Goal: Contribute content: Contribute content

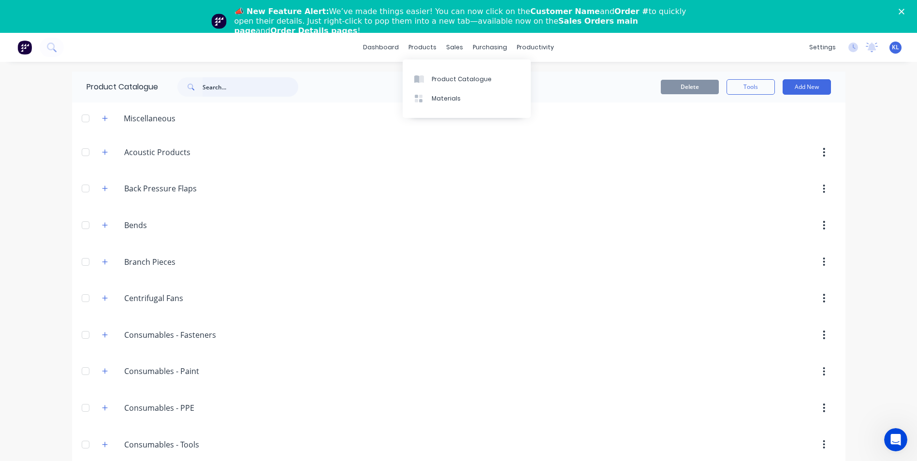
click at [247, 91] on input "text" at bounding box center [251, 86] width 96 height 19
click at [221, 88] on input "text" at bounding box center [251, 86] width 96 height 19
drag, startPoint x: 513, startPoint y: 46, endPoint x: 508, endPoint y: 51, distance: 6.5
click at [513, 47] on div "productivity" at bounding box center [535, 47] width 47 height 15
click at [528, 45] on div "productivity" at bounding box center [535, 47] width 47 height 15
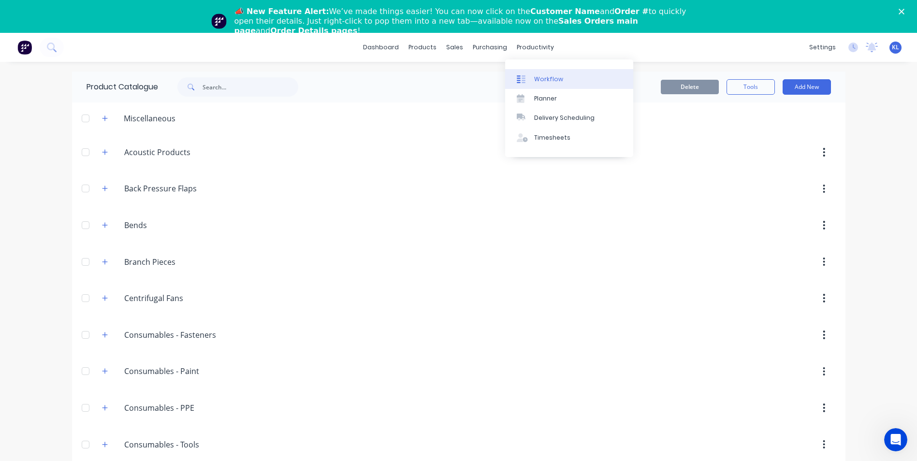
click at [530, 75] on div at bounding box center [524, 79] width 15 height 9
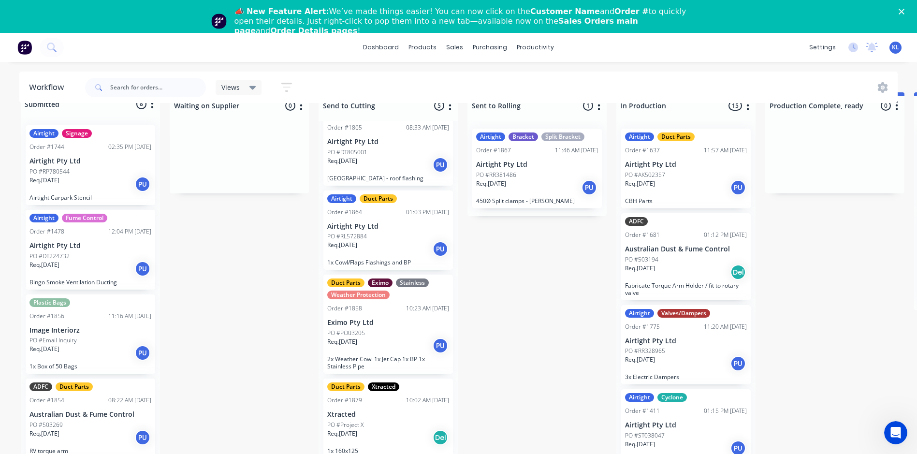
scroll to position [35, 0]
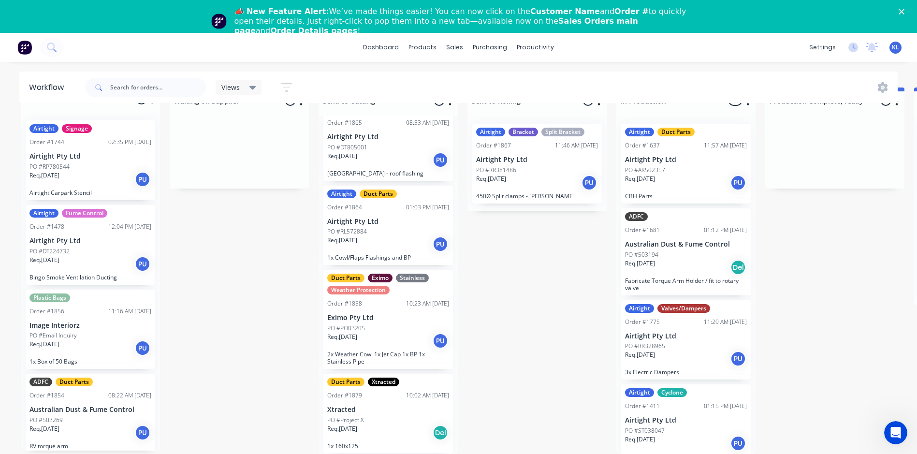
click at [400, 334] on div "Req. 13/08/25 PU" at bounding box center [388, 341] width 122 height 16
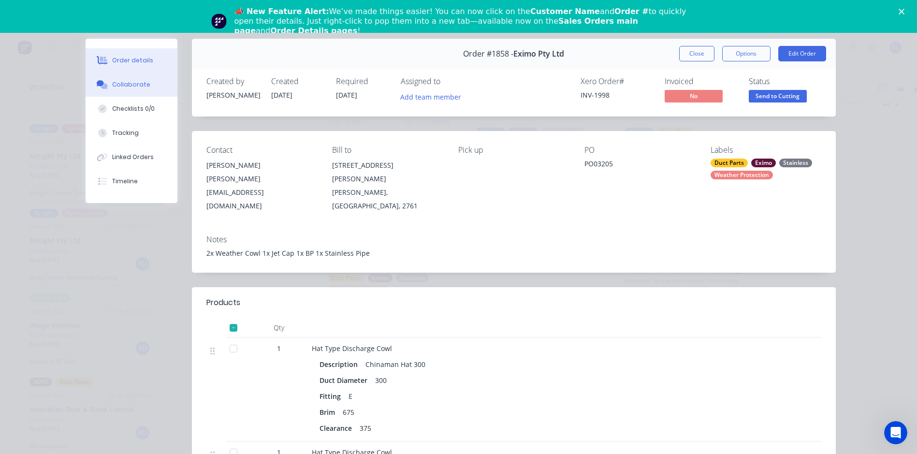
click at [134, 85] on div "Collaborate" at bounding box center [131, 84] width 38 height 9
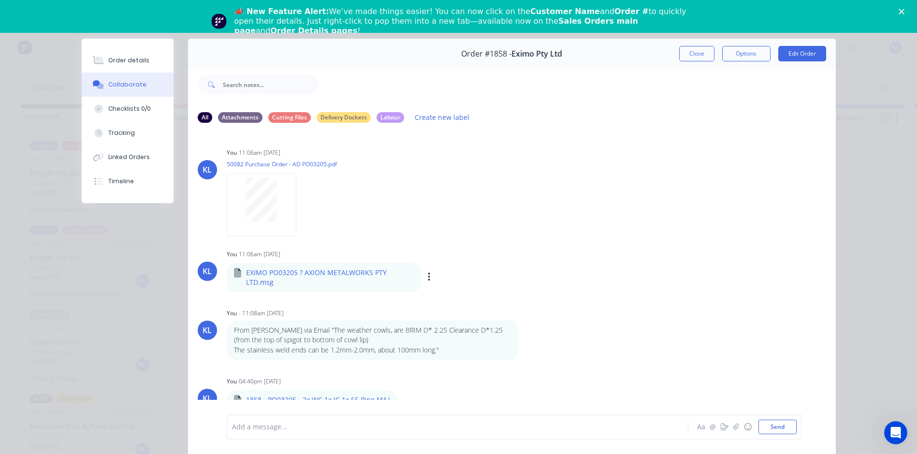
scroll to position [0, 0]
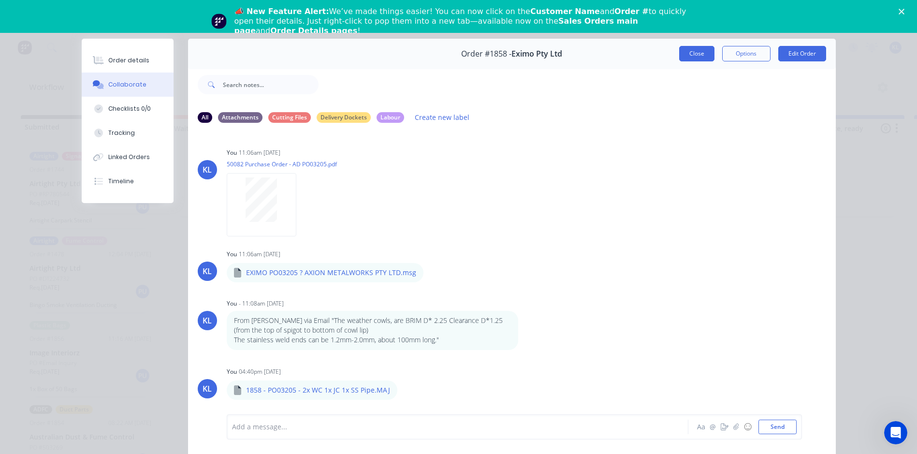
click at [685, 52] on button "Close" at bounding box center [696, 53] width 35 height 15
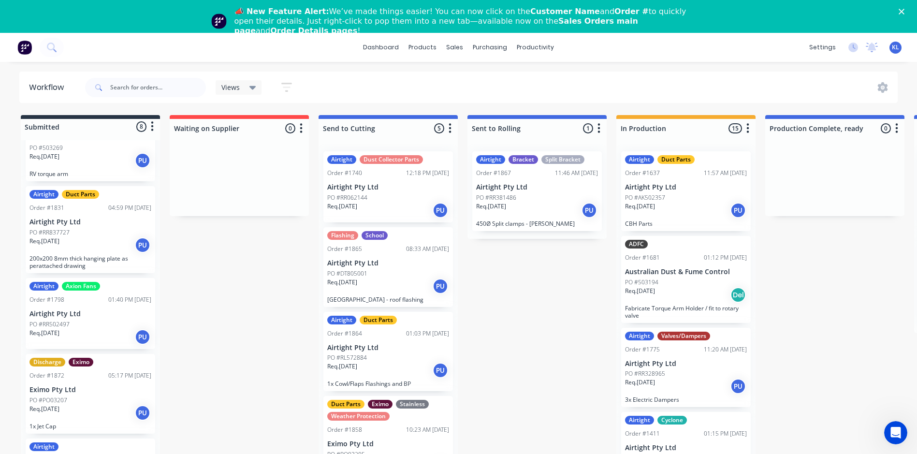
scroll to position [340, 0]
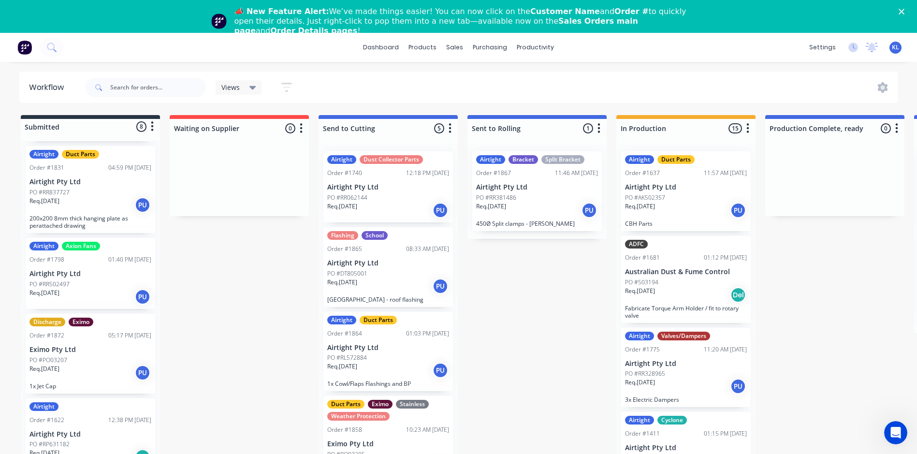
drag, startPoint x: 548, startPoint y: 484, endPoint x: 375, endPoint y: 485, distance: 172.6
drag, startPoint x: 375, startPoint y: 485, endPoint x: 190, endPoint y: 317, distance: 250.2
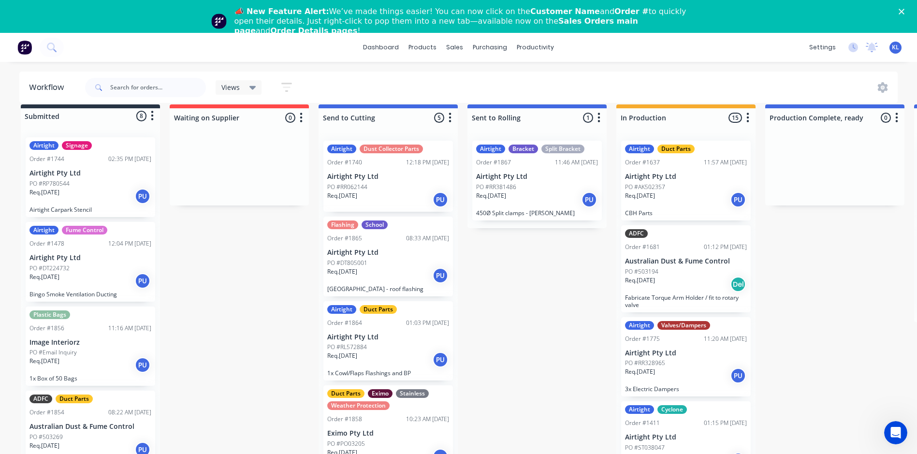
scroll to position [0, 0]
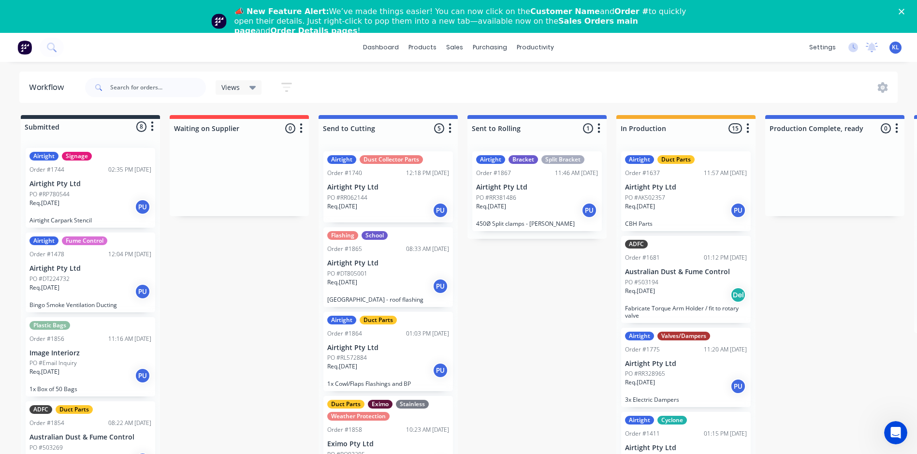
drag, startPoint x: 457, startPoint y: 45, endPoint x: 472, endPoint y: 64, distance: 24.1
click at [457, 45] on div "sales" at bounding box center [454, 47] width 27 height 15
click at [535, 211] on div "Req. 14/08/25 PU" at bounding box center [537, 210] width 122 height 16
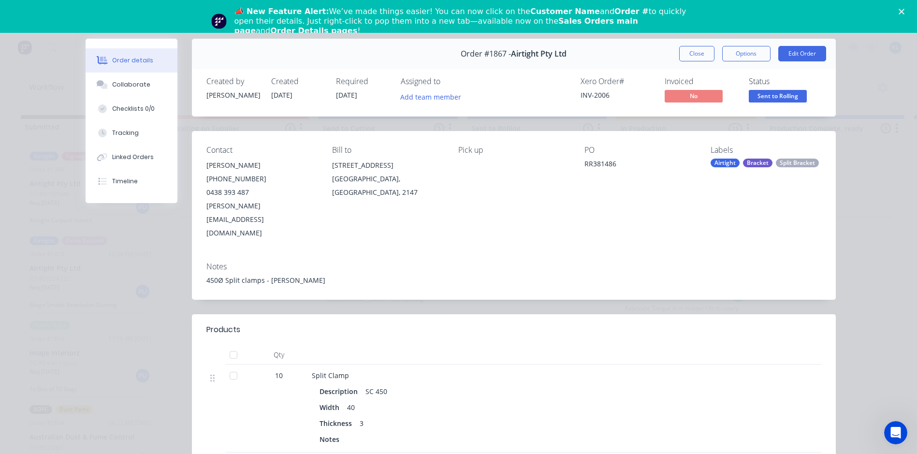
click at [782, 94] on span "Sent to Rolling" at bounding box center [778, 96] width 58 height 12
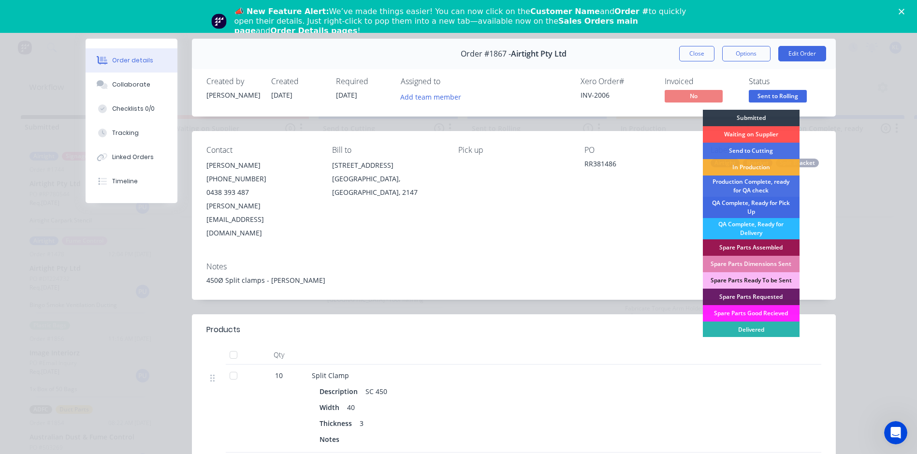
click at [757, 200] on div "QA Complete, Ready for Pick Up" at bounding box center [751, 207] width 97 height 21
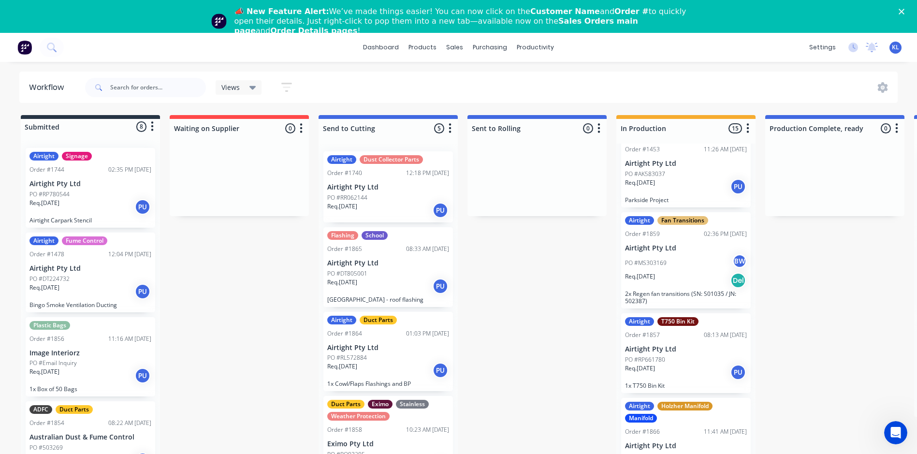
drag, startPoint x: 702, startPoint y: 396, endPoint x: 699, endPoint y: 387, distance: 10.1
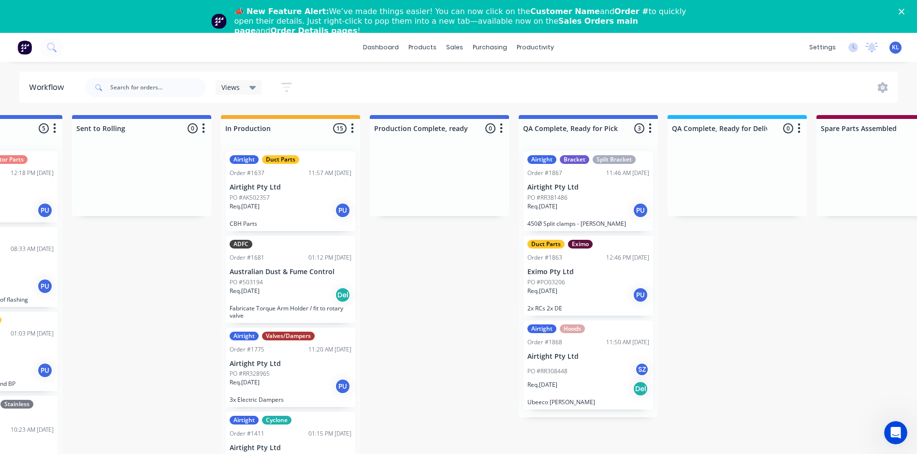
scroll to position [0, 389]
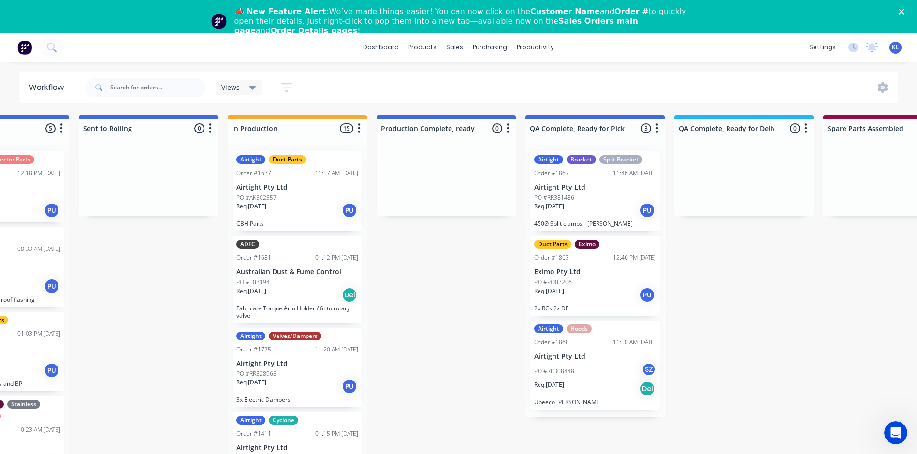
click at [548, 202] on p "Req. 14/08/25" at bounding box center [549, 206] width 30 height 9
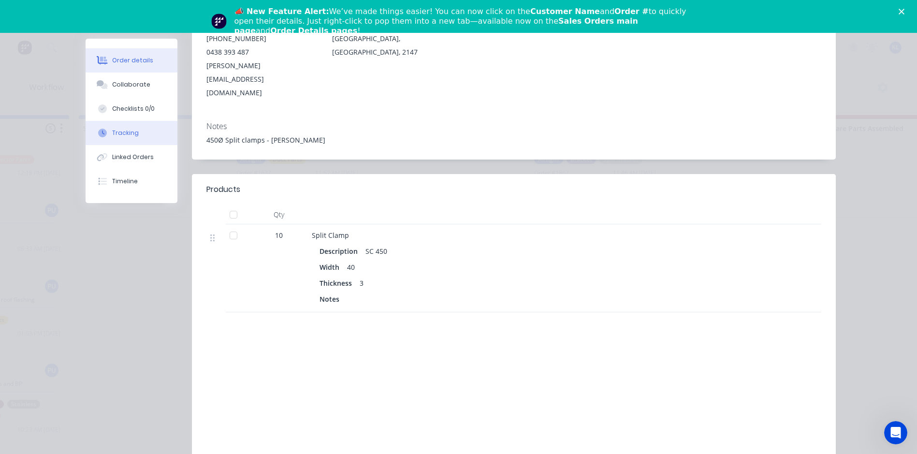
scroll to position [145, 0]
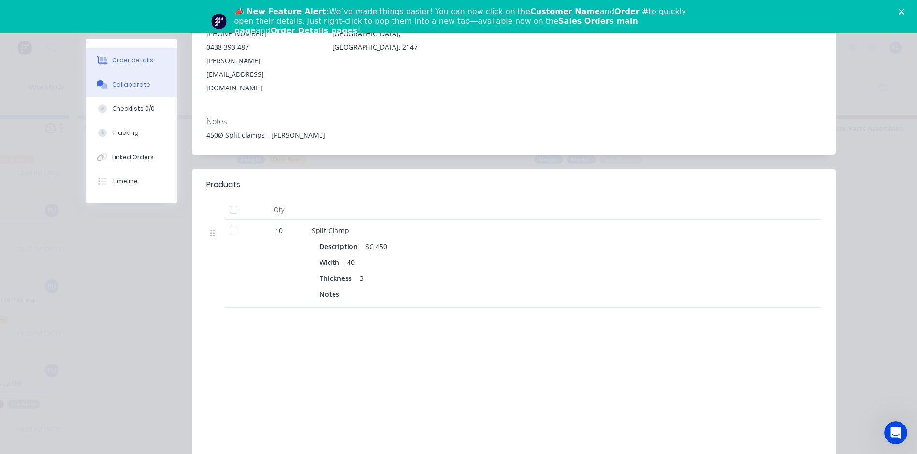
click at [124, 81] on div "Collaborate" at bounding box center [131, 84] width 38 height 9
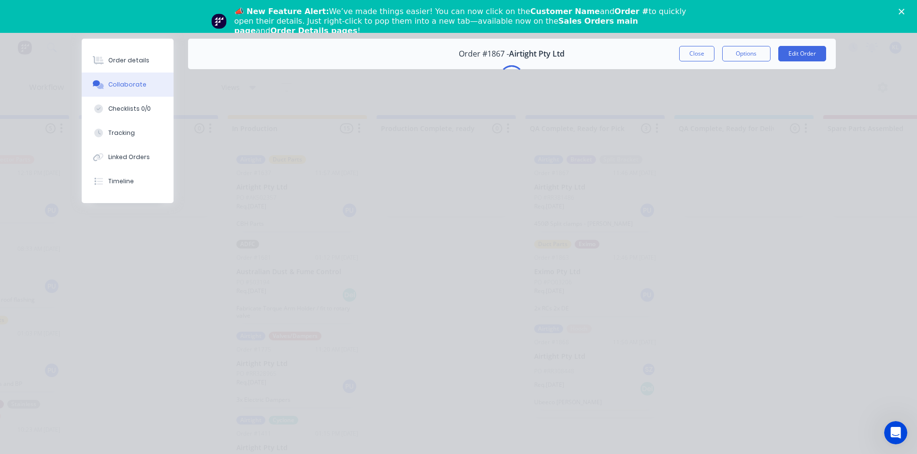
scroll to position [0, 0]
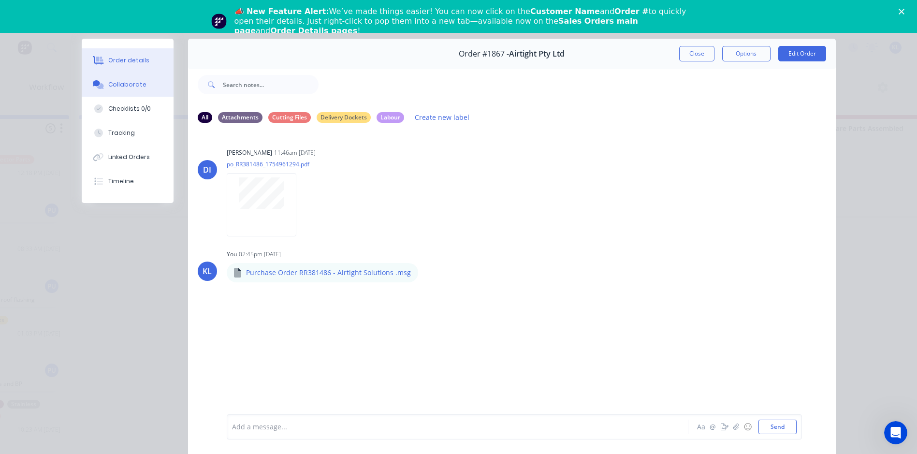
click at [124, 64] on div "Order details" at bounding box center [128, 60] width 41 height 9
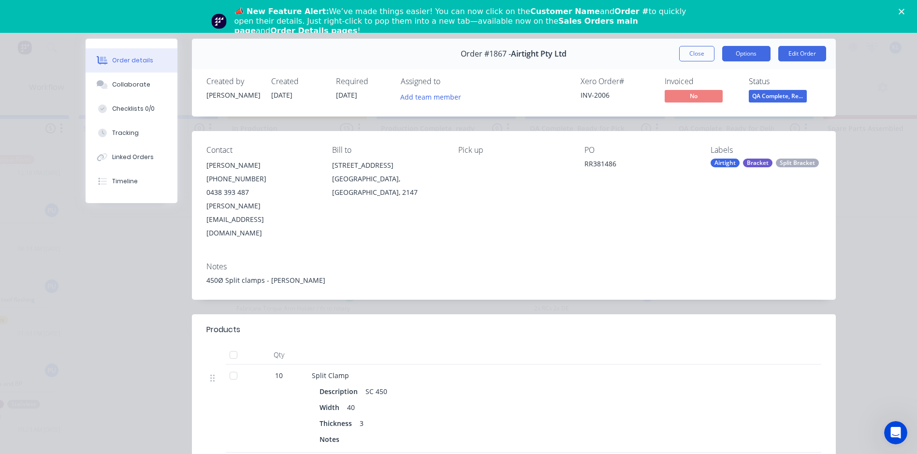
click at [748, 52] on button "Options" at bounding box center [746, 53] width 48 height 15
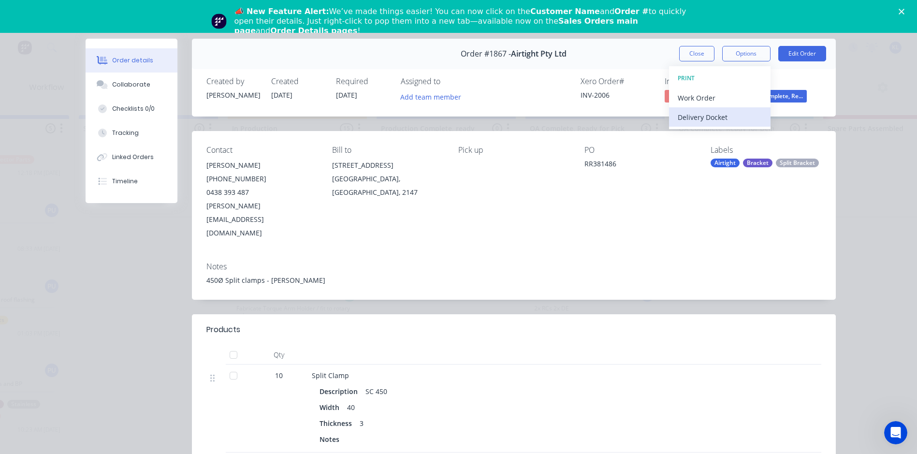
click at [718, 121] on div "Delivery Docket" at bounding box center [720, 117] width 84 height 14
click at [717, 119] on div "Standard" at bounding box center [720, 117] width 84 height 14
click at [862, 81] on div "Order details Collaborate Checklists 0/0 Tracking Linked Orders Timeline Order …" at bounding box center [458, 227] width 917 height 454
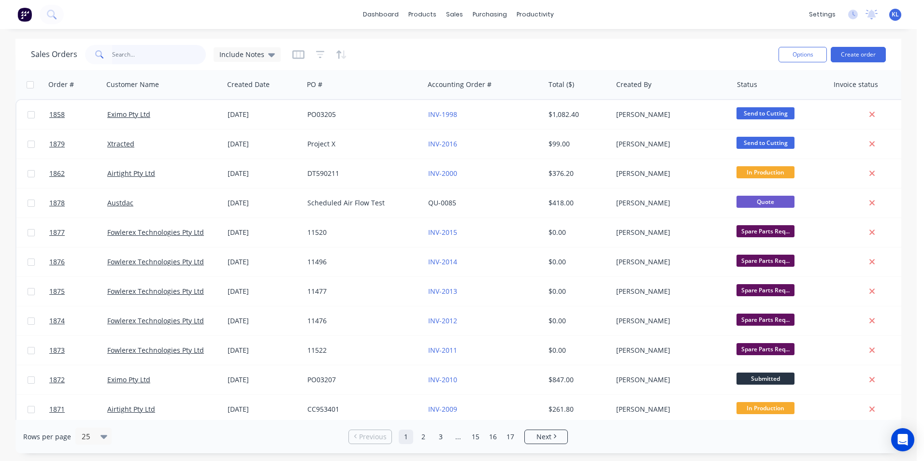
click at [149, 59] on input "text" at bounding box center [159, 54] width 94 height 19
click at [856, 57] on button "Create order" at bounding box center [858, 54] width 55 height 15
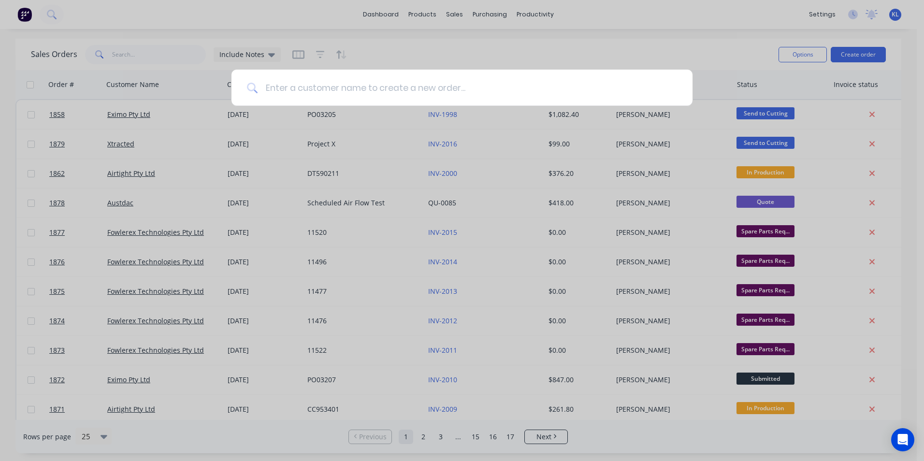
click at [554, 88] on input at bounding box center [468, 88] width 420 height 36
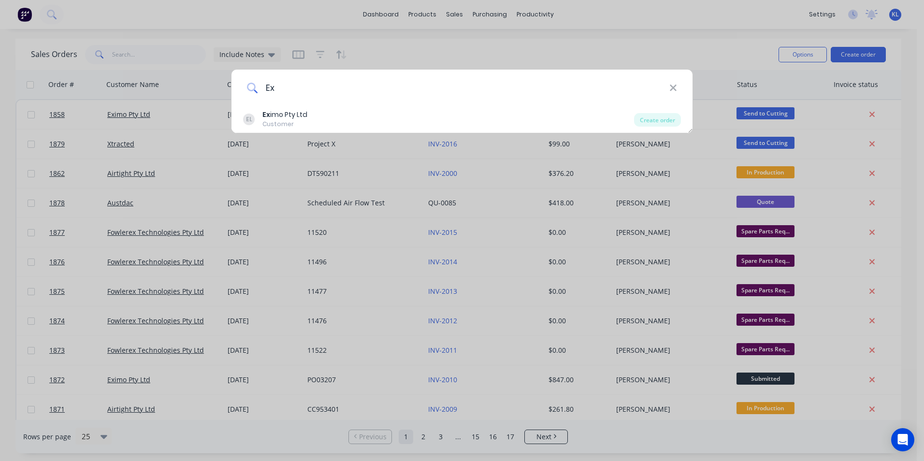
type input "E"
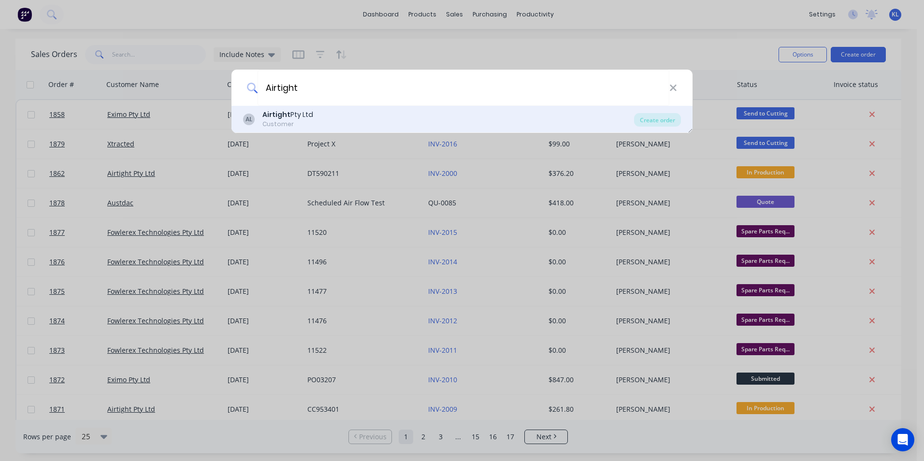
type input "Airtight"
click at [303, 113] on div "Airtight Pty Ltd" at bounding box center [288, 115] width 51 height 10
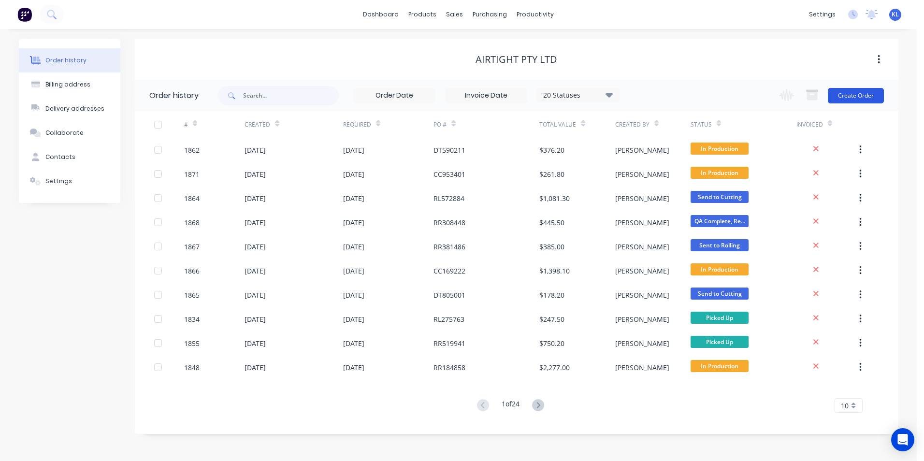
click at [858, 102] on button "Create Order" at bounding box center [856, 95] width 56 height 15
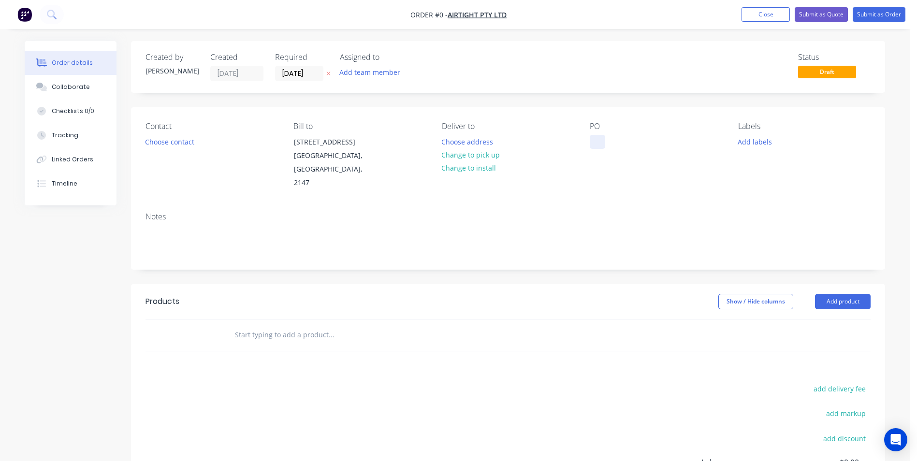
click at [601, 141] on div at bounding box center [597, 142] width 15 height 14
click at [165, 144] on div "Order details Collaborate Checklists 0/0 Tracking Linked Orders Timeline Order …" at bounding box center [455, 319] width 880 height 557
click at [167, 138] on button "Choose contact" at bounding box center [169, 141] width 59 height 13
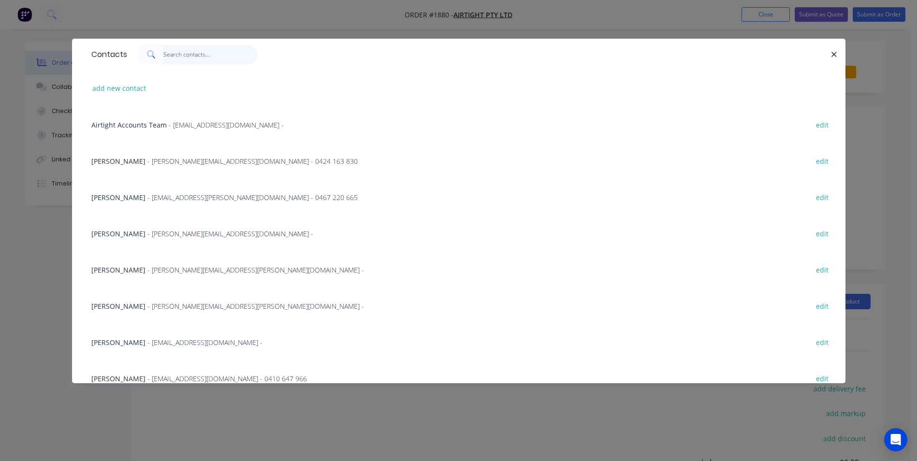
click at [180, 51] on input "text" at bounding box center [210, 54] width 94 height 19
click at [199, 59] on input "text" at bounding box center [210, 54] width 94 height 19
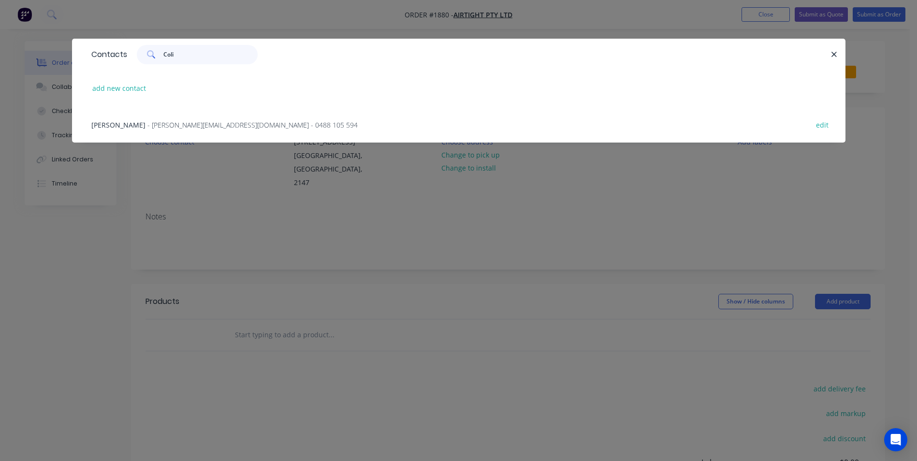
type input "Coli"
click at [190, 113] on div "Colin Conduit - Colin.Conduit@airtight.com.au - 0488 105 594 edit" at bounding box center [459, 124] width 745 height 36
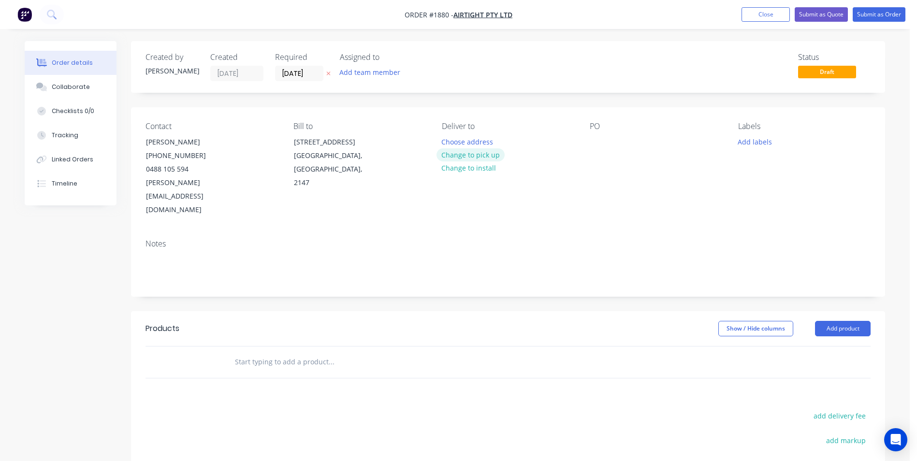
click at [470, 154] on button "Change to pick up" at bounding box center [471, 154] width 69 height 13
click at [597, 138] on div at bounding box center [597, 142] width 15 height 14
click at [595, 139] on div at bounding box center [597, 142] width 15 height 14
click at [602, 140] on div at bounding box center [597, 142] width 15 height 14
paste div
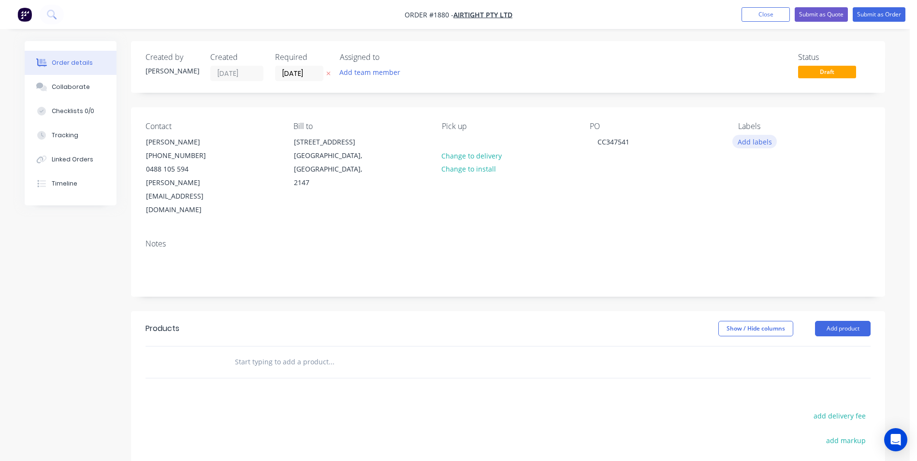
click at [762, 141] on button "Add labels" at bounding box center [755, 141] width 44 height 13
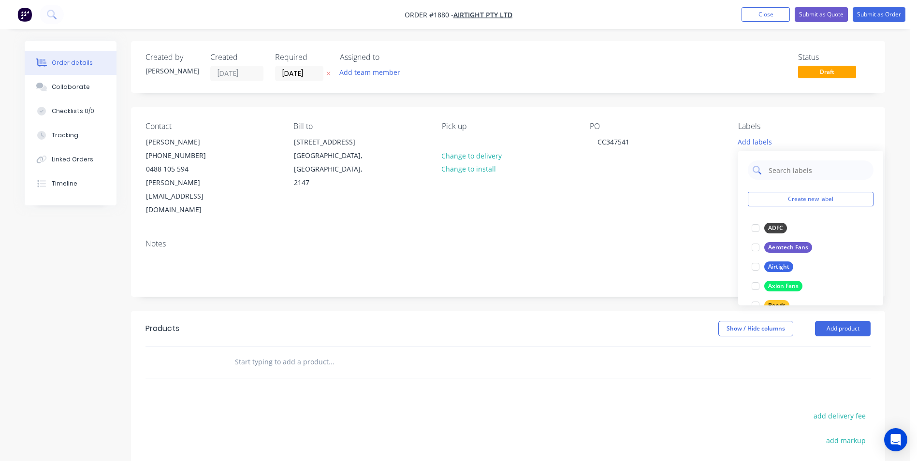
click at [778, 166] on input "text" at bounding box center [818, 170] width 101 height 19
click at [792, 166] on input "text" at bounding box center [818, 170] width 101 height 19
drag, startPoint x: 817, startPoint y: 172, endPoint x: 718, endPoint y: 171, distance: 98.6
click at [720, 171] on body "Order #1880 - Airtight Pty Ltd Add product Close Submit as Quote Submit as Orde…" at bounding box center [458, 312] width 917 height 625
type input "CC347545"
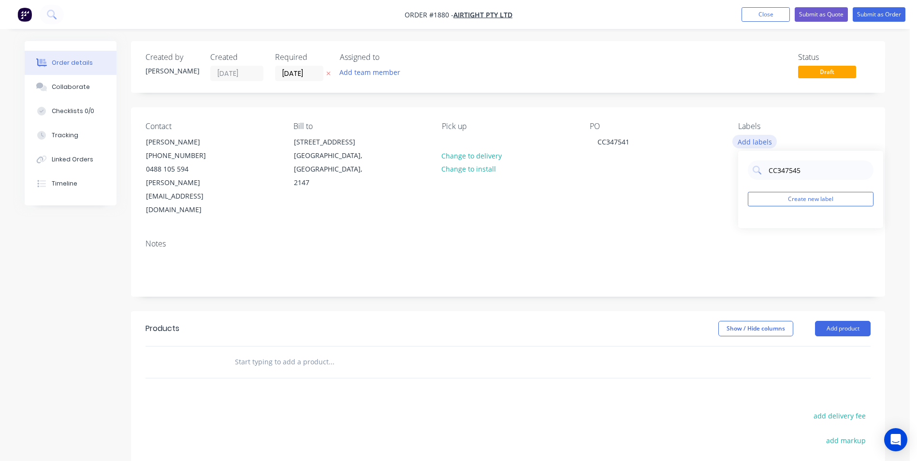
click at [759, 140] on button "Add labels" at bounding box center [755, 141] width 44 height 13
click at [762, 143] on button "Add labels" at bounding box center [755, 141] width 44 height 13
click at [806, 171] on input "CC347545" at bounding box center [818, 170] width 101 height 19
type input "C"
click at [749, 230] on div at bounding box center [755, 228] width 19 height 19
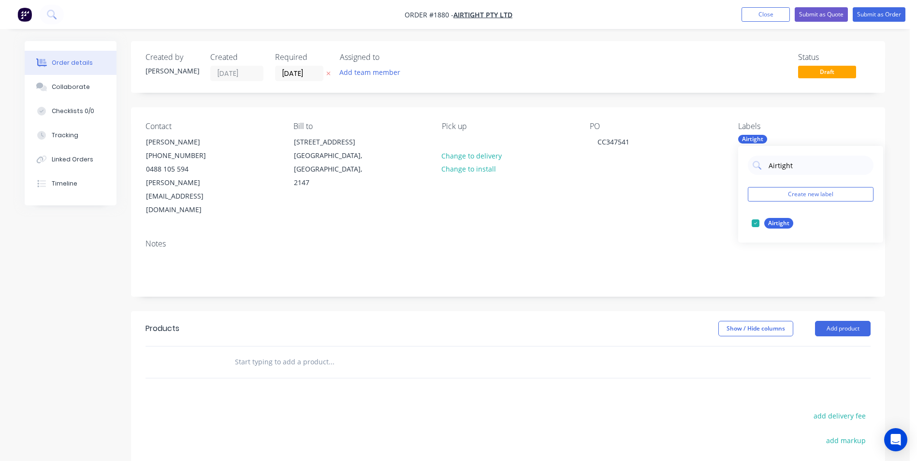
drag, startPoint x: 803, startPoint y: 165, endPoint x: 736, endPoint y: 167, distance: 66.3
click at [736, 167] on body "Order #1880 - Airtight Pty Ltd Add product Close Submit as Quote Submit as Orde…" at bounding box center [458, 312] width 917 height 625
type input "A"
type input "Man"
click at [762, 243] on div at bounding box center [755, 242] width 19 height 19
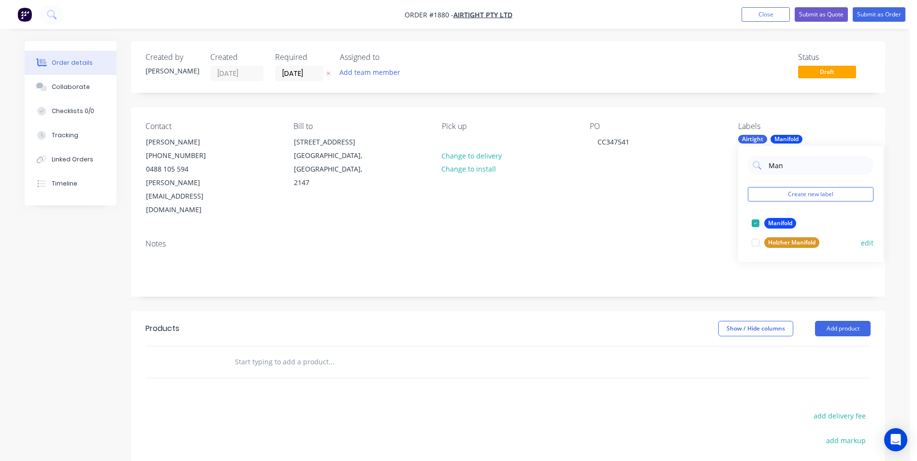
click at [757, 240] on div at bounding box center [755, 242] width 19 height 19
click at [650, 239] on div "Notes" at bounding box center [508, 243] width 725 height 9
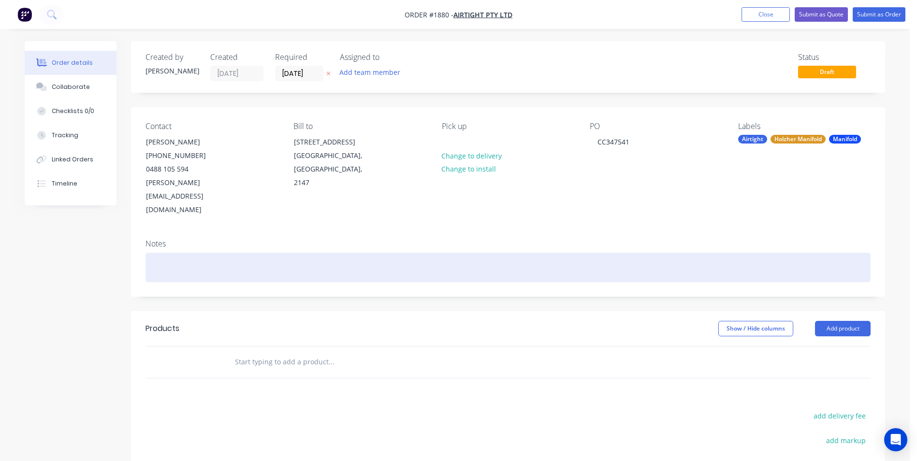
click at [167, 253] on div at bounding box center [508, 267] width 725 height 29
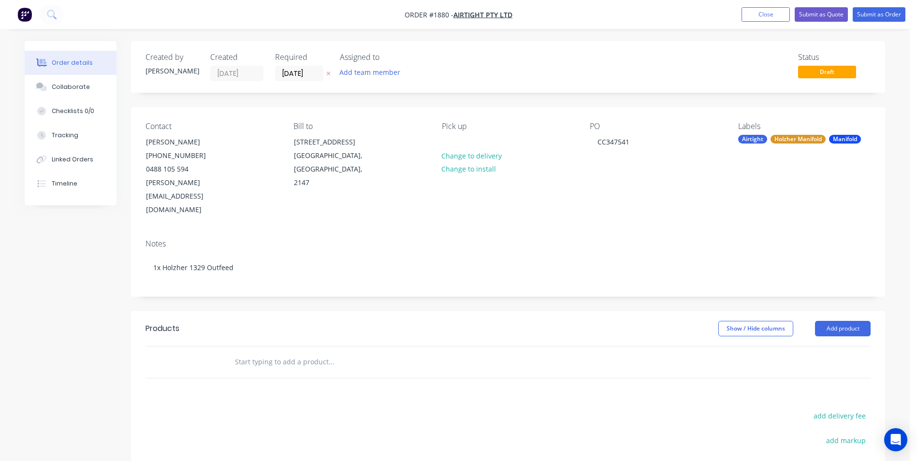
click at [283, 347] on div at bounding box center [397, 362] width 348 height 31
click at [829, 321] on button "Add product" at bounding box center [843, 328] width 56 height 15
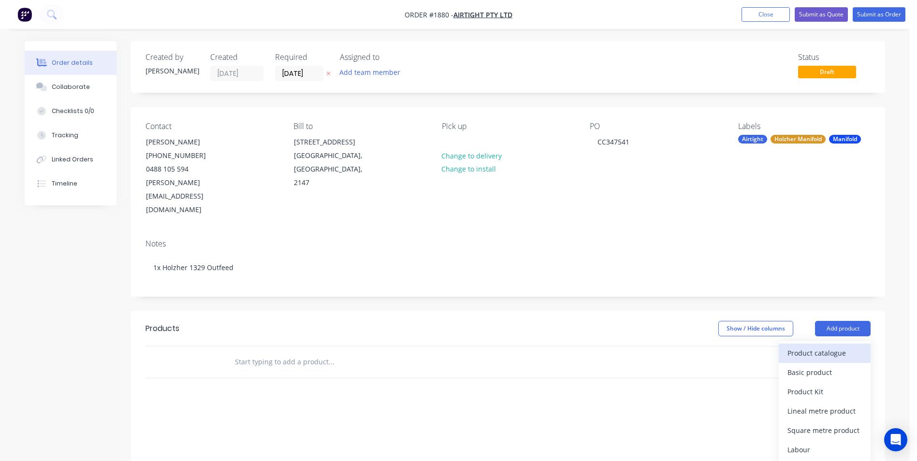
click at [828, 346] on div "Product catalogue" at bounding box center [825, 353] width 74 height 14
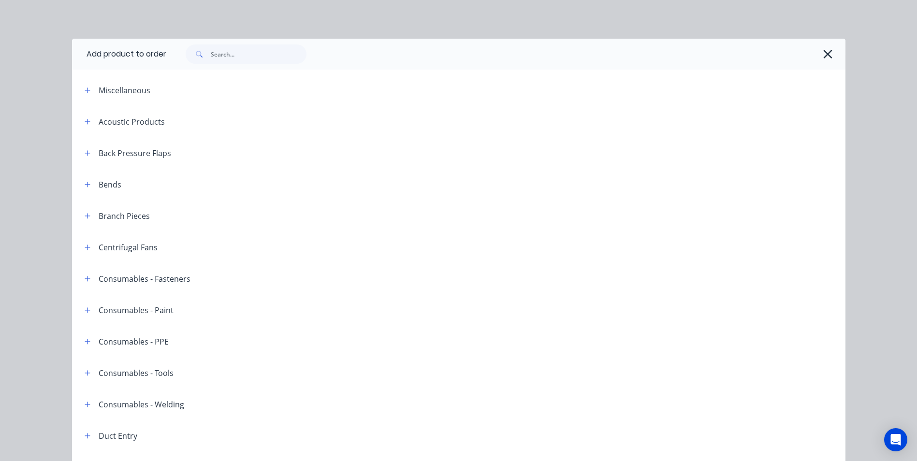
scroll to position [145, 0]
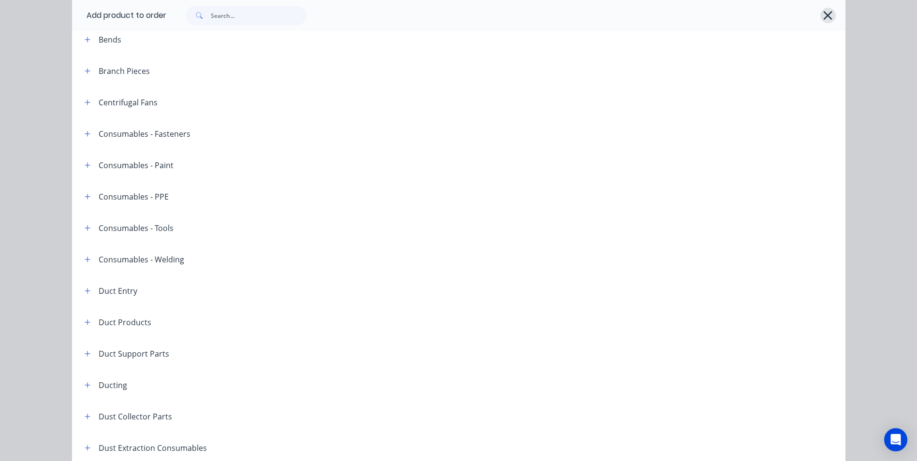
click at [823, 10] on icon "button" at bounding box center [828, 16] width 10 height 14
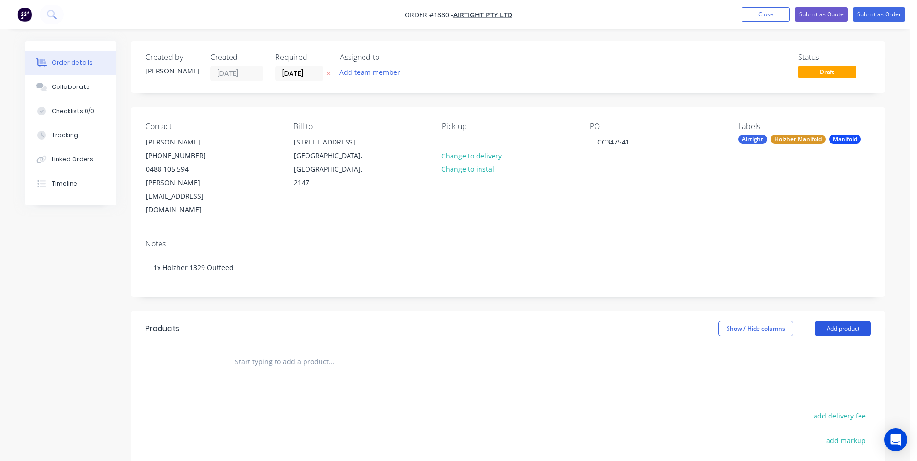
click at [848, 321] on button "Add product" at bounding box center [843, 328] width 56 height 15
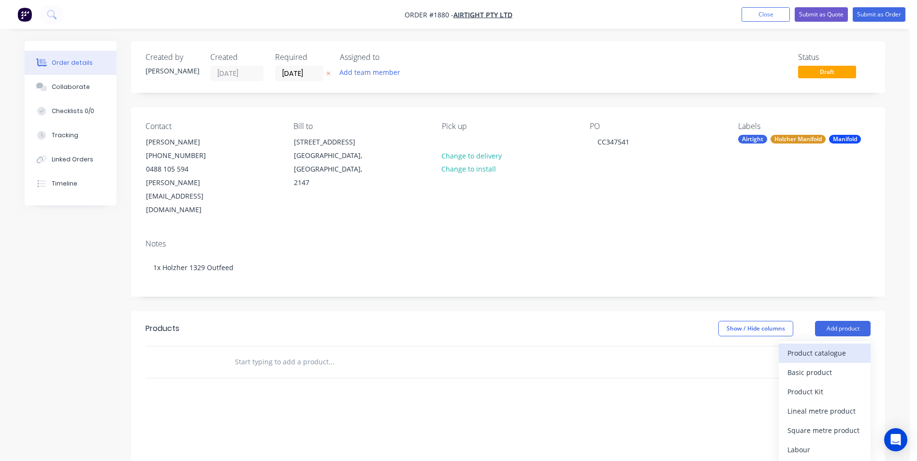
click at [835, 346] on div "Product catalogue" at bounding box center [825, 353] width 74 height 14
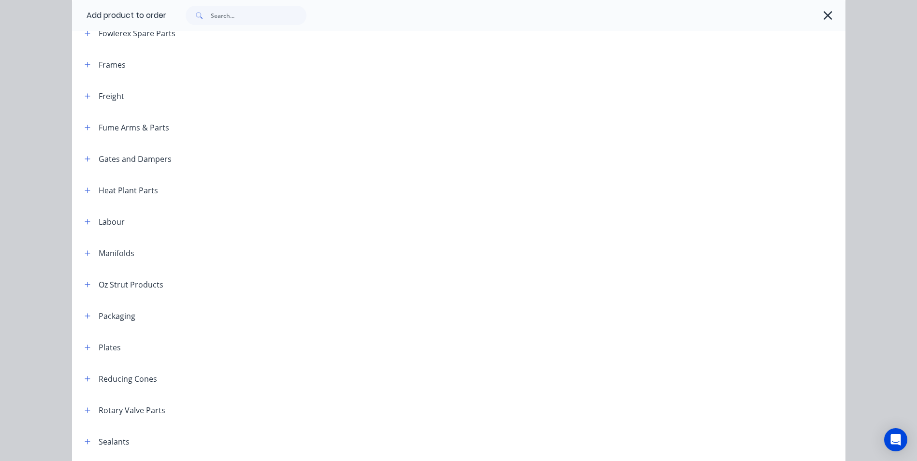
scroll to position [822, 0]
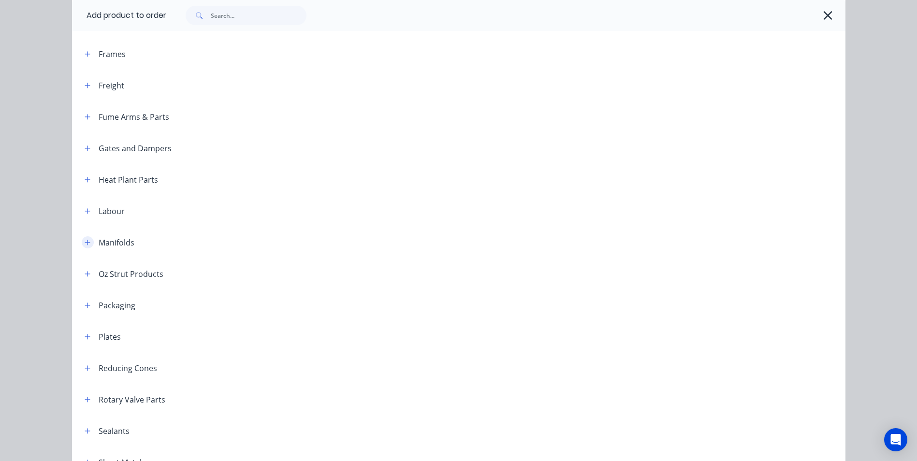
click at [82, 241] on button "button" at bounding box center [88, 242] width 12 height 12
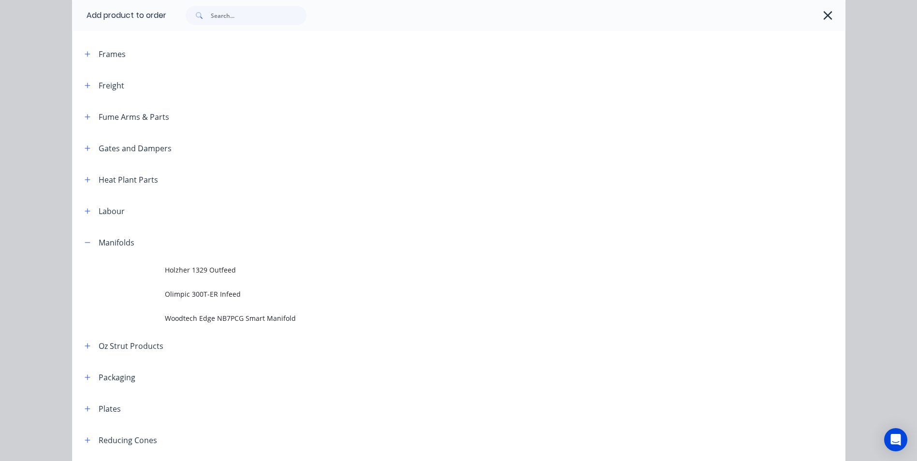
scroll to position [870, 0]
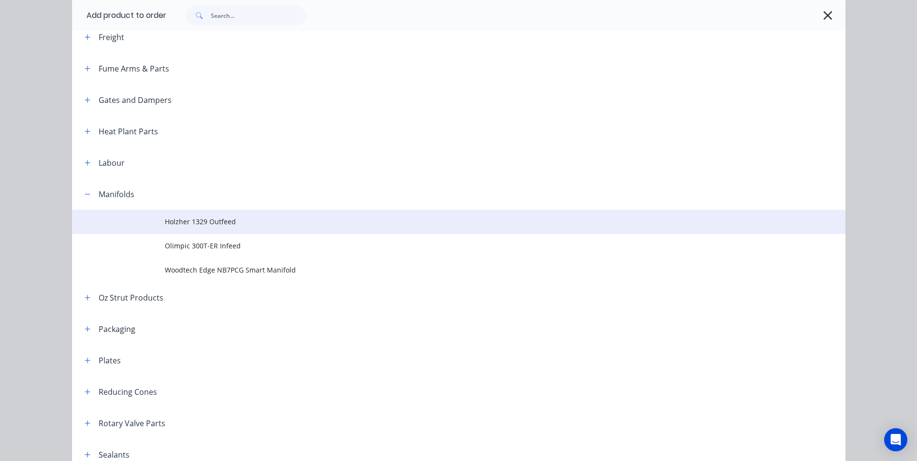
click at [199, 222] on span "Holzher 1329 Outfeed" at bounding box center [437, 222] width 544 height 10
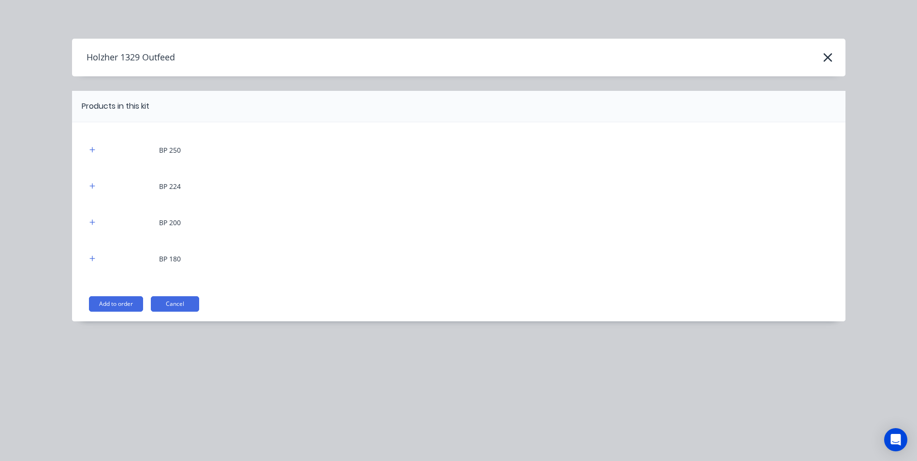
scroll to position [145, 0]
click at [87, 261] on button "button" at bounding box center [93, 259] width 12 height 12
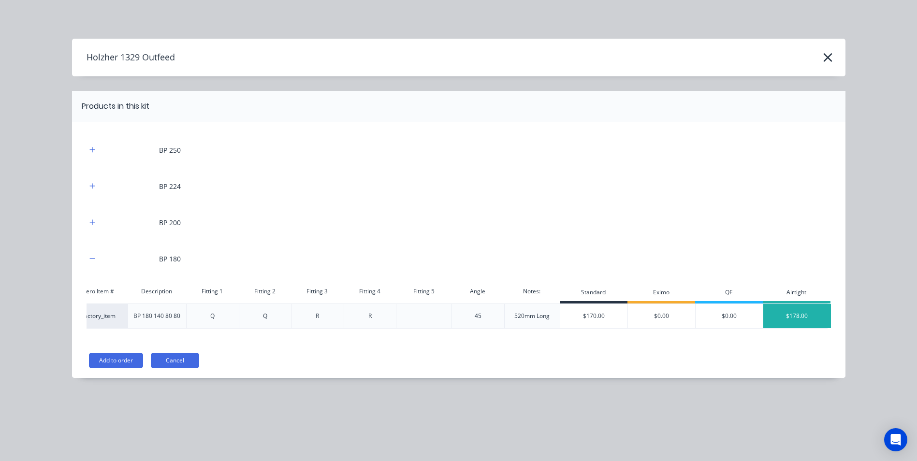
scroll to position [0, 0]
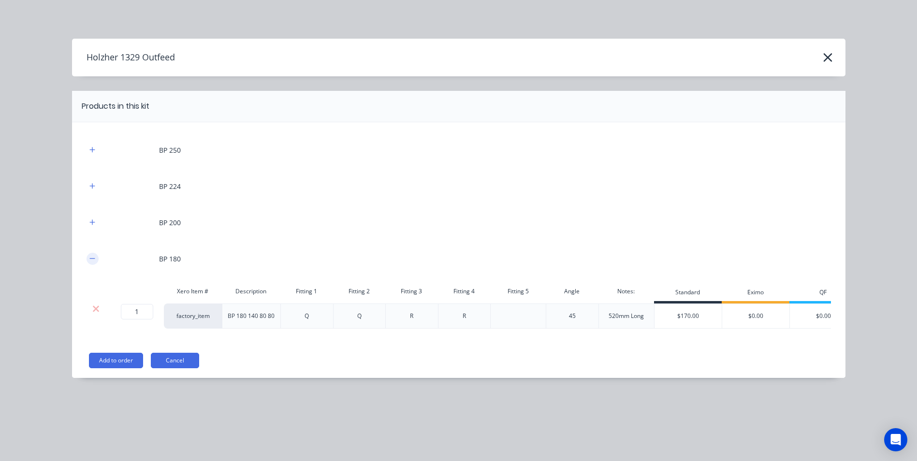
click at [91, 259] on icon "button" at bounding box center [91, 258] width 5 height 0
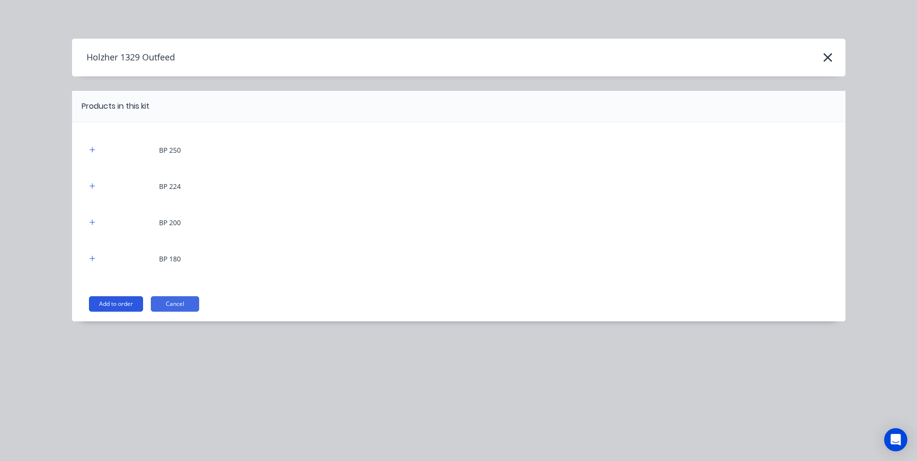
click at [111, 302] on button "Add to order" at bounding box center [116, 303] width 54 height 15
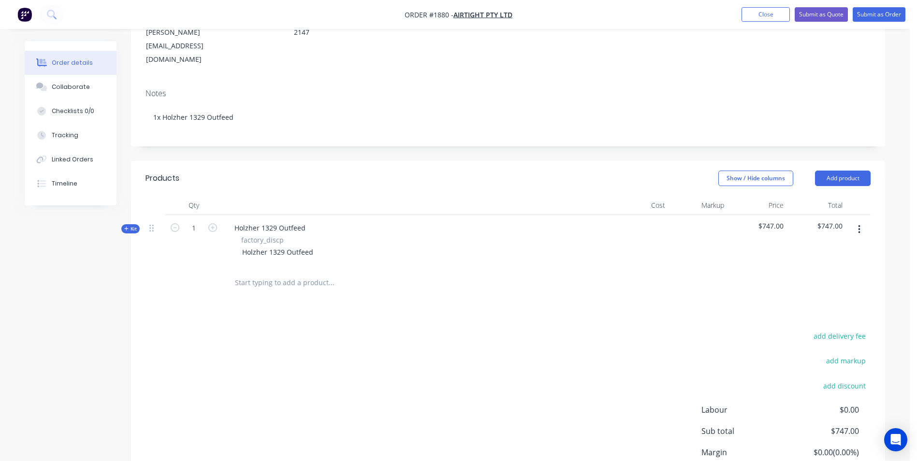
click at [868, 221] on button "button" at bounding box center [859, 229] width 23 height 17
click at [821, 306] on div "Delete" at bounding box center [825, 313] width 74 height 14
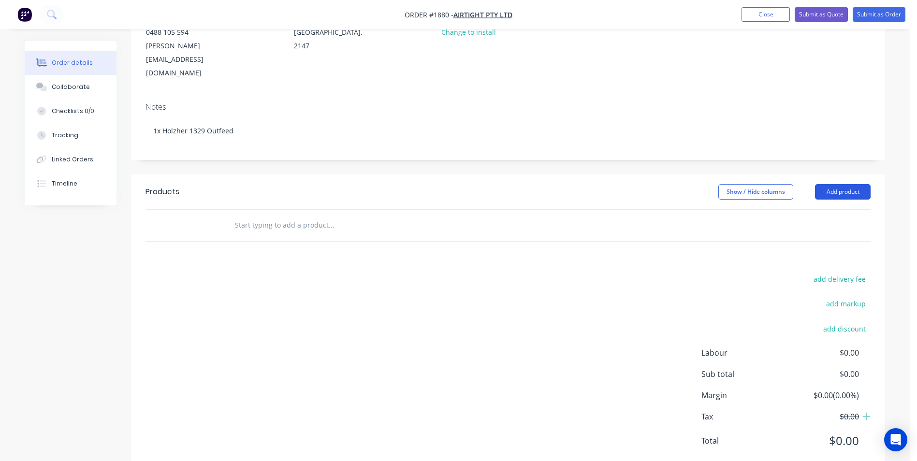
click at [839, 184] on button "Add product" at bounding box center [843, 191] width 56 height 15
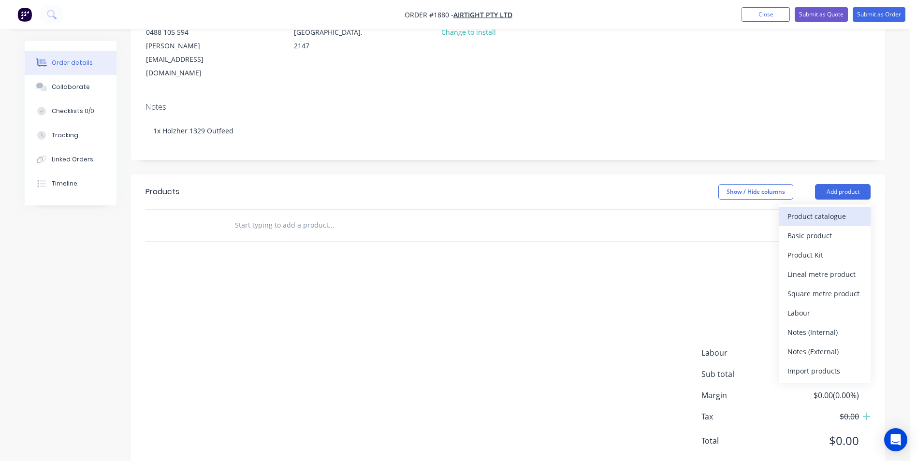
click at [827, 209] on div "Product catalogue" at bounding box center [825, 216] width 74 height 14
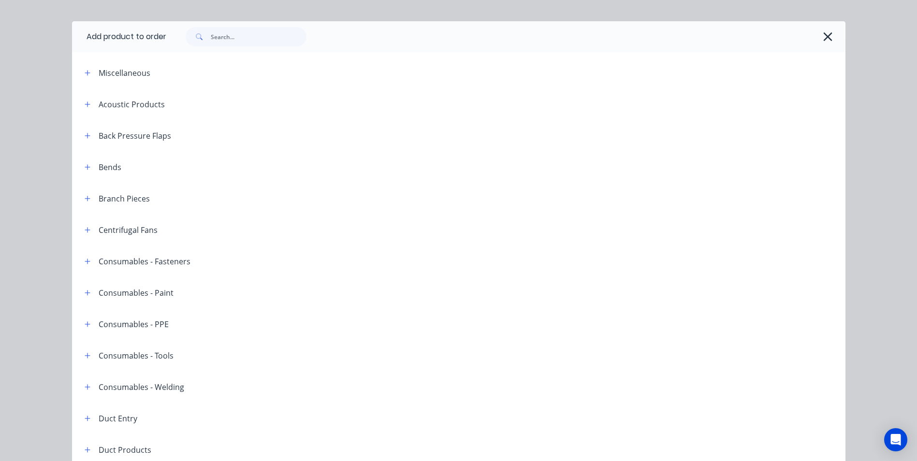
scroll to position [0, 0]
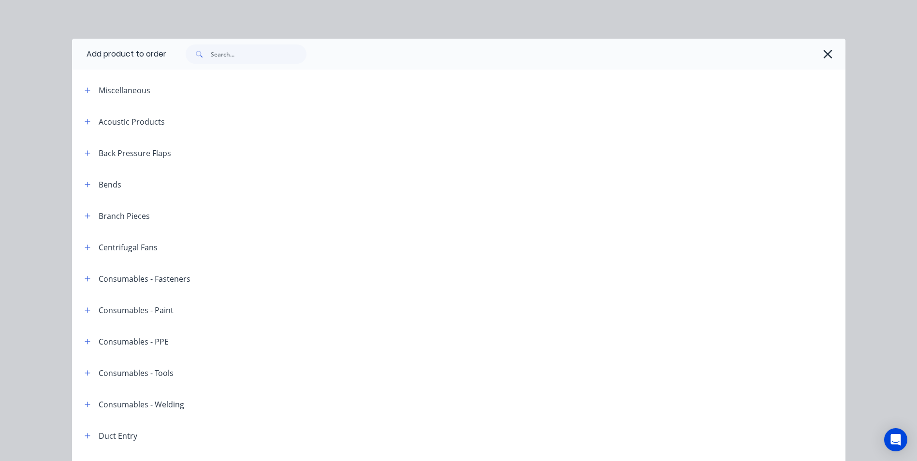
click at [75, 222] on header "Branch Pieces" at bounding box center [459, 215] width 774 height 31
click at [77, 212] on div "Branch Pieces" at bounding box center [113, 216] width 73 height 12
click at [82, 215] on button "button" at bounding box center [88, 216] width 12 height 12
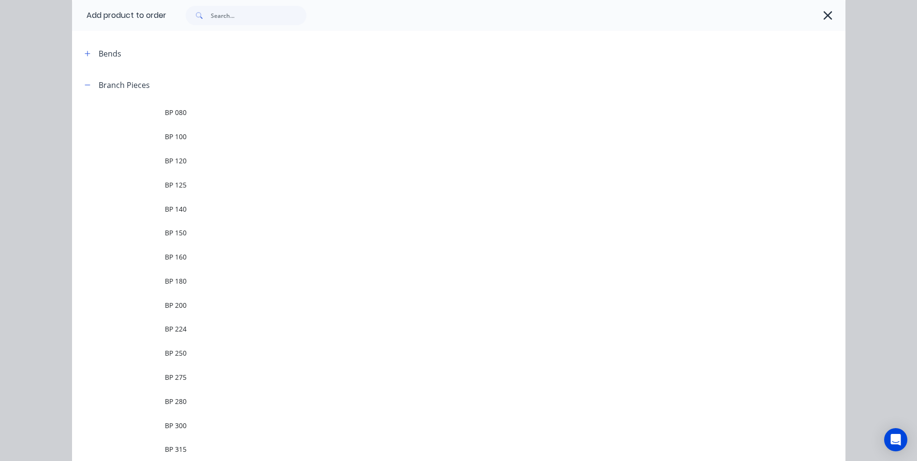
scroll to position [145, 0]
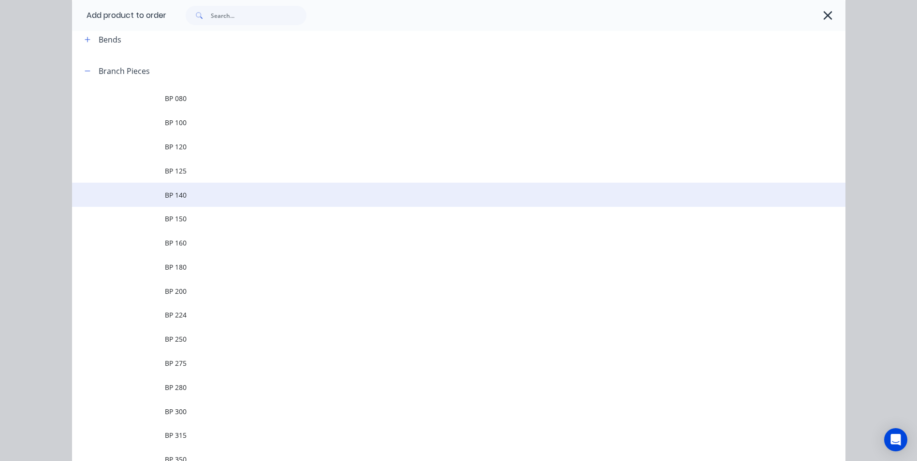
click at [180, 196] on span "BP 140" at bounding box center [437, 195] width 544 height 10
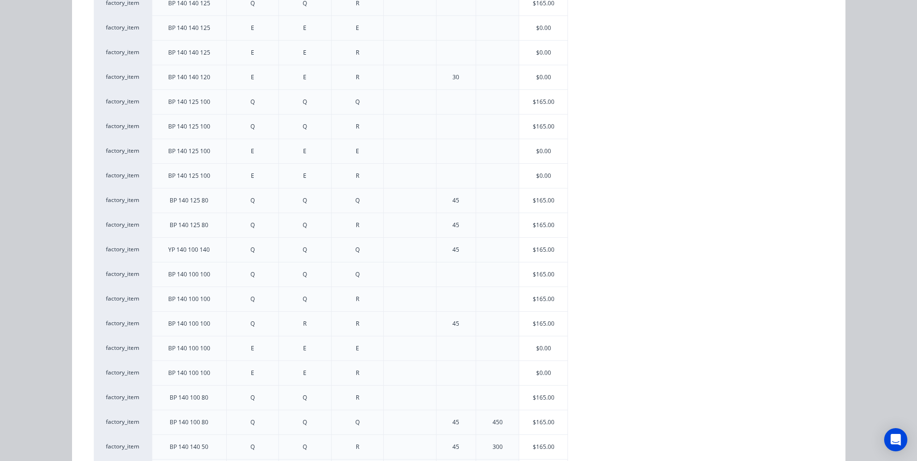
scroll to position [338, 0]
click at [535, 176] on div "$165.00" at bounding box center [543, 177] width 48 height 24
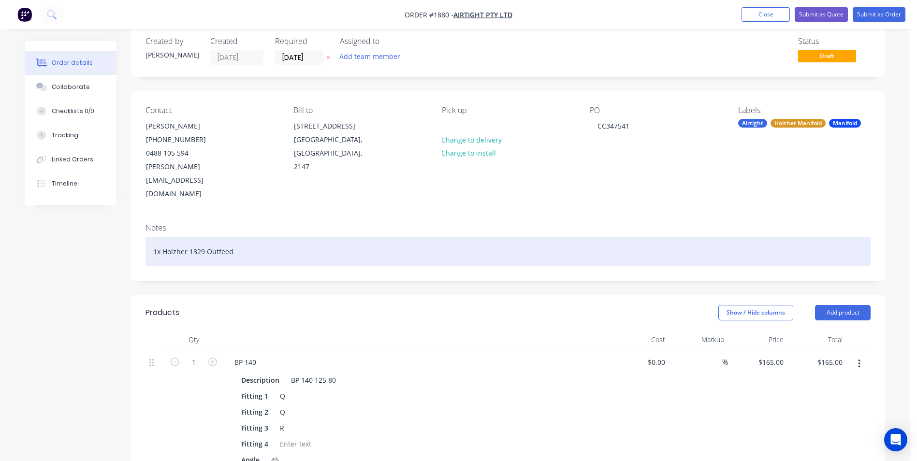
scroll to position [145, 0]
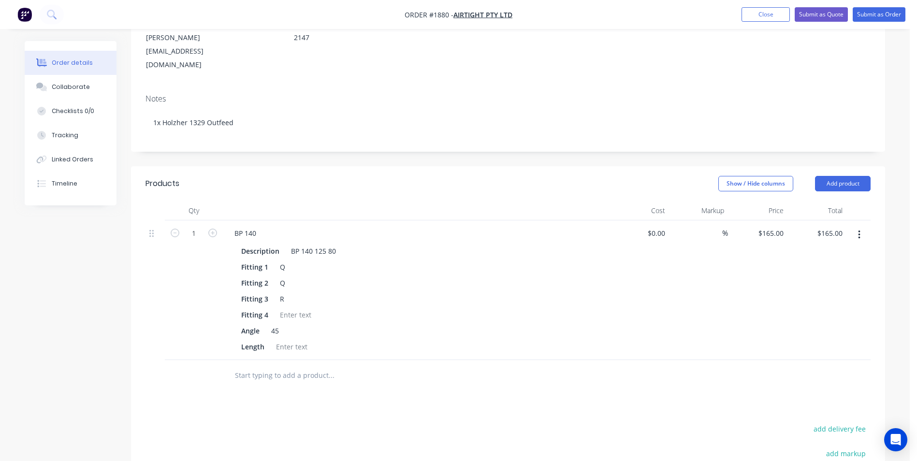
click at [859, 226] on button "button" at bounding box center [859, 234] width 23 height 17
click at [814, 311] on div "Delete" at bounding box center [825, 318] width 74 height 14
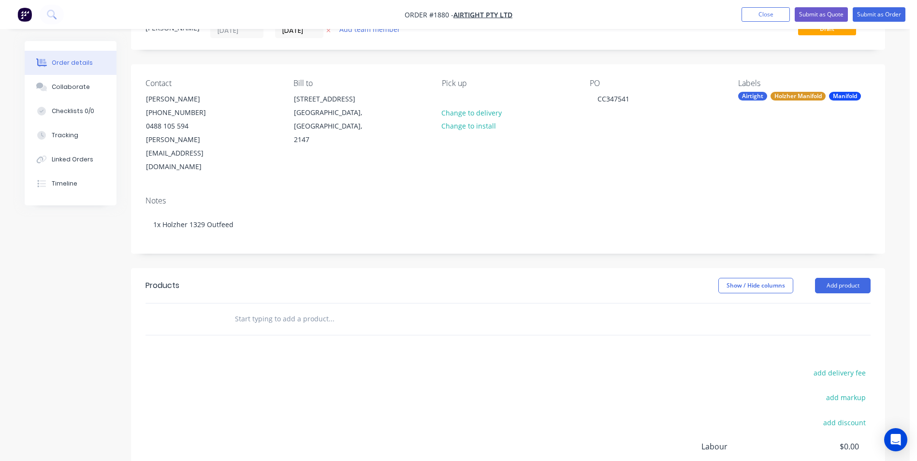
scroll to position [0, 0]
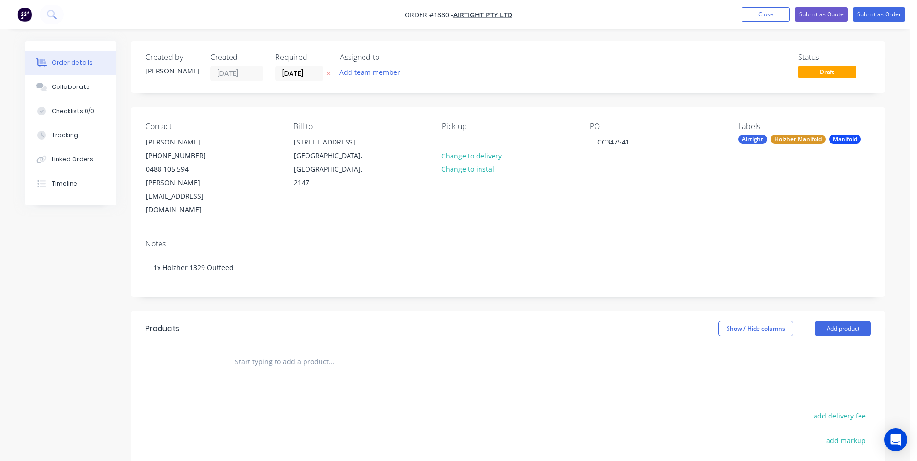
click at [286, 352] on input "text" at bounding box center [331, 361] width 193 height 19
click at [859, 321] on button "Add product" at bounding box center [843, 328] width 56 height 15
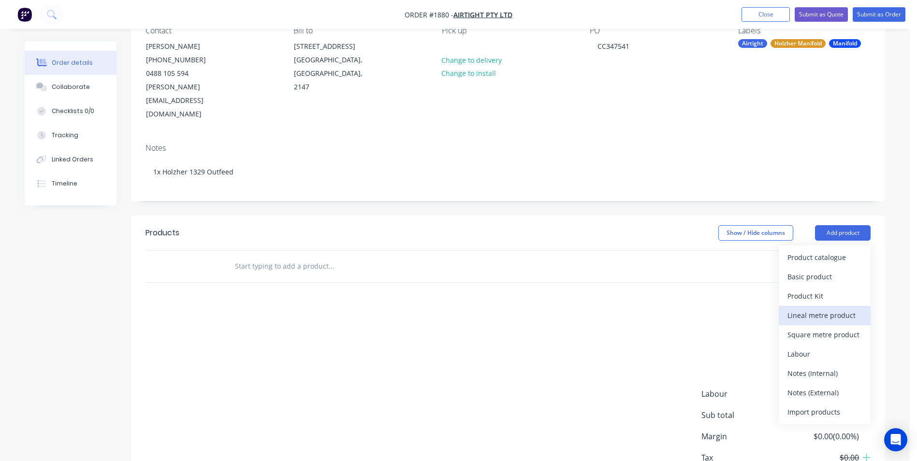
scroll to position [97, 0]
click at [823, 288] on div "Product Kit" at bounding box center [825, 295] width 74 height 14
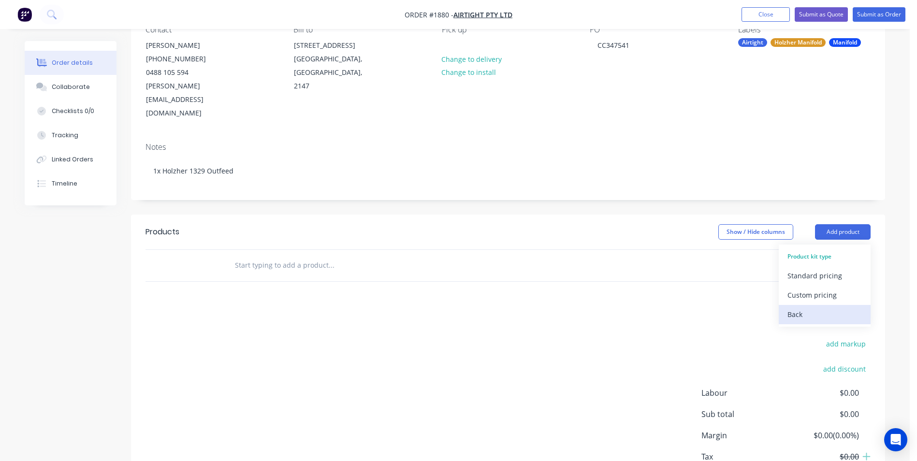
click at [805, 308] on div "Back" at bounding box center [825, 315] width 74 height 14
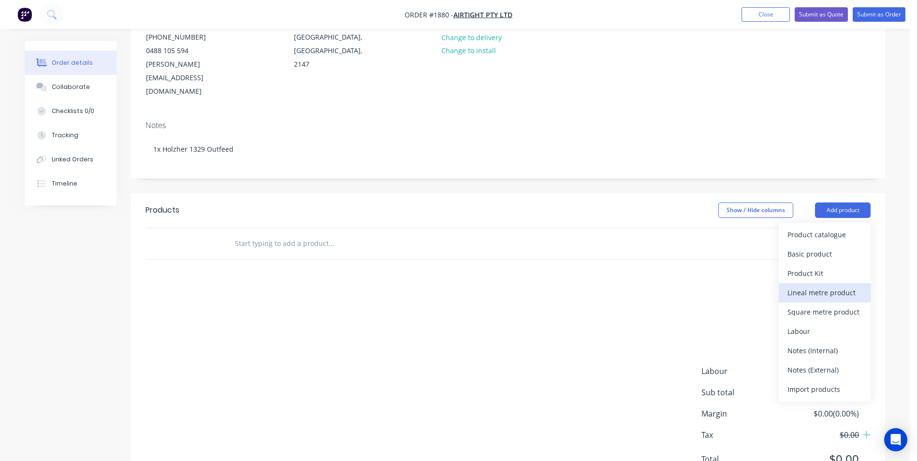
scroll to position [137, 0]
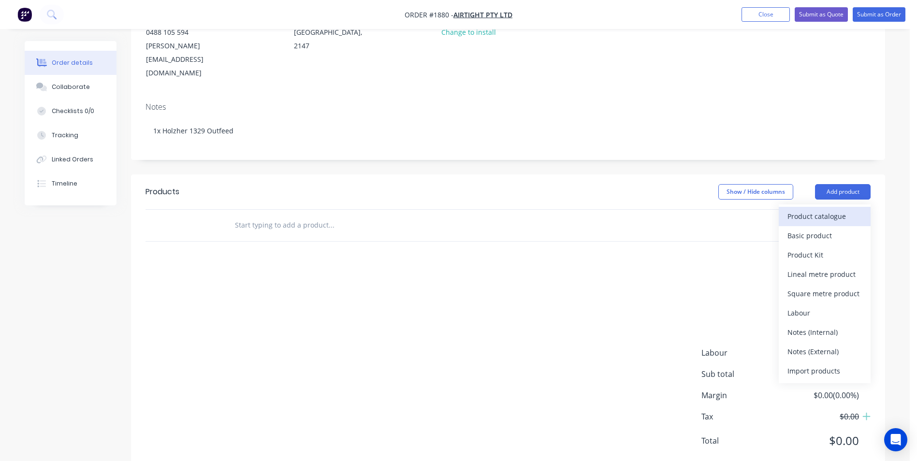
click at [828, 209] on div "Product catalogue" at bounding box center [825, 216] width 74 height 14
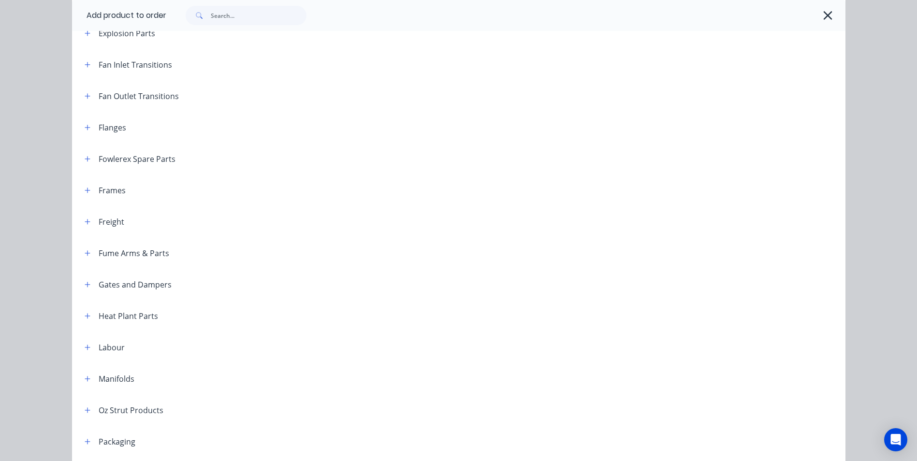
scroll to position [677, 0]
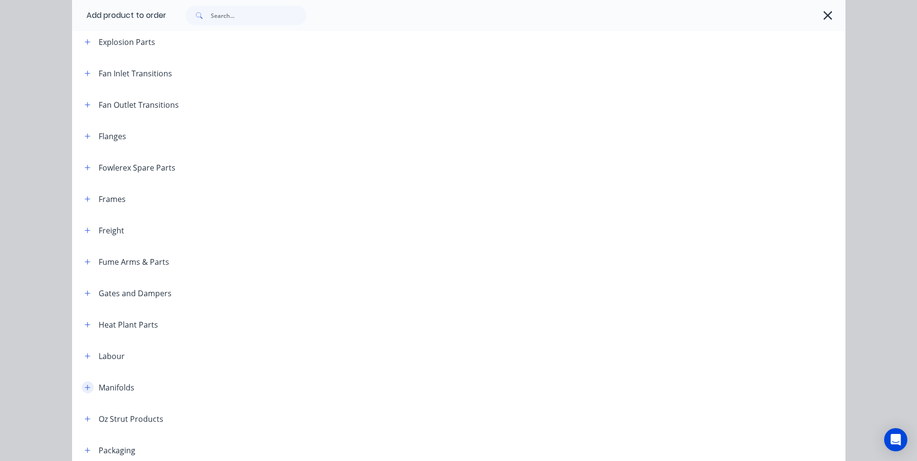
click at [85, 384] on icon "button" at bounding box center [88, 387] width 6 height 7
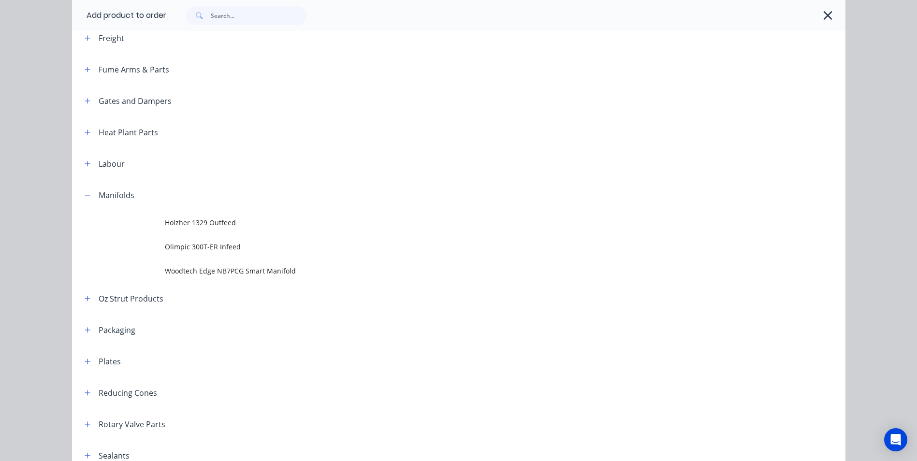
scroll to position [870, 0]
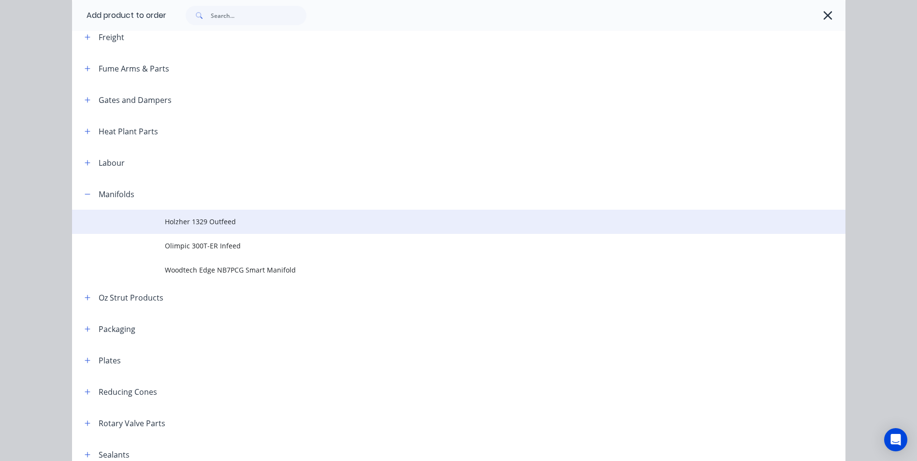
click at [231, 219] on span "Holzher 1329 Outfeed" at bounding box center [437, 222] width 544 height 10
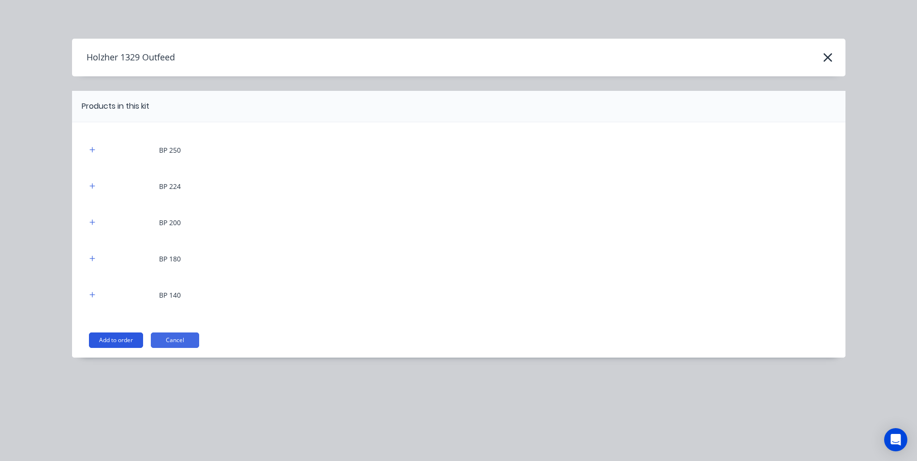
click at [117, 343] on button "Add to order" at bounding box center [116, 340] width 54 height 15
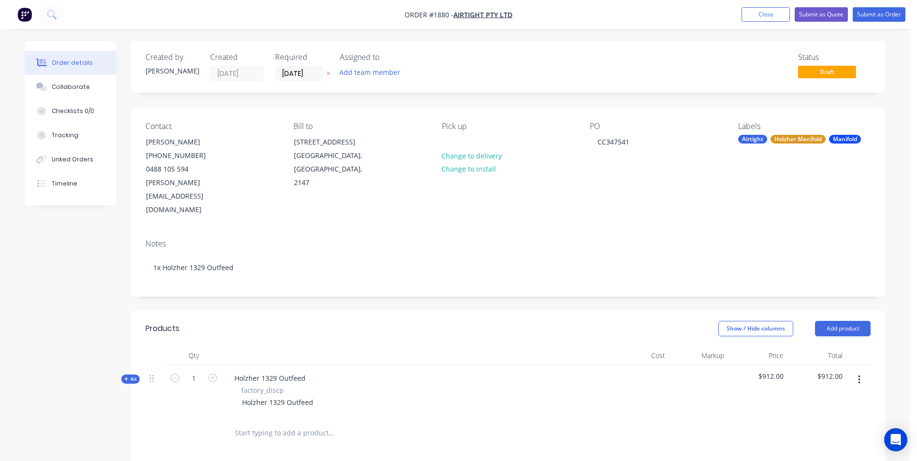
click at [853, 371] on button "button" at bounding box center [859, 379] width 23 height 17
click at [806, 456] on div "Delete" at bounding box center [825, 463] width 74 height 14
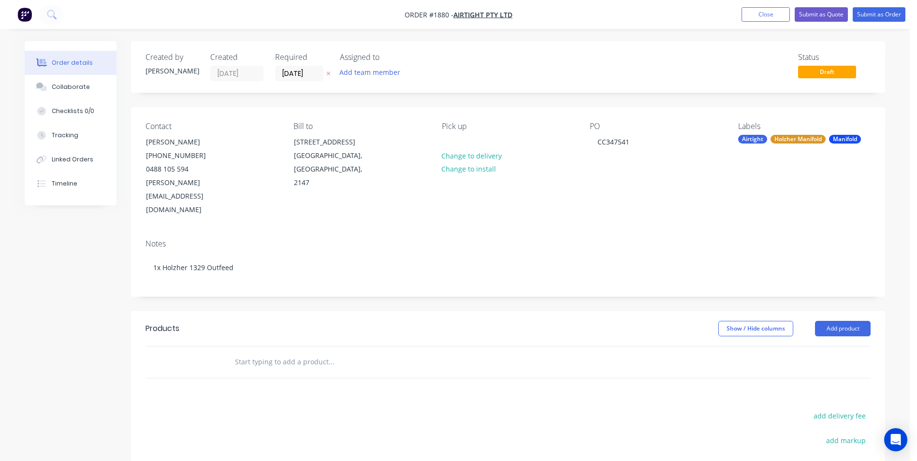
click at [299, 352] on input "text" at bounding box center [331, 361] width 193 height 19
click at [847, 321] on button "Add product" at bounding box center [843, 328] width 56 height 15
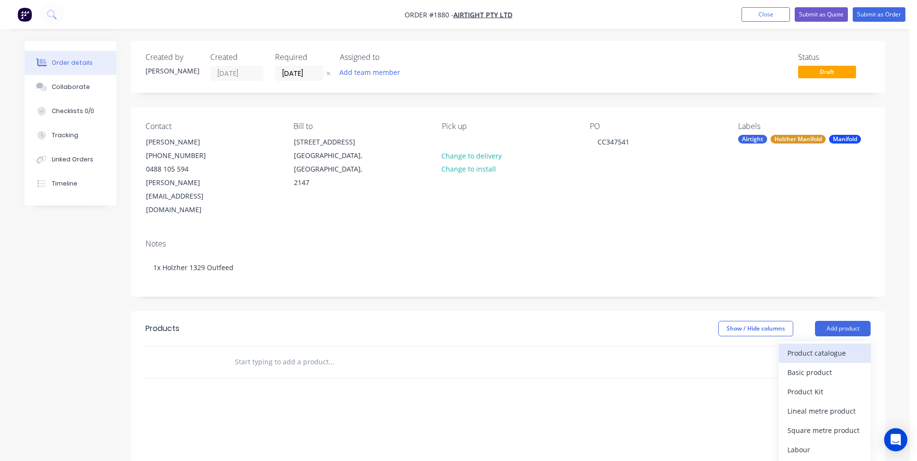
click at [819, 346] on div "Product catalogue" at bounding box center [825, 353] width 74 height 14
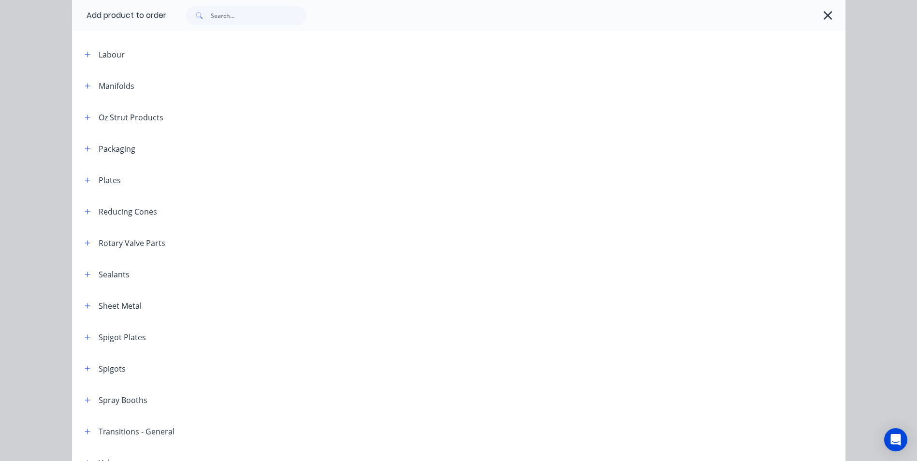
scroll to position [870, 0]
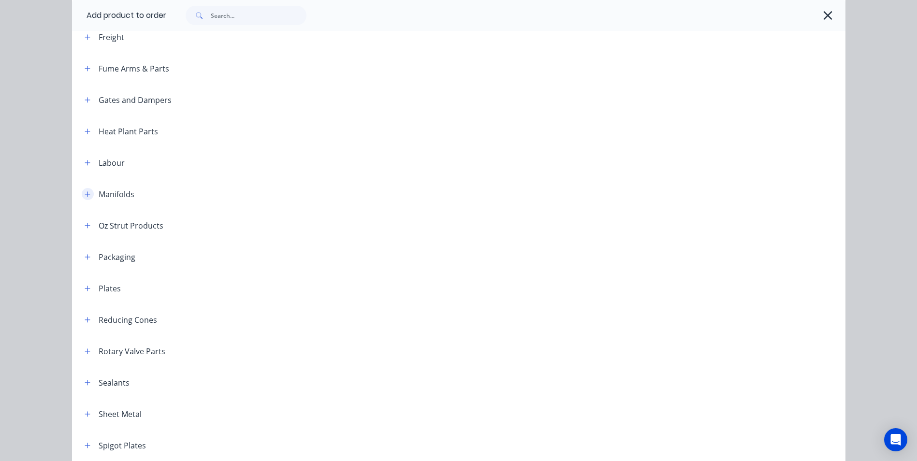
click at [87, 192] on button "button" at bounding box center [88, 194] width 12 height 12
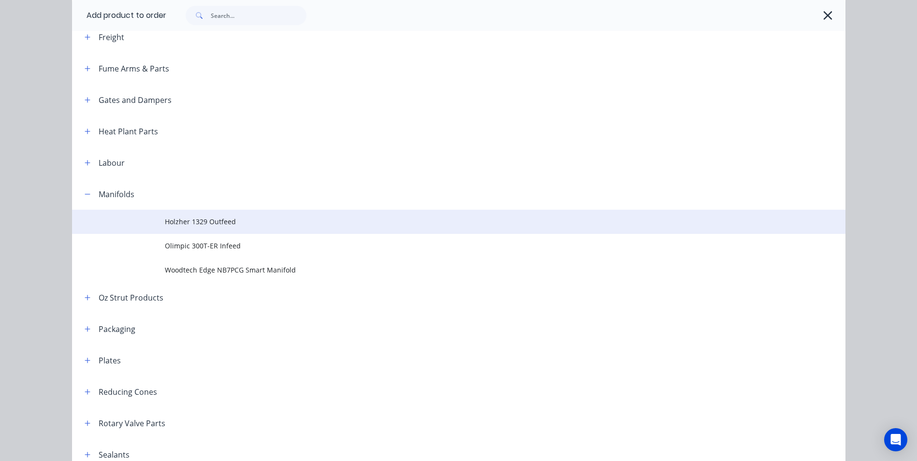
click at [174, 224] on span "Holzher 1329 Outfeed" at bounding box center [437, 222] width 544 height 10
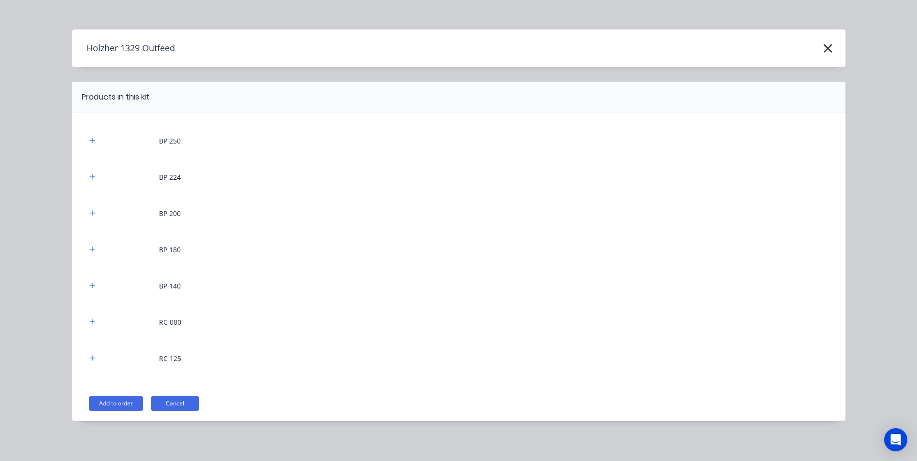
scroll to position [12, 0]
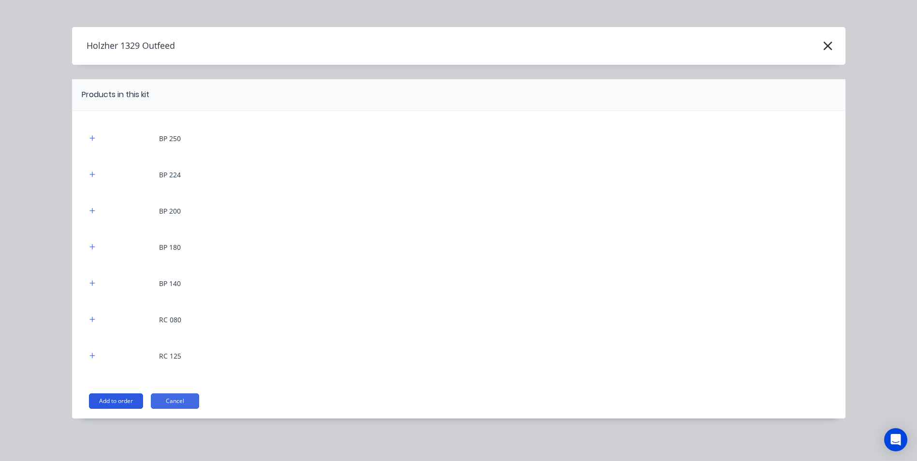
click at [111, 399] on button "Add to order" at bounding box center [116, 401] width 54 height 15
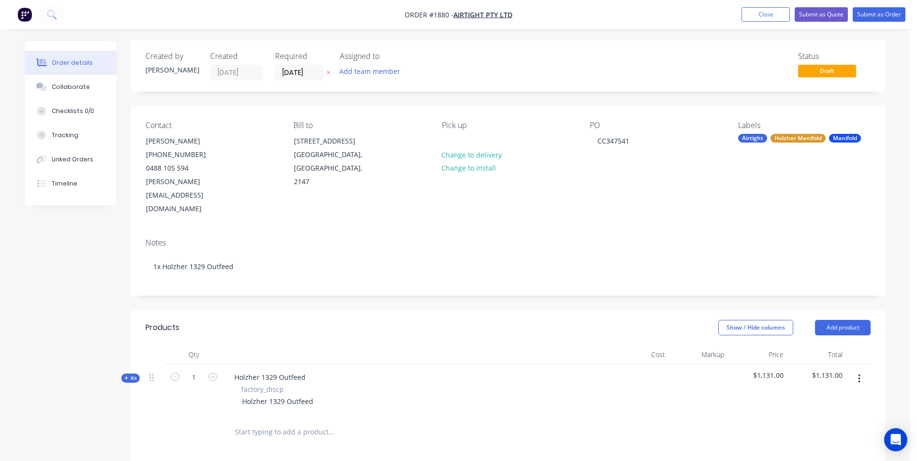
scroll to position [0, 0]
click at [54, 80] on button "Collaborate" at bounding box center [71, 87] width 92 height 24
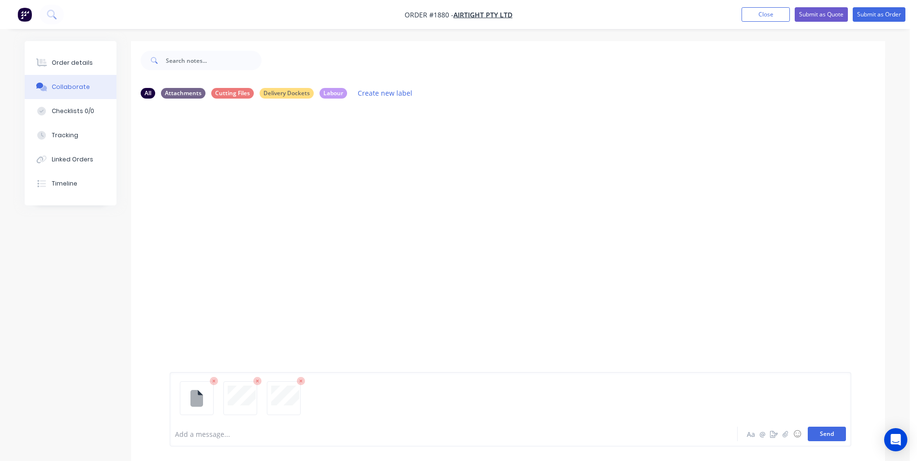
click at [830, 437] on button "Send" at bounding box center [827, 434] width 38 height 15
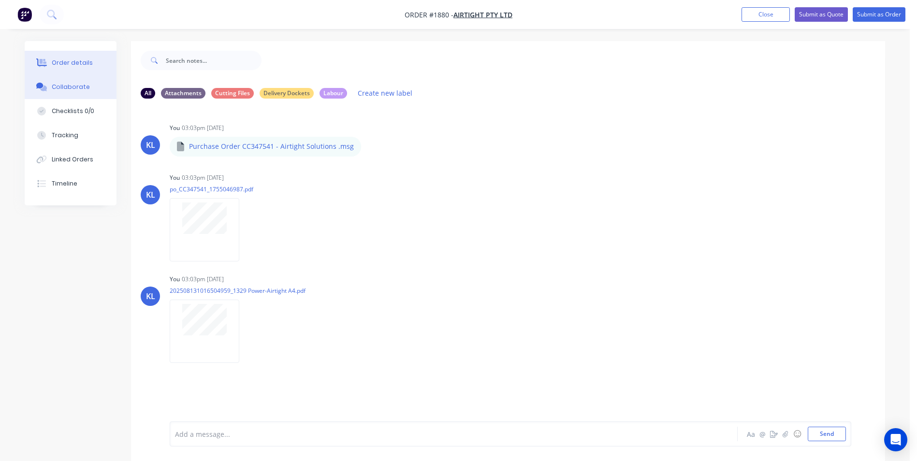
click at [68, 57] on button "Order details" at bounding box center [71, 63] width 92 height 24
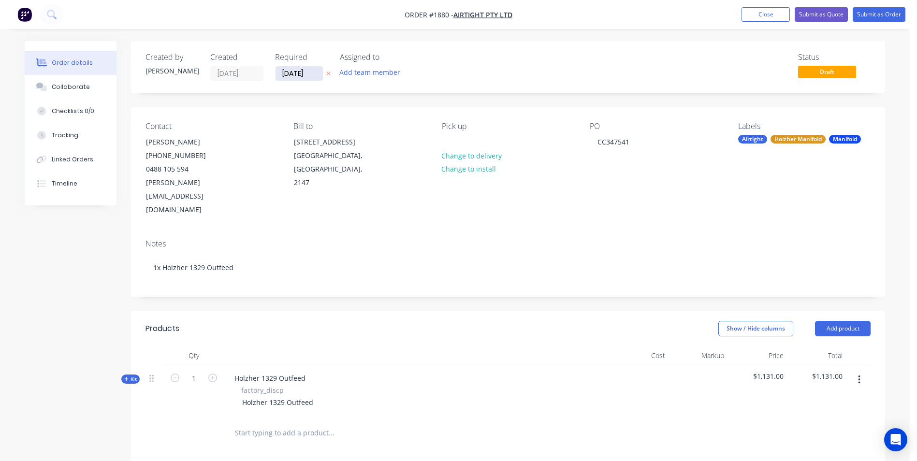
click at [289, 71] on input "13/08/25" at bounding box center [299, 73] width 47 height 15
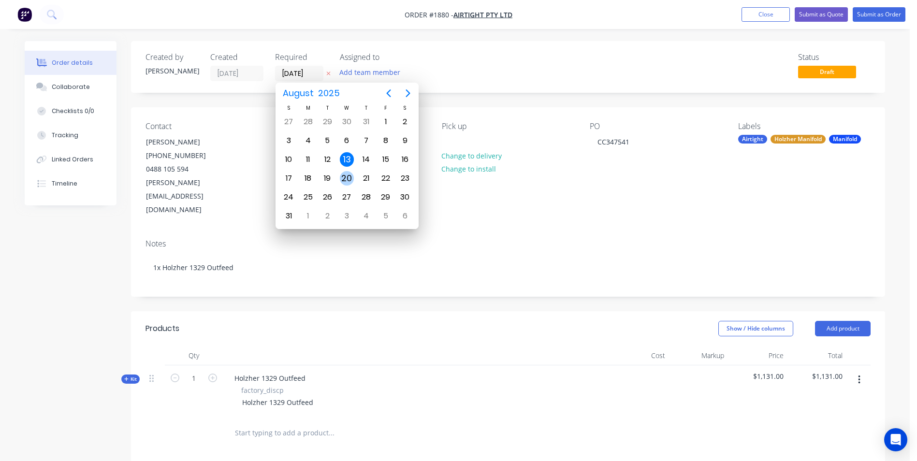
click at [344, 176] on div "20" at bounding box center [347, 178] width 15 height 15
type input "20/08/25"
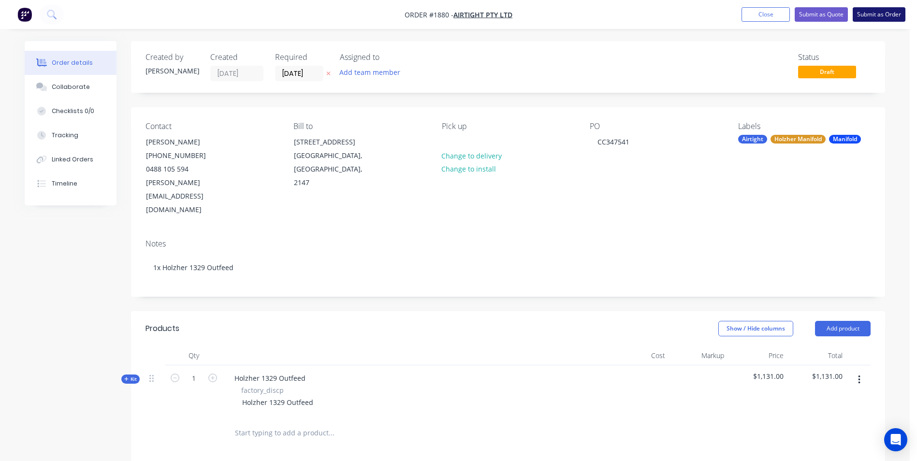
click at [868, 9] on button "Submit as Order" at bounding box center [879, 14] width 53 height 15
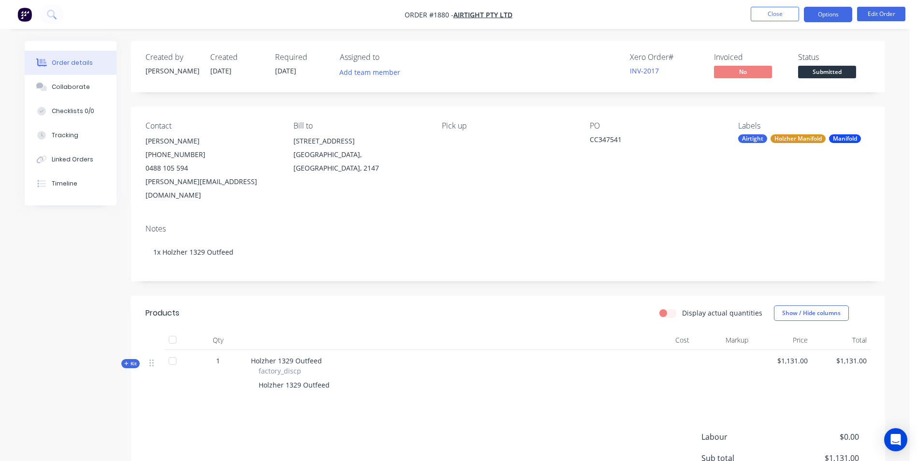
click at [829, 18] on button "Options" at bounding box center [828, 14] width 48 height 15
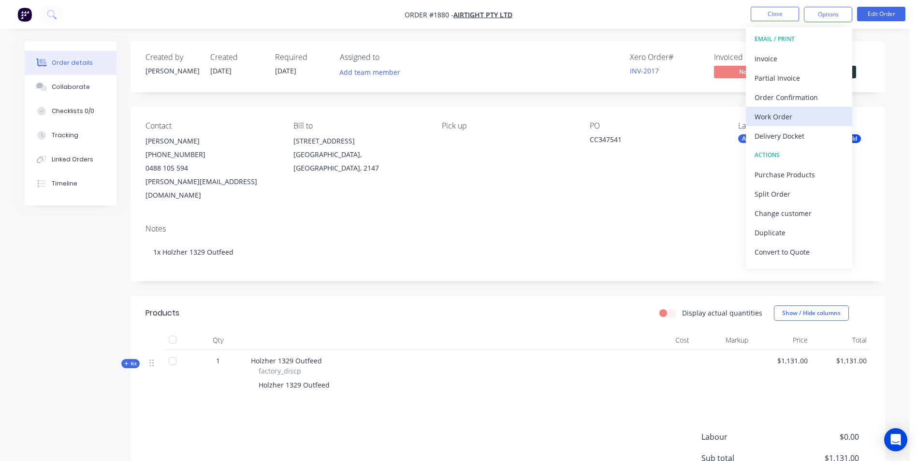
click at [784, 119] on div "Work Order" at bounding box center [799, 117] width 89 height 14
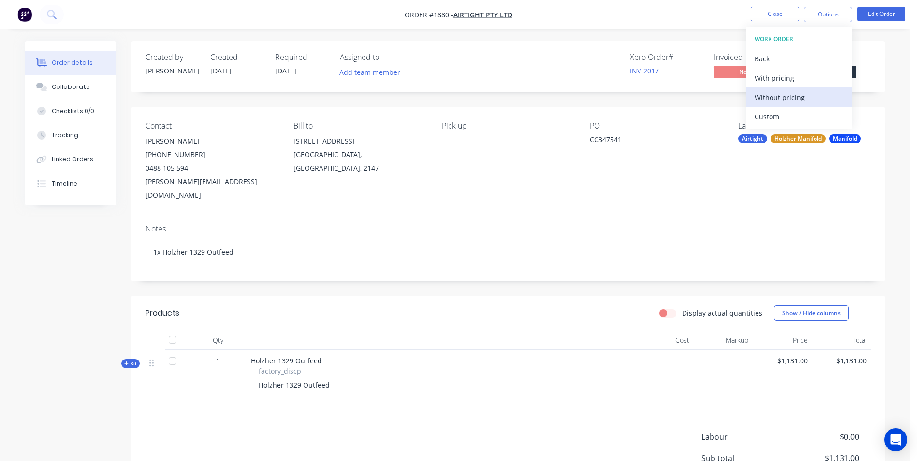
click at [779, 97] on div "Without pricing" at bounding box center [799, 97] width 89 height 14
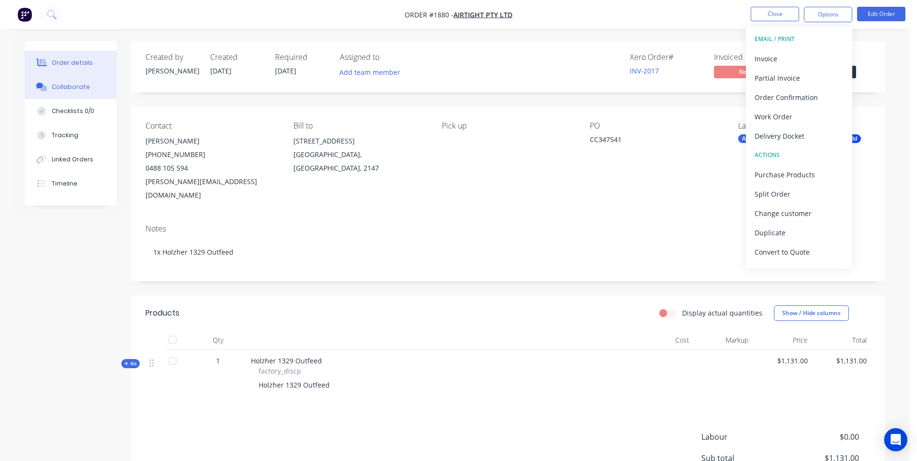
click at [81, 92] on button "Collaborate" at bounding box center [71, 87] width 92 height 24
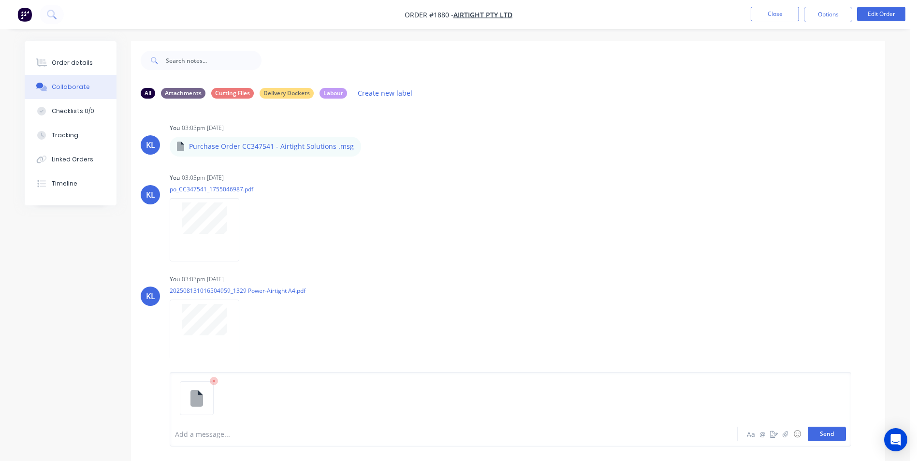
click at [830, 435] on button "Send" at bounding box center [827, 434] width 38 height 15
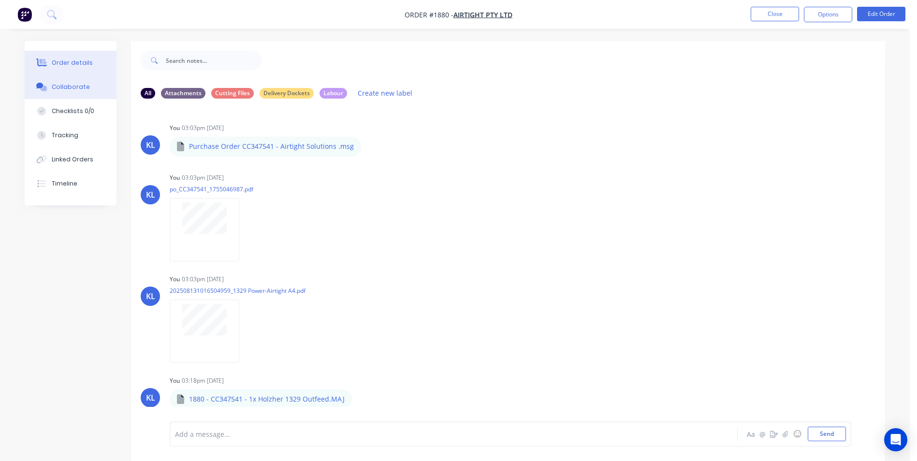
click at [77, 70] on button "Order details" at bounding box center [71, 63] width 92 height 24
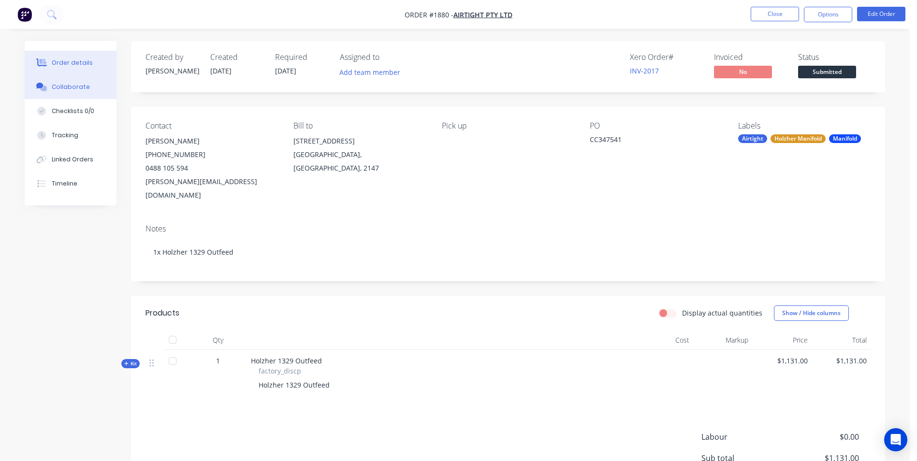
click at [70, 88] on div "Collaborate" at bounding box center [71, 87] width 38 height 9
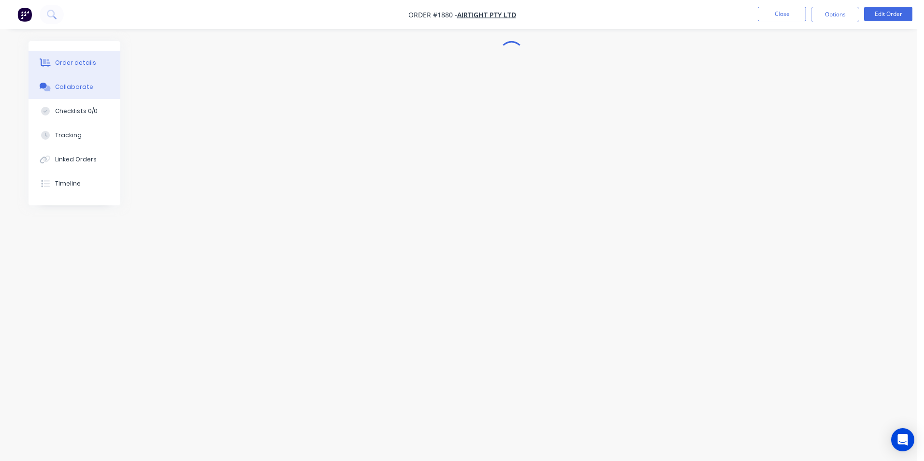
click at [74, 62] on div "Order details" at bounding box center [75, 63] width 41 height 9
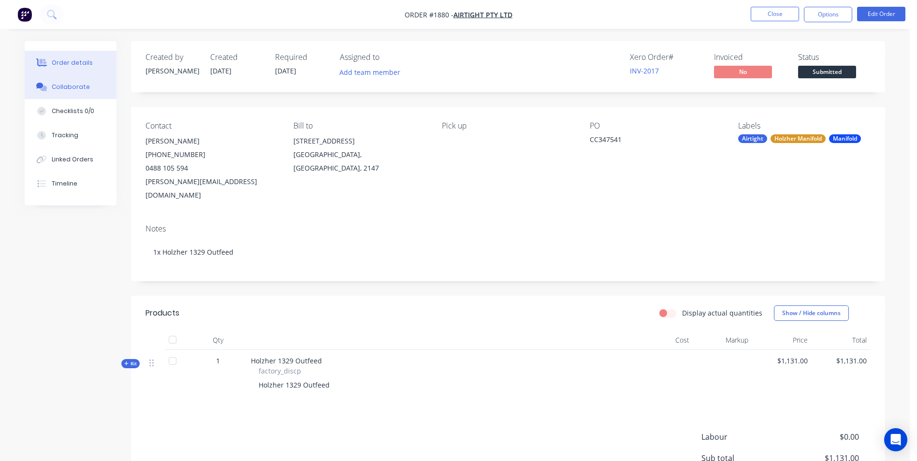
click at [72, 85] on div "Collaborate" at bounding box center [71, 87] width 38 height 9
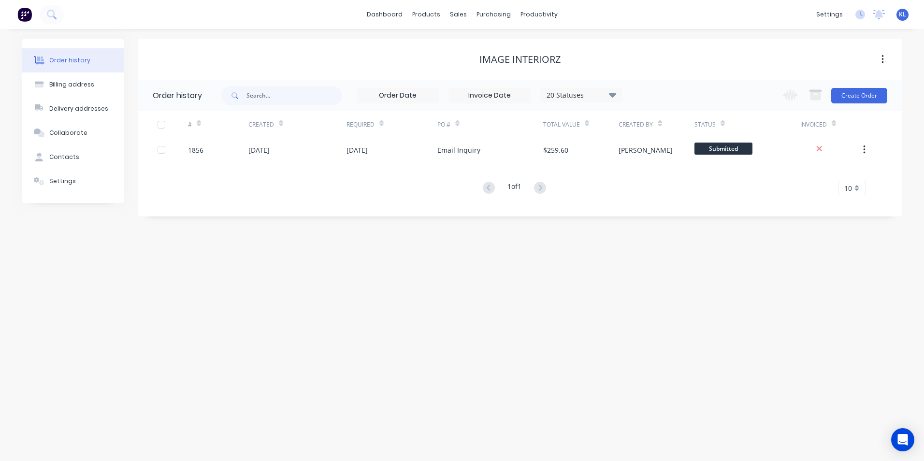
click at [391, 153] on div "[DATE]" at bounding box center [392, 150] width 91 height 24
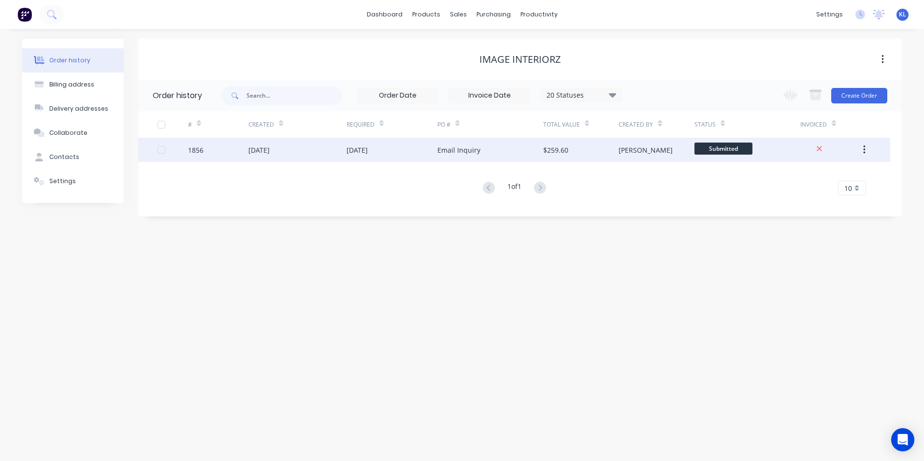
click at [475, 149] on div "Email Inquiry" at bounding box center [459, 150] width 43 height 10
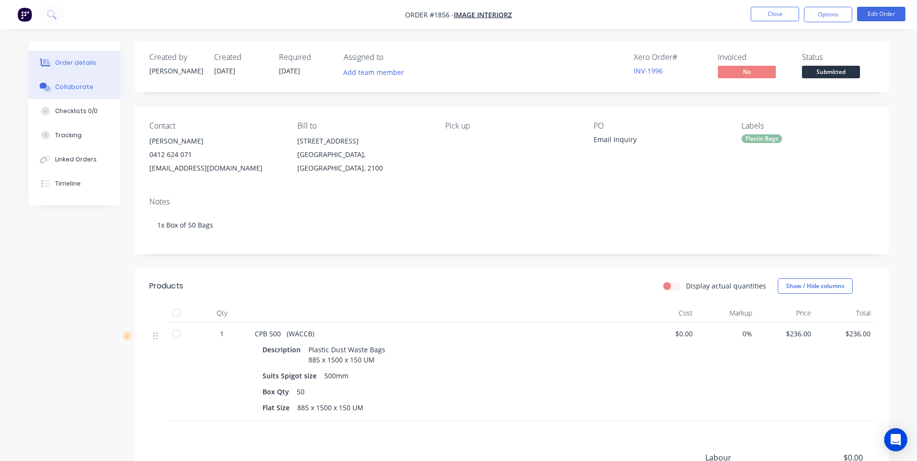
click at [83, 88] on div "Collaborate" at bounding box center [74, 87] width 38 height 9
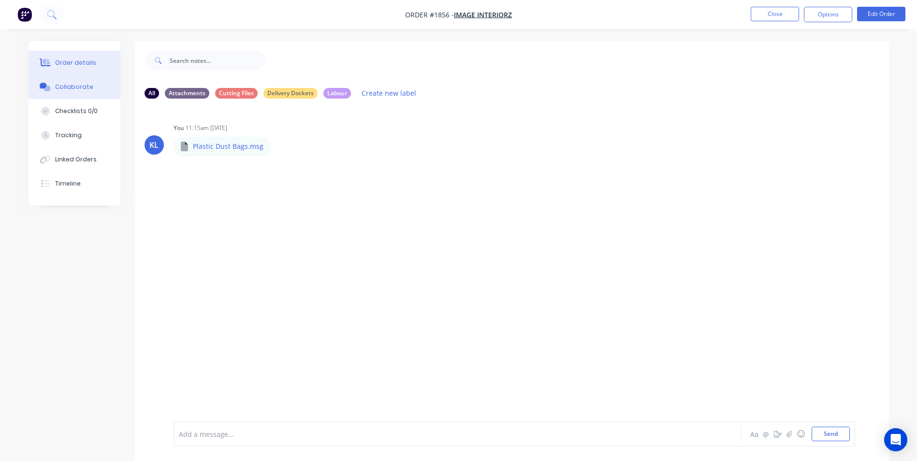
click at [78, 67] on button "Order details" at bounding box center [75, 63] width 92 height 24
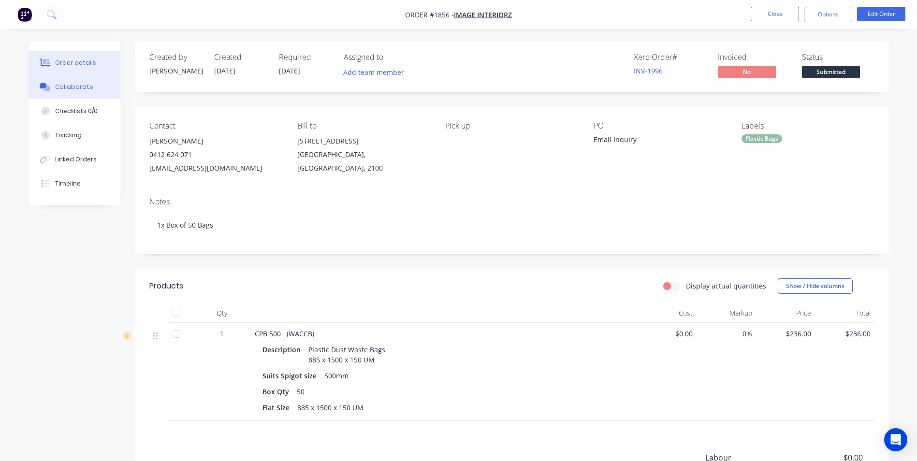
click at [73, 85] on div "Collaborate" at bounding box center [74, 87] width 38 height 9
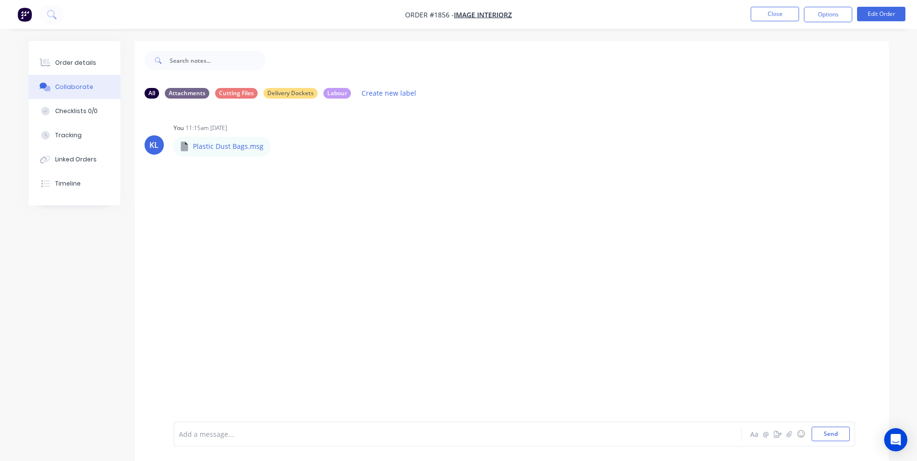
click at [217, 441] on div "Add a message... Aa @ ☺ Send" at bounding box center [515, 434] width 682 height 25
click at [781, 8] on button "Close" at bounding box center [775, 14] width 48 height 15
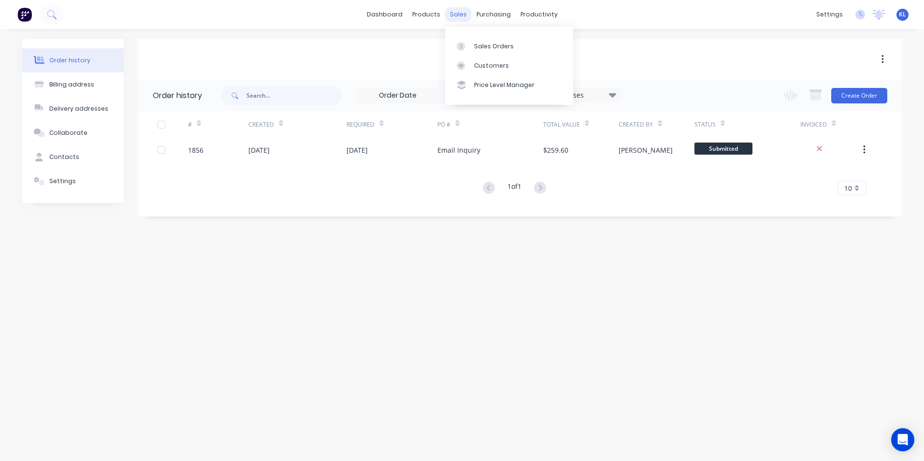
click at [461, 9] on div "sales" at bounding box center [458, 14] width 27 height 15
click at [479, 44] on div "Sales Orders" at bounding box center [494, 46] width 40 height 9
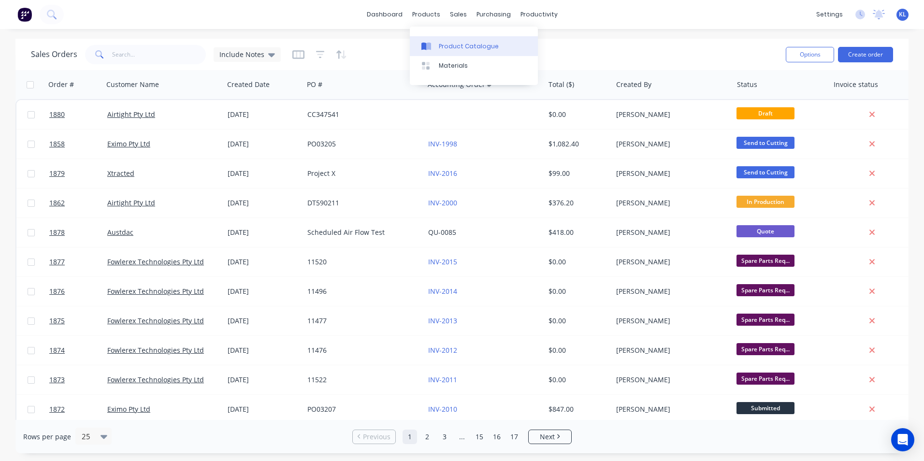
click at [449, 46] on div "Product Catalogue" at bounding box center [469, 46] width 60 height 9
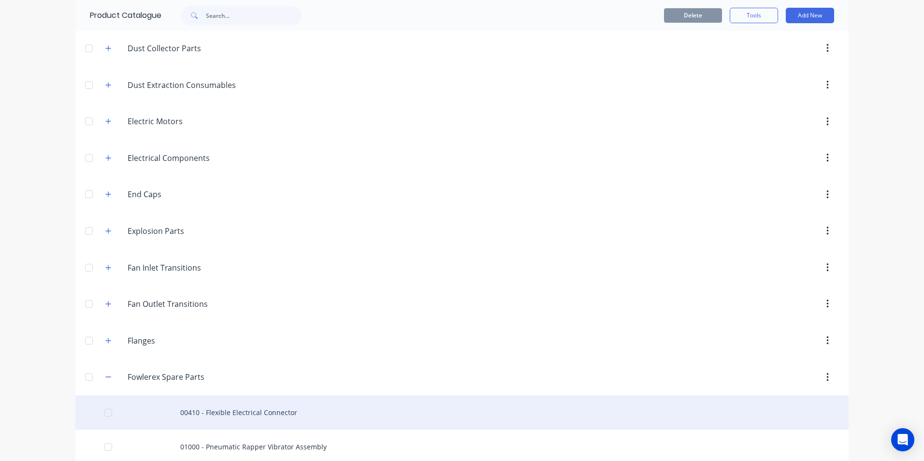
scroll to position [725, 0]
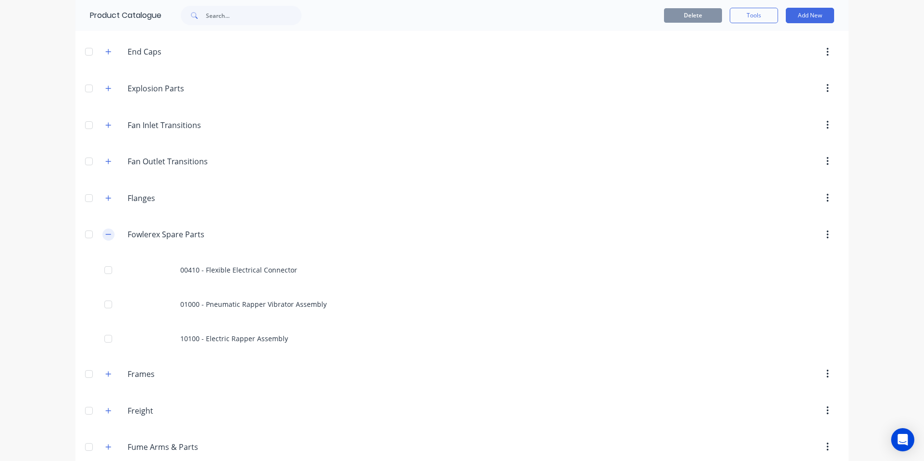
click at [105, 234] on icon "button" at bounding box center [108, 234] width 6 height 7
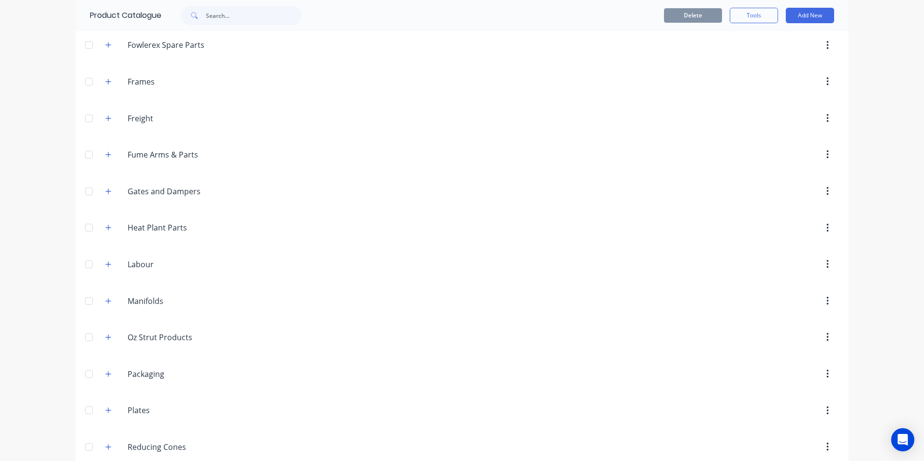
scroll to position [919, 0]
click at [103, 302] on button "button" at bounding box center [109, 297] width 12 height 12
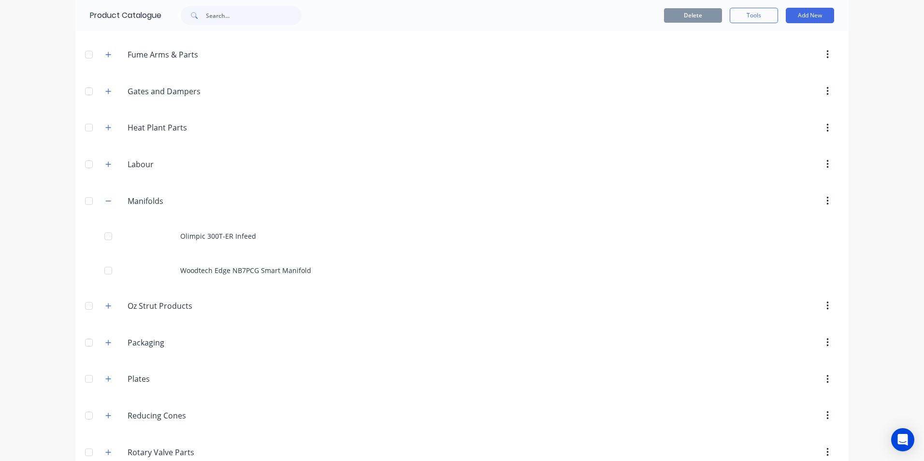
scroll to position [1015, 0]
click at [105, 202] on icon "button" at bounding box center [108, 200] width 6 height 7
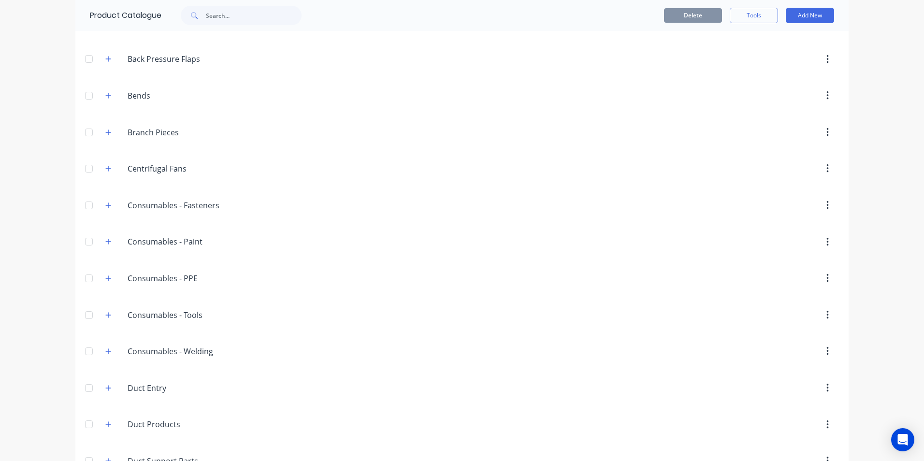
scroll to position [0, 0]
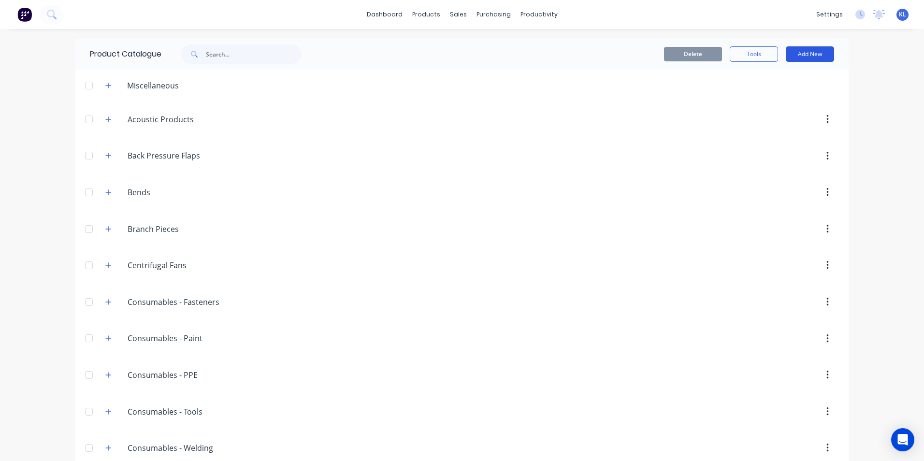
click at [793, 57] on button "Add New" at bounding box center [810, 53] width 48 height 15
click at [777, 118] on div "Product Kit" at bounding box center [788, 118] width 74 height 14
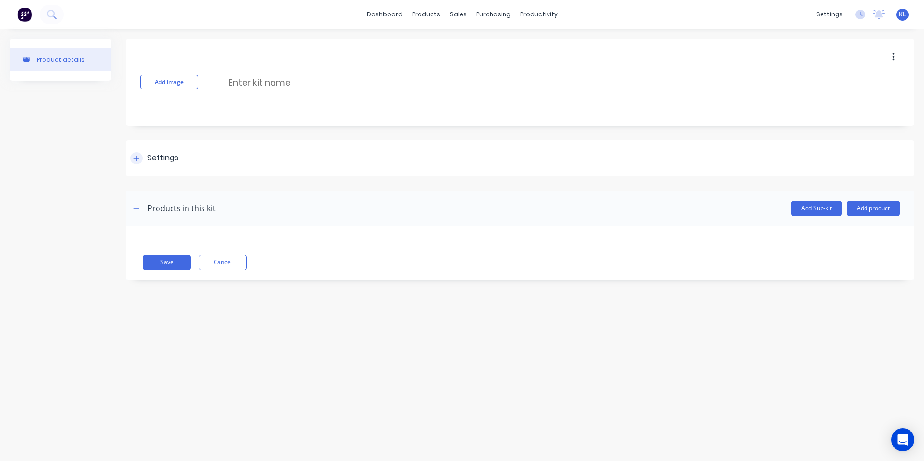
click at [133, 156] on div at bounding box center [137, 158] width 12 height 12
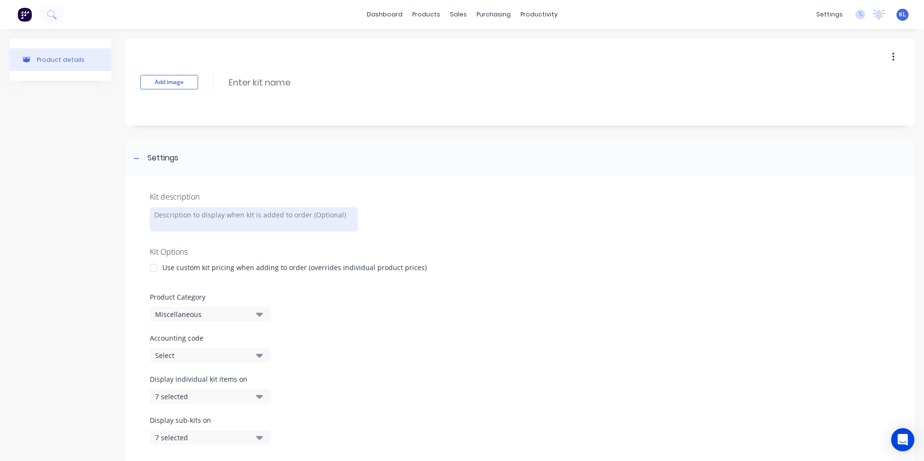
click at [210, 219] on div at bounding box center [254, 219] width 208 height 24
click at [253, 221] on div at bounding box center [254, 219] width 208 height 24
click at [256, 213] on div "Holzher 1329 Outfeed" at bounding box center [254, 219] width 208 height 24
click at [225, 244] on div at bounding box center [520, 239] width 741 height 15
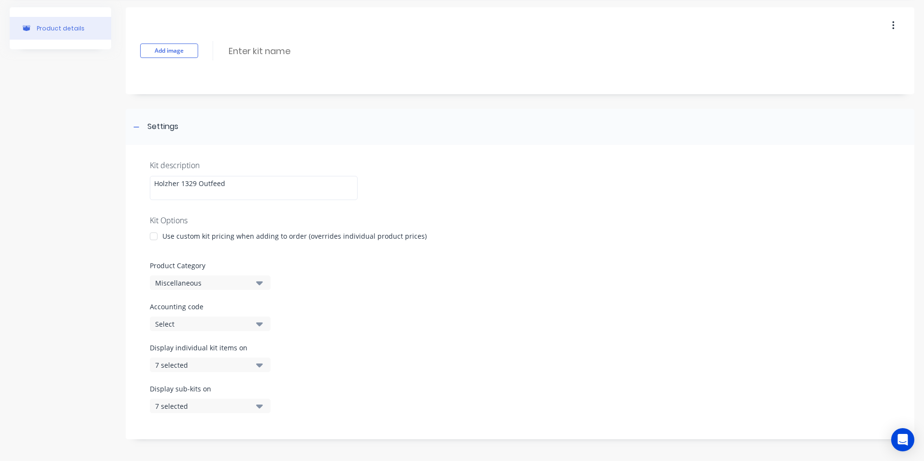
scroll to position [48, 0]
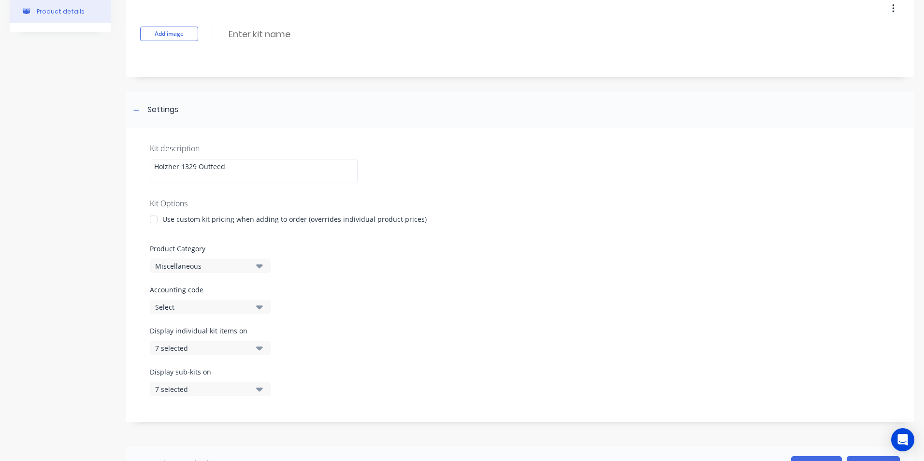
click at [347, 245] on label "Product Category" at bounding box center [520, 249] width 741 height 10
click at [217, 264] on div "Miscellaneous" at bounding box center [202, 266] width 94 height 10
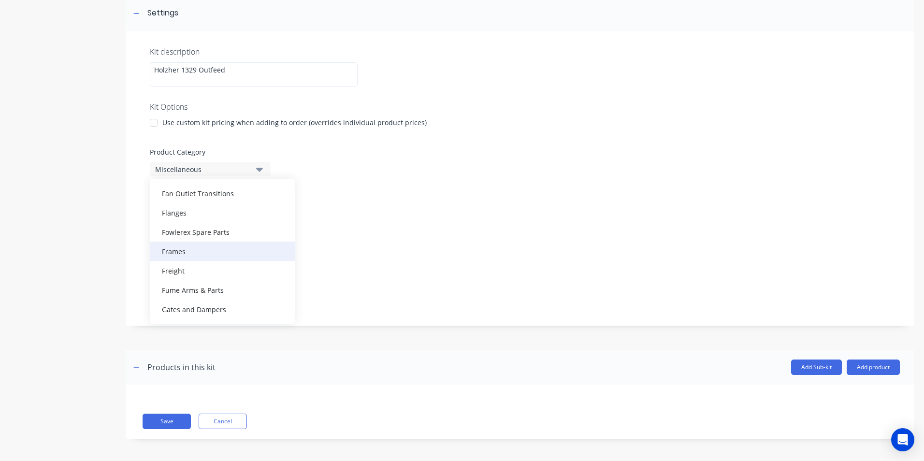
scroll to position [532, 0]
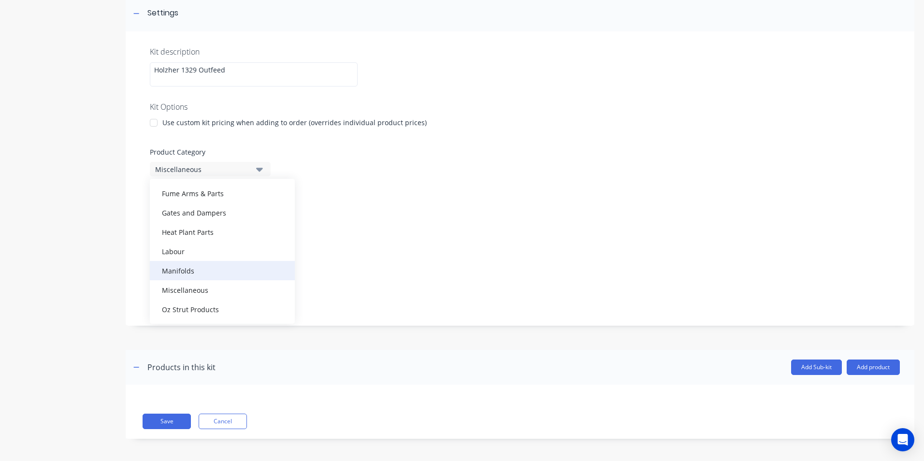
click at [204, 276] on div "Manifolds" at bounding box center [222, 270] width 145 height 19
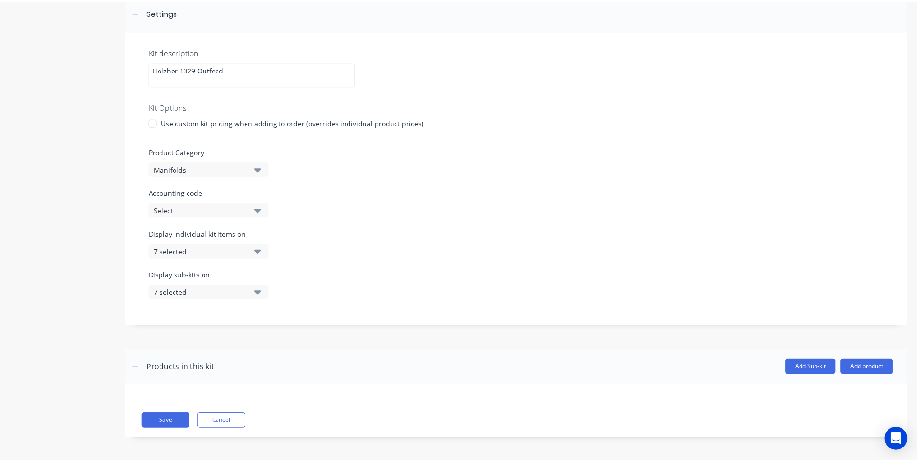
scroll to position [147, 0]
click at [220, 208] on div "Select" at bounding box center [202, 209] width 94 height 10
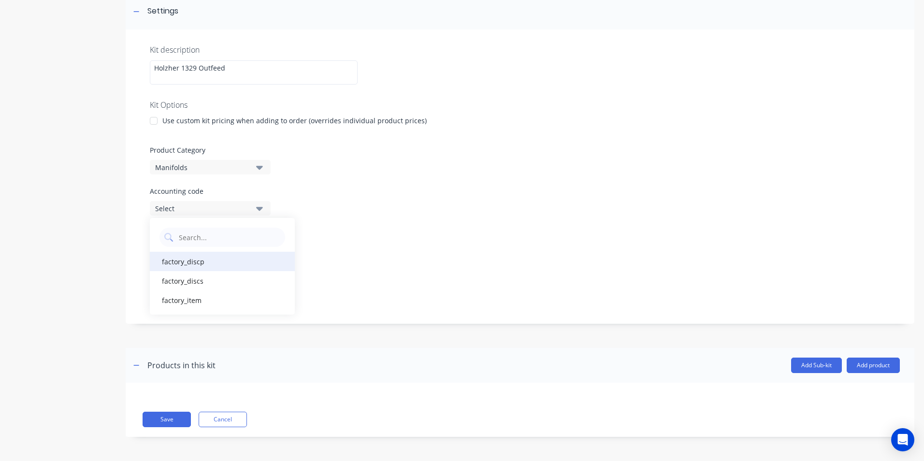
click at [207, 264] on div "factory_discp" at bounding box center [222, 261] width 145 height 19
click at [191, 252] on div "7 selected" at bounding box center [202, 250] width 94 height 10
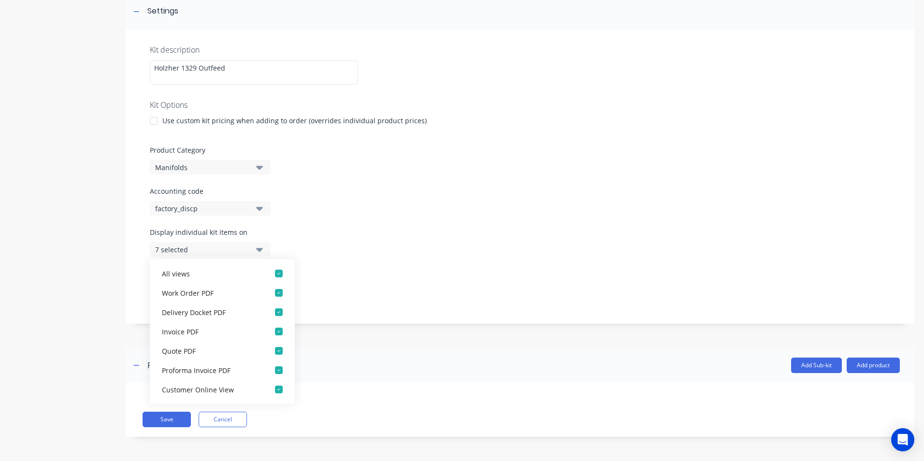
click at [302, 232] on div "Display individual kit items on 7 selected" at bounding box center [520, 247] width 741 height 41
click at [330, 248] on div "Display individual kit items on 7 selected" at bounding box center [520, 247] width 741 height 41
click at [301, 237] on div "Display individual kit items on 7 selected" at bounding box center [520, 247] width 741 height 41
click at [346, 287] on div "Display sub-kits on 7 selected" at bounding box center [520, 288] width 741 height 41
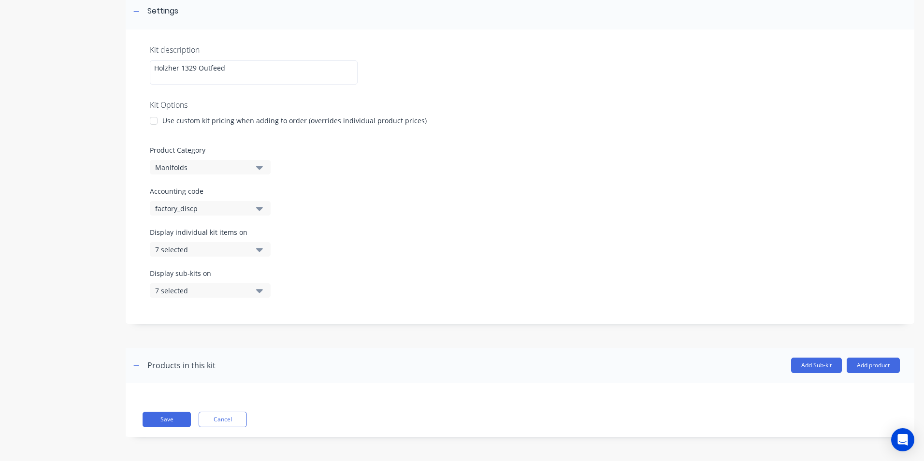
click at [194, 290] on div "7 selected" at bounding box center [202, 291] width 94 height 10
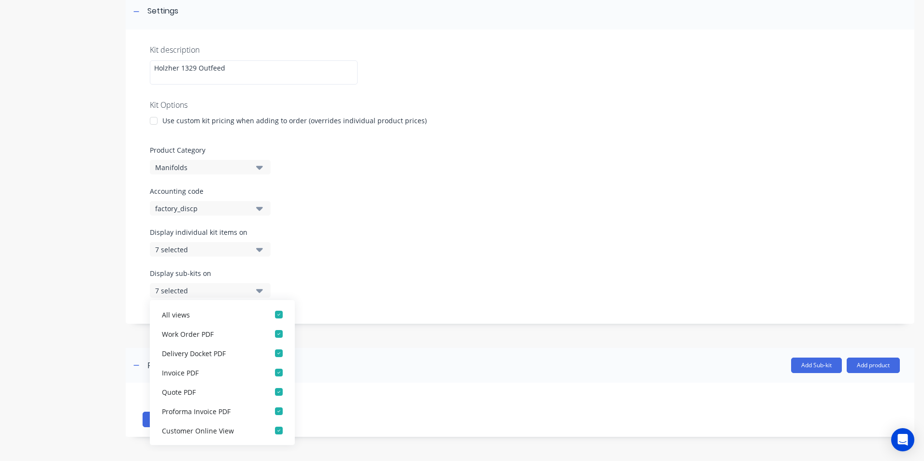
click at [421, 222] on div "Kit description Holzher 1329 Outfeed Kit Options Use custom kit pricing when ad…" at bounding box center [520, 176] width 789 height 294
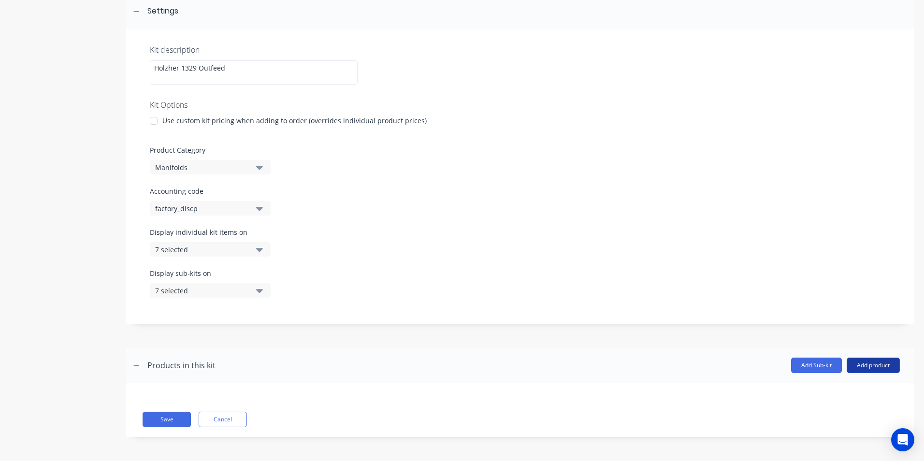
click at [857, 367] on button "Add product" at bounding box center [873, 365] width 53 height 15
click at [829, 393] on div "Product catalogue" at bounding box center [854, 390] width 74 height 14
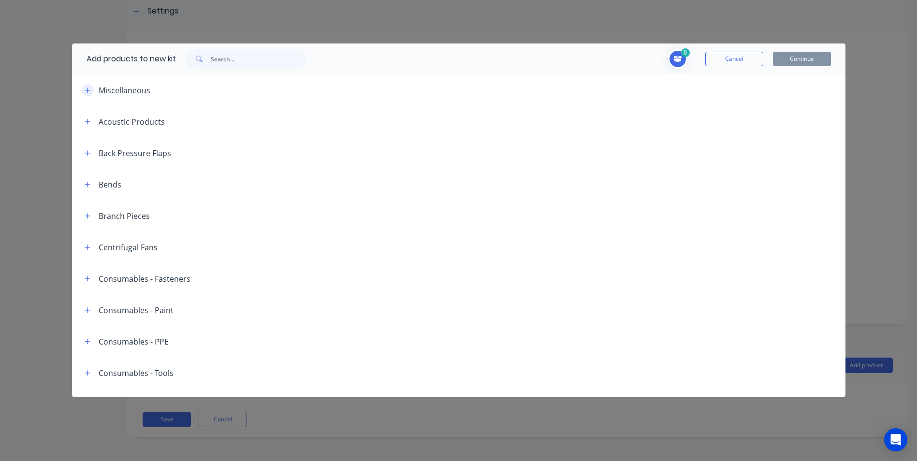
click at [89, 86] on button "button" at bounding box center [88, 90] width 12 height 12
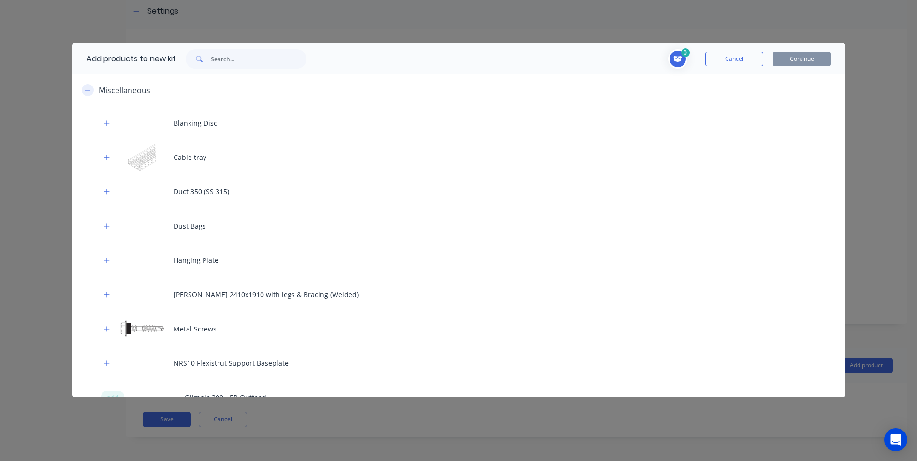
click at [89, 86] on button "button" at bounding box center [88, 90] width 12 height 12
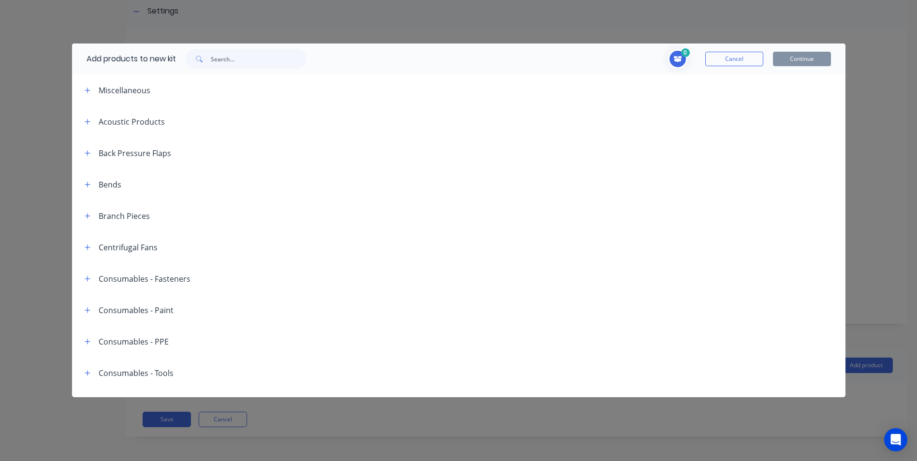
scroll to position [48, 0]
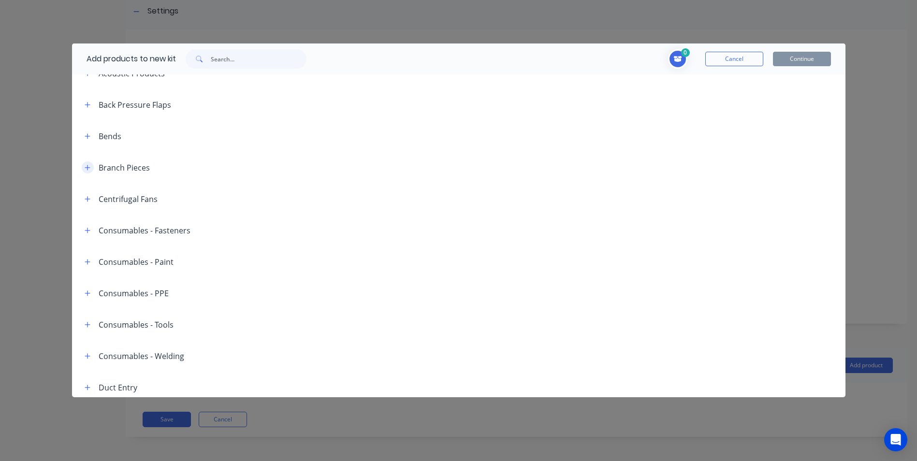
click at [89, 167] on icon "button" at bounding box center [88, 167] width 6 height 7
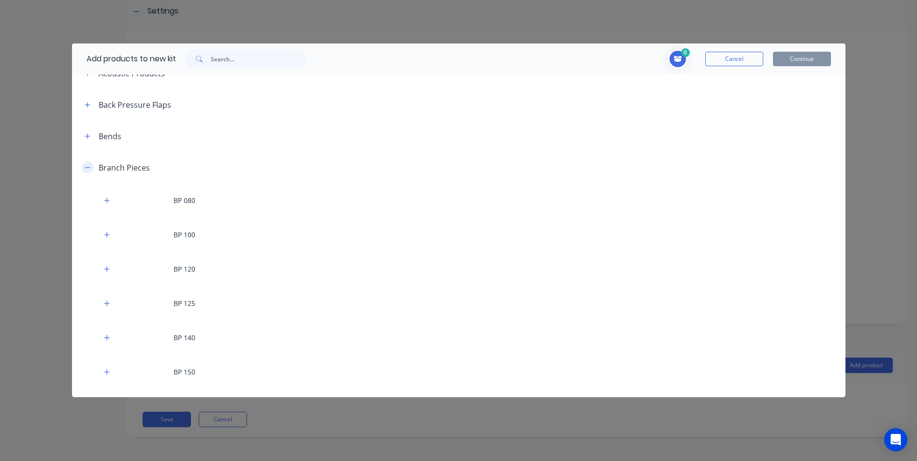
click at [88, 168] on icon "button" at bounding box center [88, 167] width 6 height 7
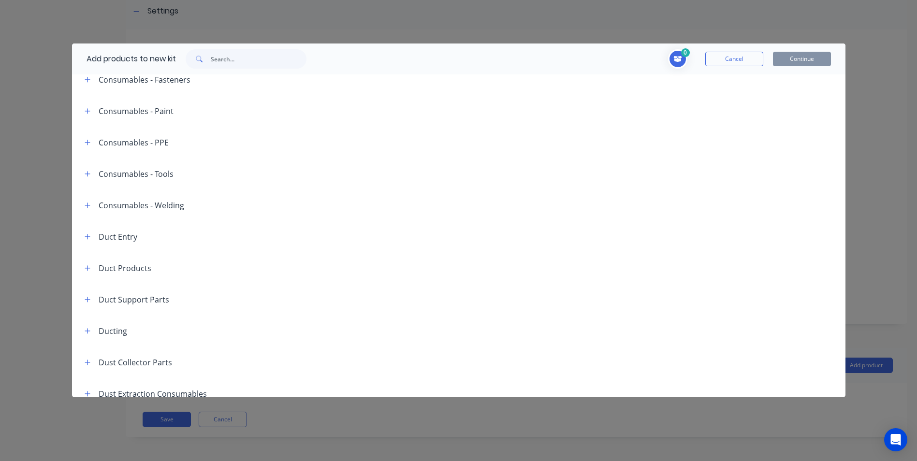
scroll to position [290, 0]
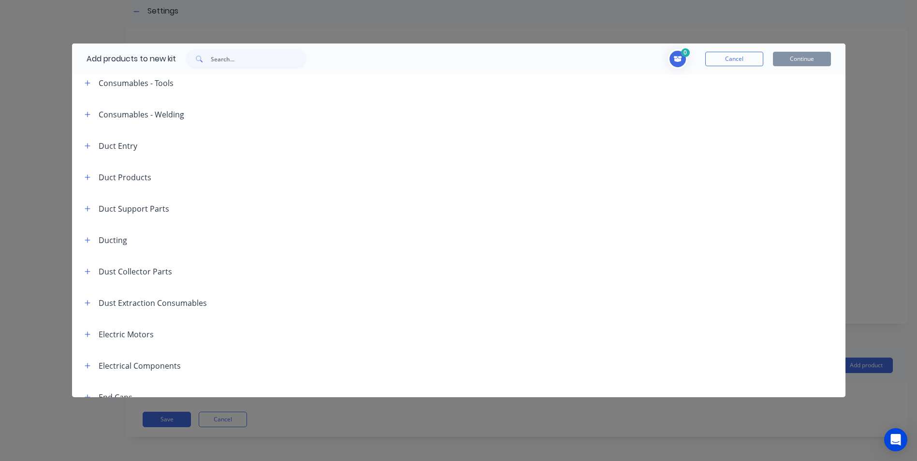
click at [730, 21] on div "Add products to new kit 0 Cancel Continue Miscellaneous Blanking Disc Cable tra…" at bounding box center [458, 230] width 917 height 461
click at [213, 29] on div "Add products to new kit 0 Cancel Continue Miscellaneous Blanking Disc Cable tra…" at bounding box center [458, 230] width 917 height 461
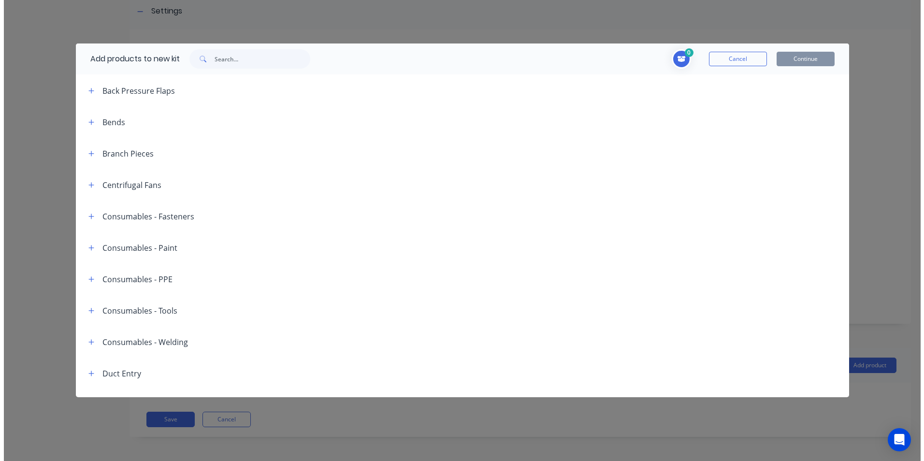
scroll to position [0, 0]
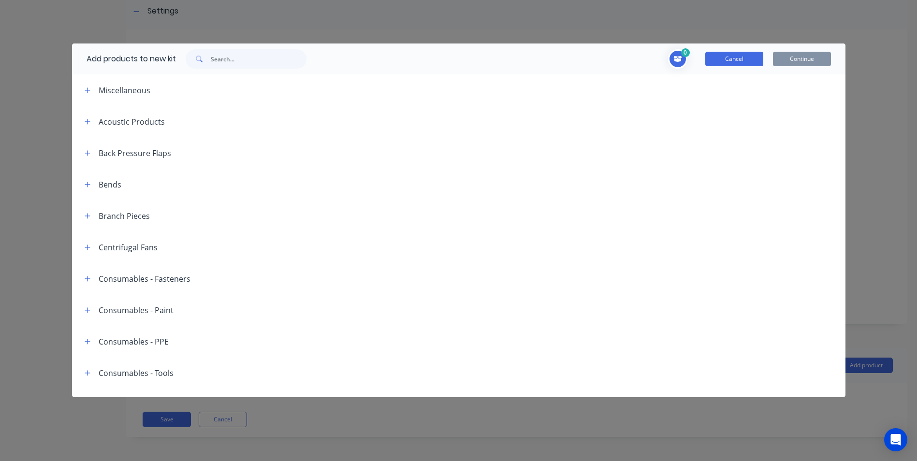
click at [714, 60] on button "Cancel" at bounding box center [734, 59] width 58 height 15
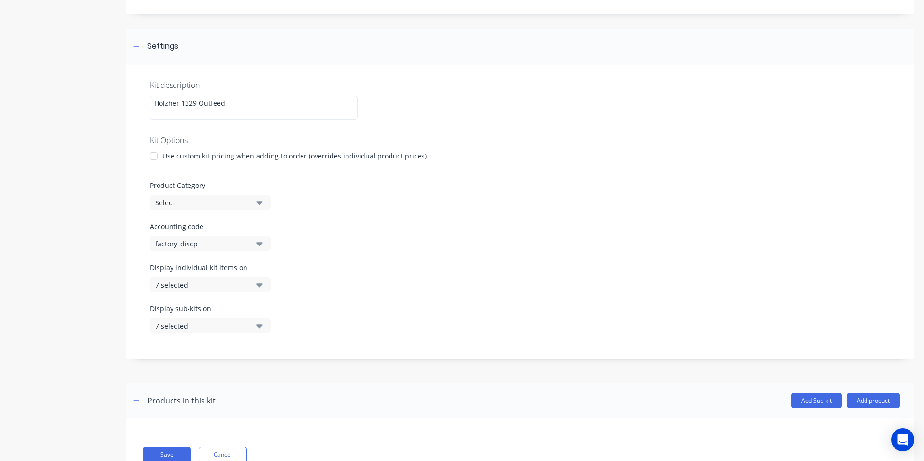
scroll to position [147, 0]
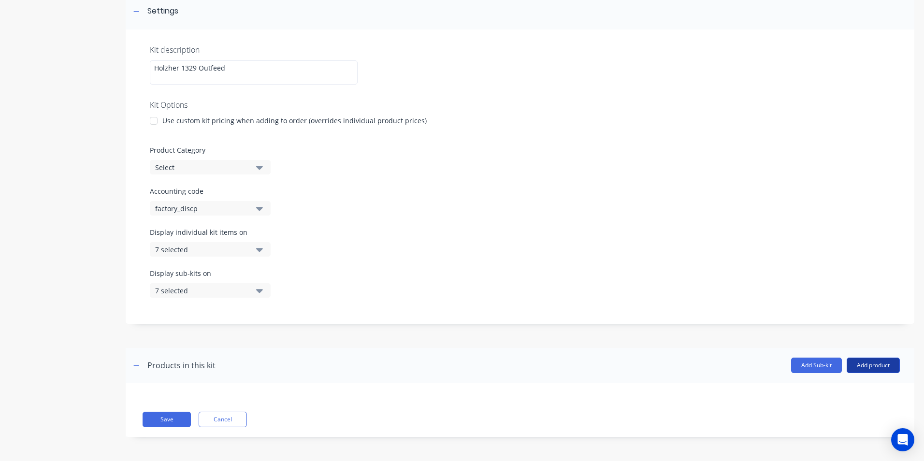
click at [872, 369] on button "Add product" at bounding box center [873, 365] width 53 height 15
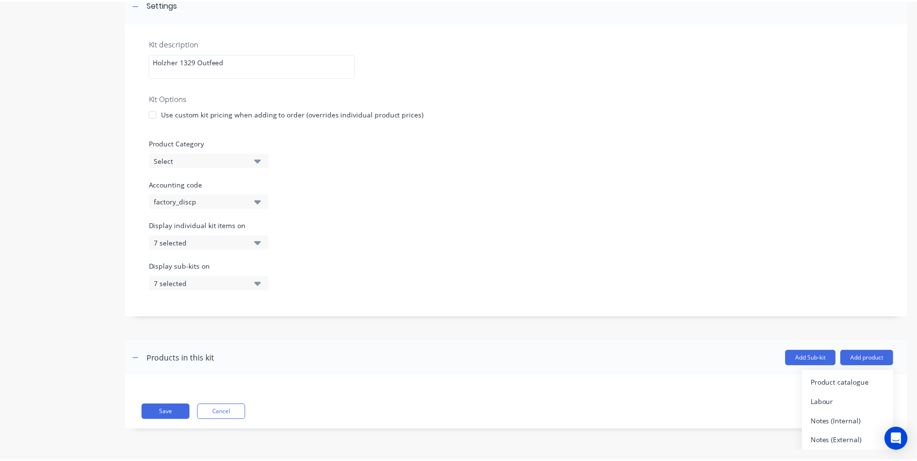
scroll to position [9, 0]
click at [852, 385] on div "Product catalogue" at bounding box center [854, 382] width 74 height 14
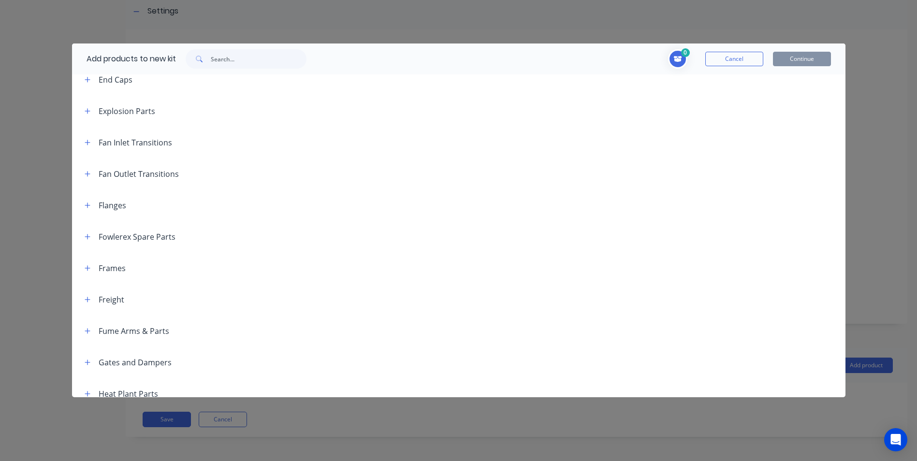
scroll to position [753, 0]
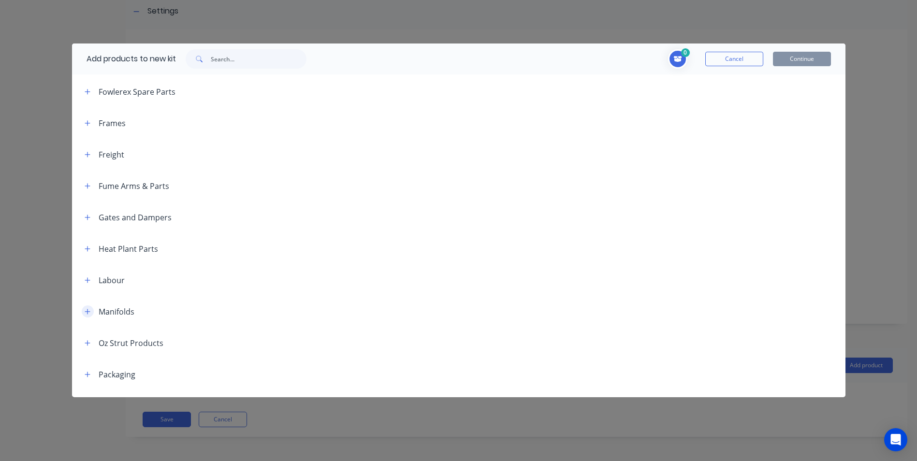
click at [90, 311] on icon "button" at bounding box center [88, 311] width 6 height 7
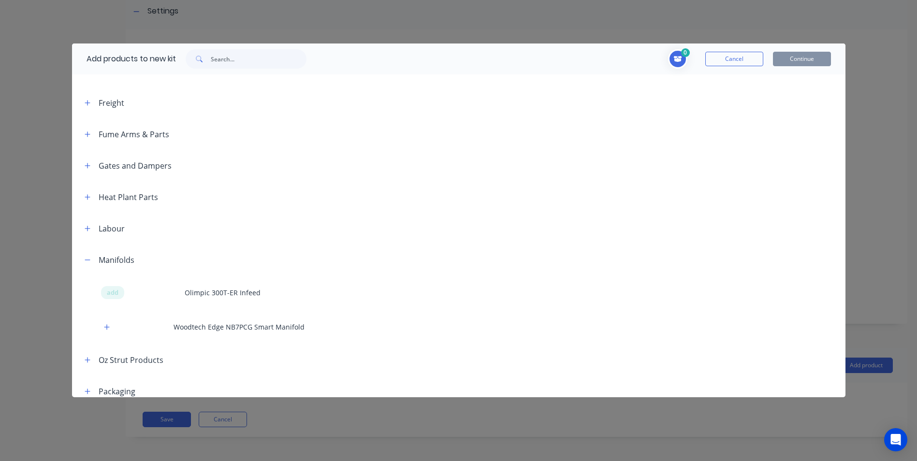
scroll to position [898, 0]
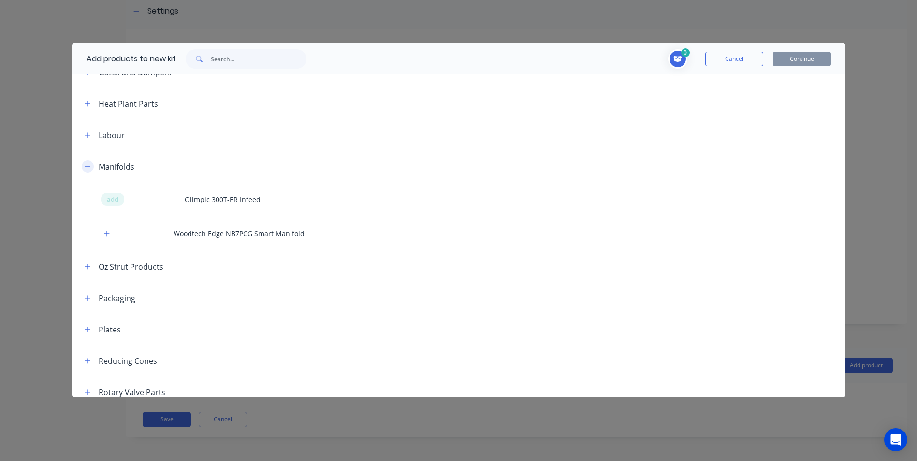
click at [89, 169] on icon "button" at bounding box center [88, 166] width 6 height 7
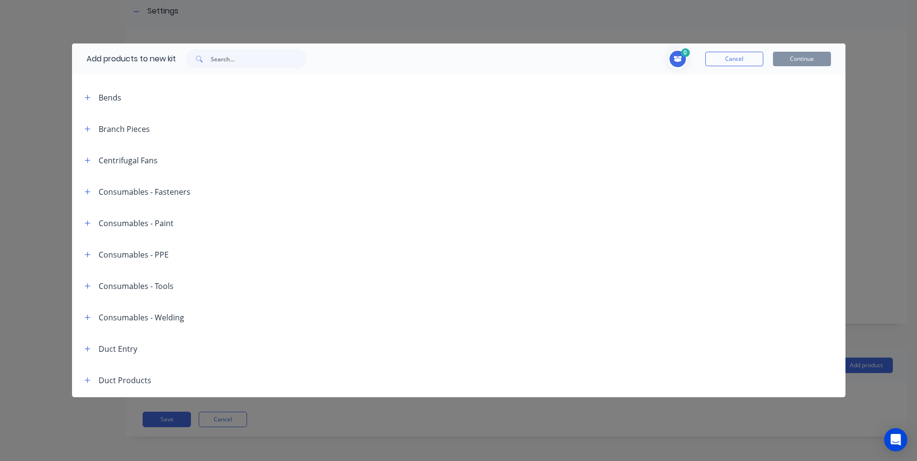
scroll to position [0, 0]
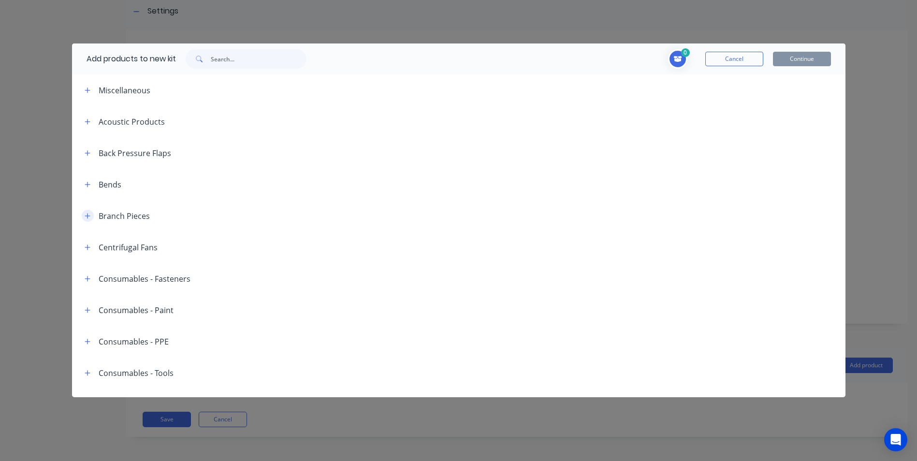
click at [89, 216] on icon "button" at bounding box center [87, 215] width 5 height 5
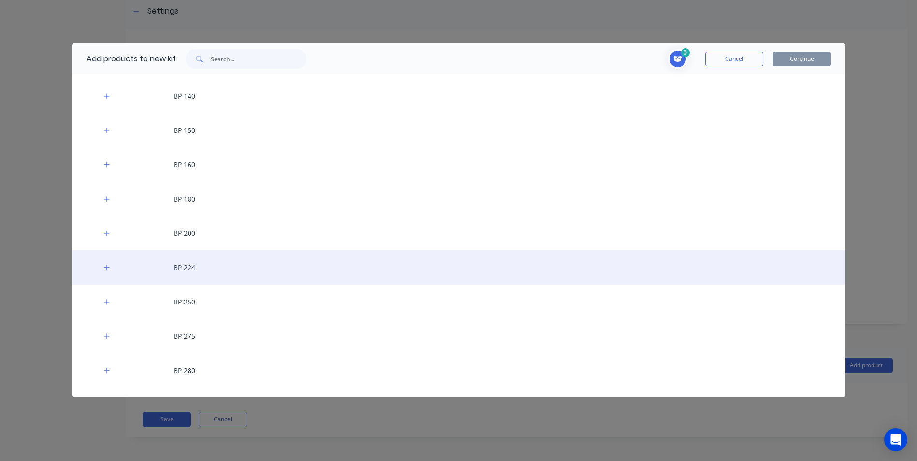
scroll to position [338, 0]
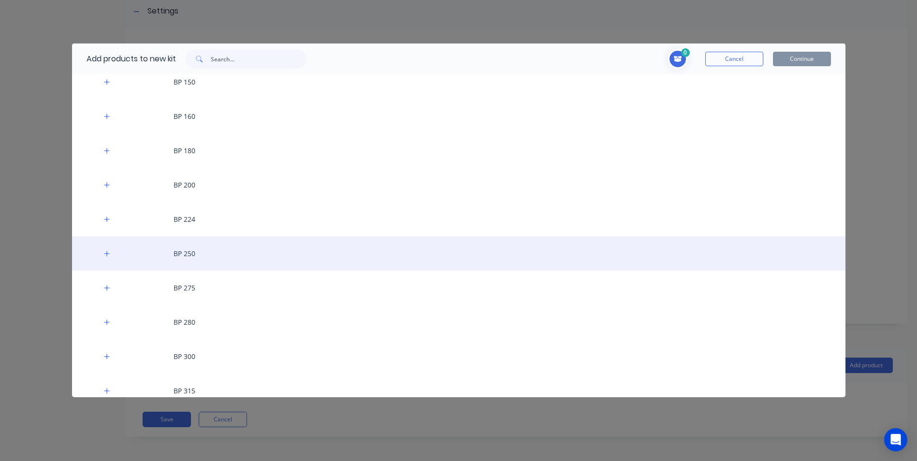
click at [211, 250] on div "BP 250" at bounding box center [459, 253] width 774 height 34
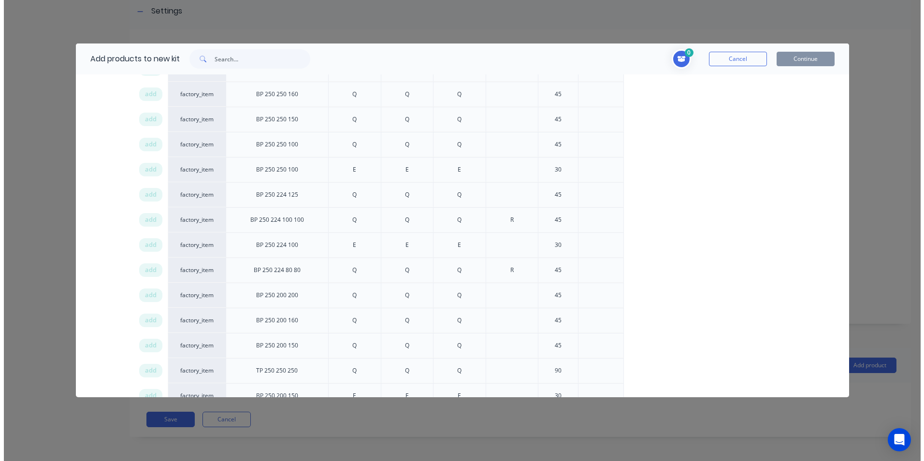
scroll to position [629, 0]
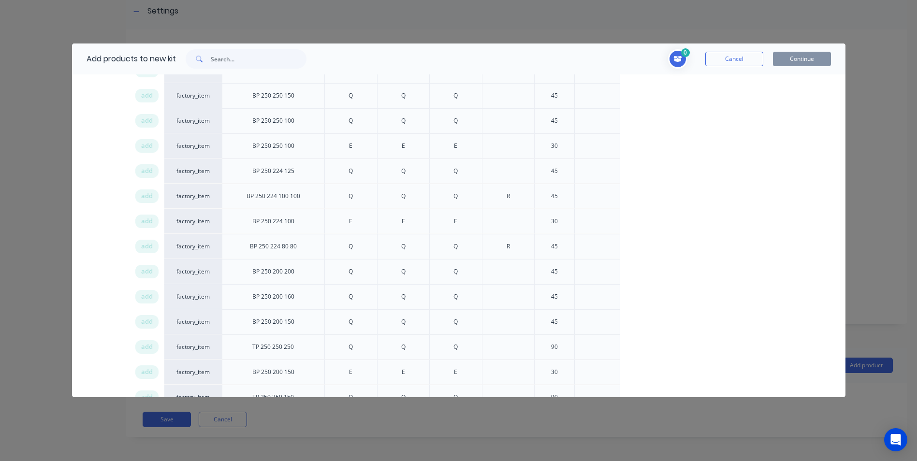
click at [598, 171] on div at bounding box center [596, 170] width 15 height 15
click at [146, 168] on span "add" at bounding box center [147, 171] width 12 height 10
click at [795, 59] on button "Continue" at bounding box center [802, 59] width 58 height 15
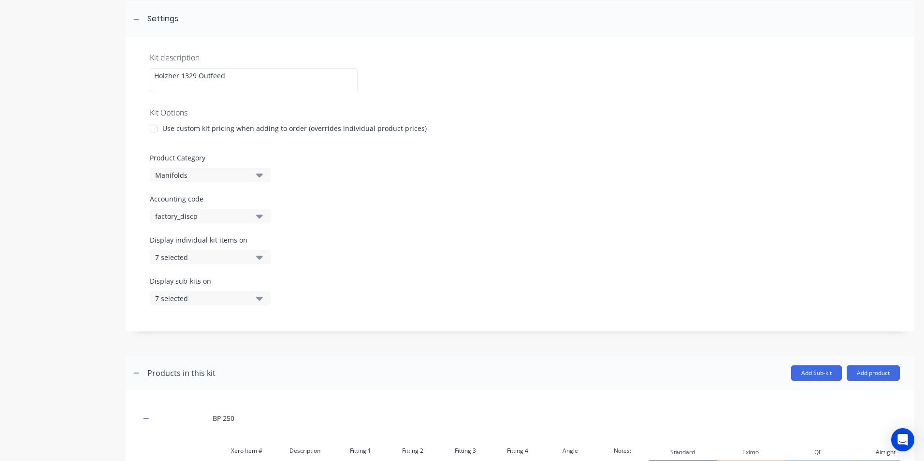
scroll to position [252, 0]
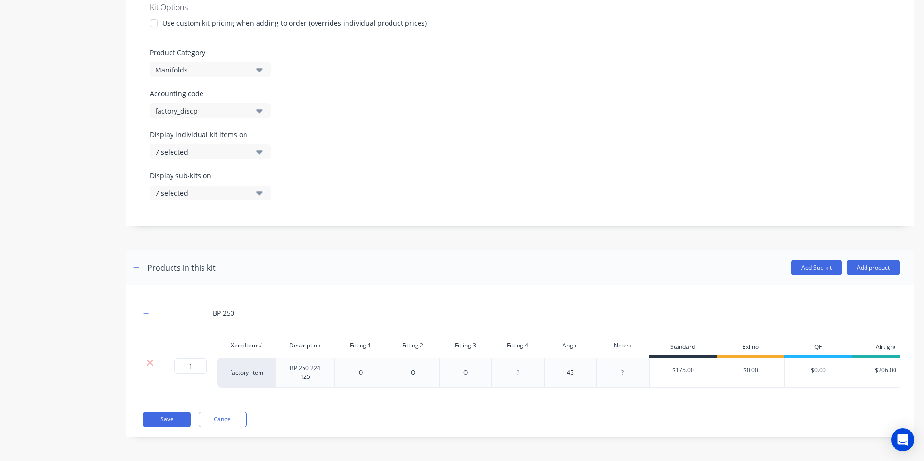
drag, startPoint x: 563, startPoint y: 371, endPoint x: 606, endPoint y: 365, distance: 42.9
click at [568, 370] on div "45" at bounding box center [570, 373] width 48 height 13
click at [635, 369] on div at bounding box center [623, 373] width 53 height 30
click at [610, 367] on div at bounding box center [611, 373] width 48 height 13
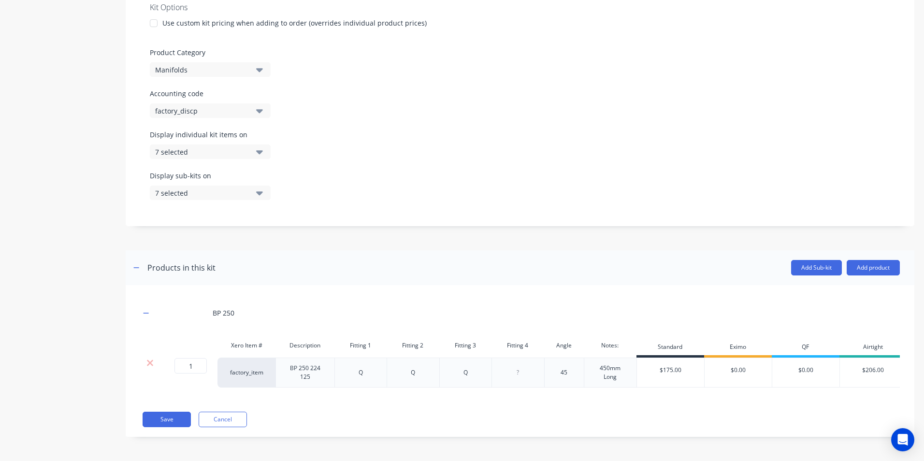
click at [652, 423] on div "Save Cancel" at bounding box center [522, 419] width 758 height 15
type input "$206.00"
drag, startPoint x: 874, startPoint y: 367, endPoint x: 869, endPoint y: 363, distance: 5.8
click at [869, 366] on input "$206.00" at bounding box center [866, 370] width 67 height 9
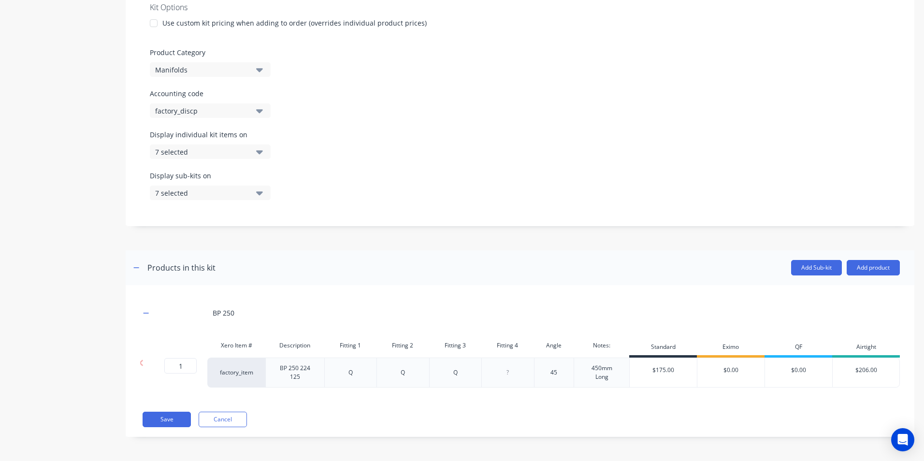
drag, startPoint x: 665, startPoint y: 390, endPoint x: 585, endPoint y: 397, distance: 80.6
click at [585, 397] on div "BP 250 Xero Item # Description Fitting 1 Fitting 2 Fitting 3 Fitting 4 Angle No…" at bounding box center [520, 349] width 760 height 98
click at [166, 419] on button "Save" at bounding box center [167, 419] width 48 height 15
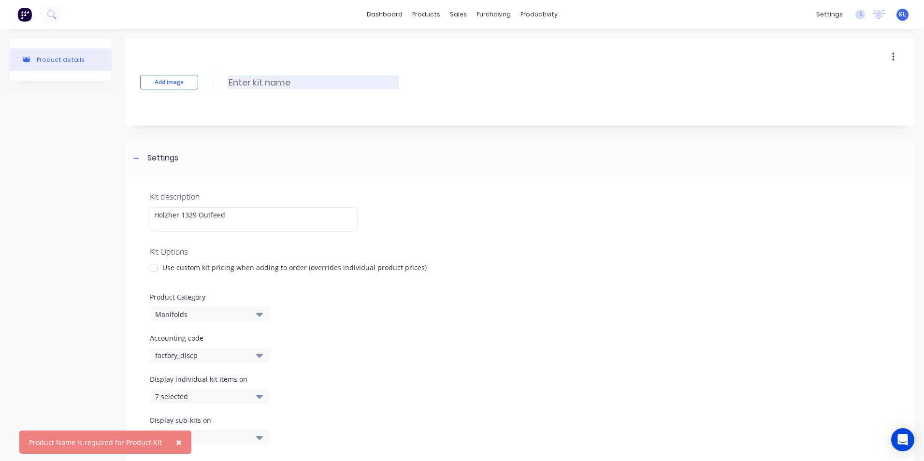
click at [264, 78] on input at bounding box center [313, 82] width 171 height 14
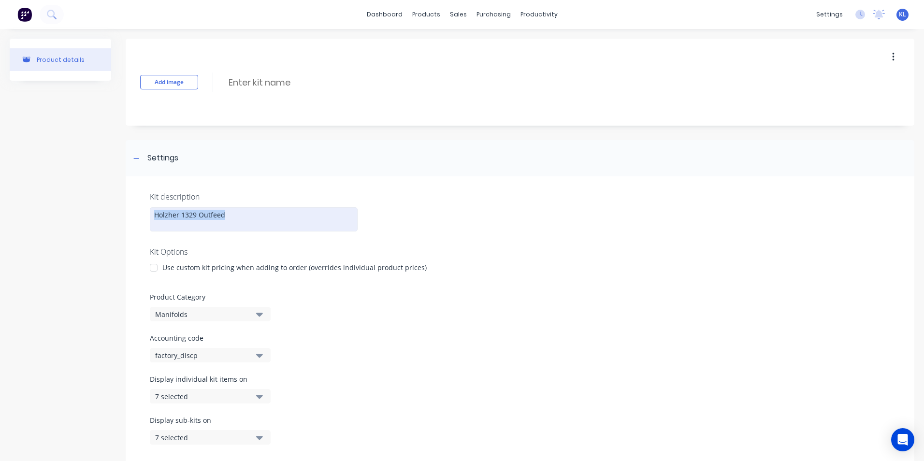
drag, startPoint x: 233, startPoint y: 212, endPoint x: 137, endPoint y: 205, distance: 95.5
click at [137, 205] on div "Kit description Holzher 1329 Outfeed Kit Options Use custom kit pricing when ad…" at bounding box center [520, 323] width 789 height 294
copy div "Holzher 1329 Outfeed"
click at [301, 79] on input at bounding box center [313, 82] width 171 height 14
paste input "Holzher 1329 Outfeed"
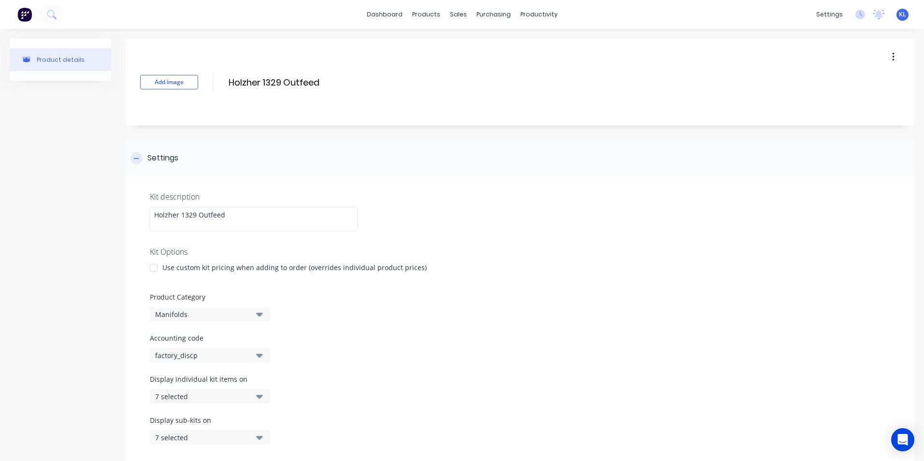
type input "Holzher 1329 Outfeed"
click at [337, 145] on div "Settings" at bounding box center [520, 158] width 789 height 36
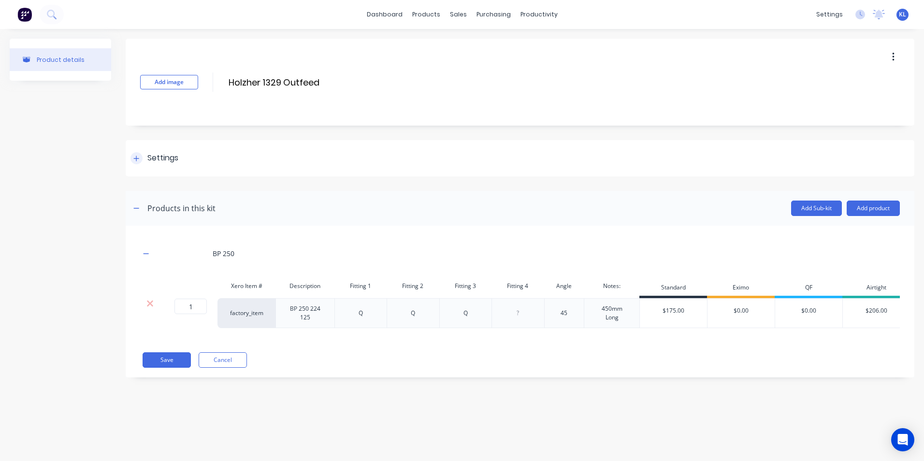
click at [141, 162] on div "Settings" at bounding box center [155, 158] width 48 height 12
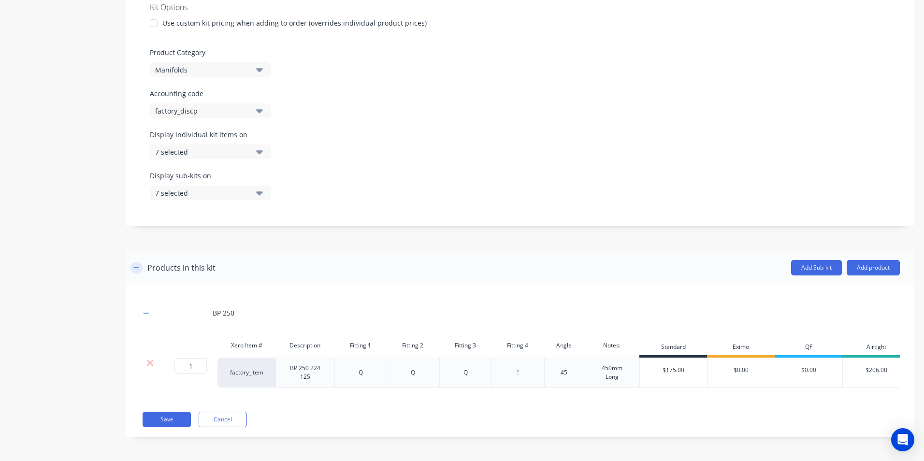
click at [136, 264] on icon "button" at bounding box center [136, 267] width 6 height 7
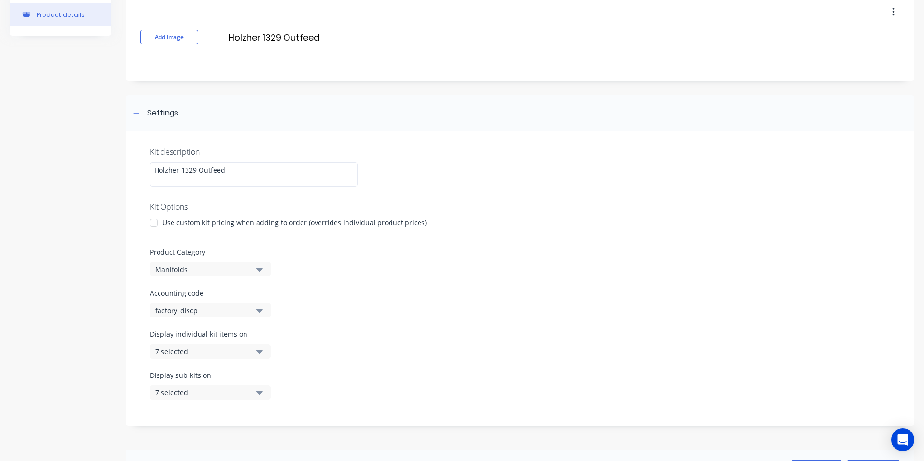
scroll to position [78, 0]
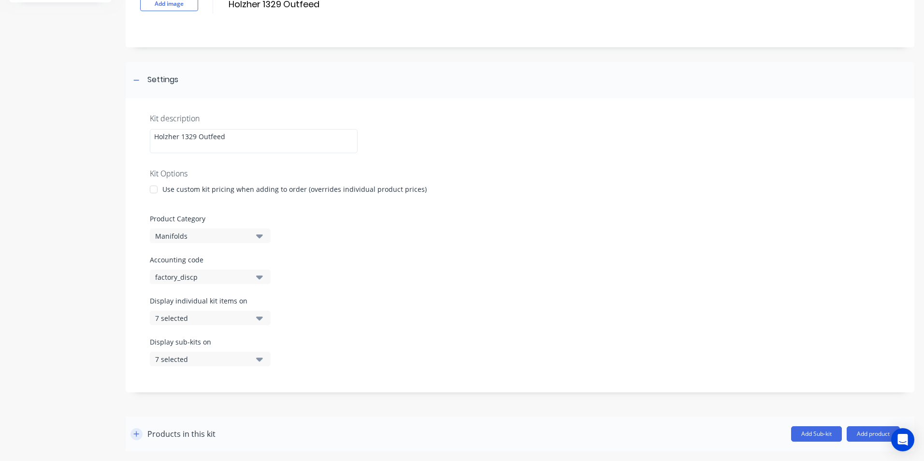
click at [137, 437] on icon "button" at bounding box center [136, 433] width 5 height 5
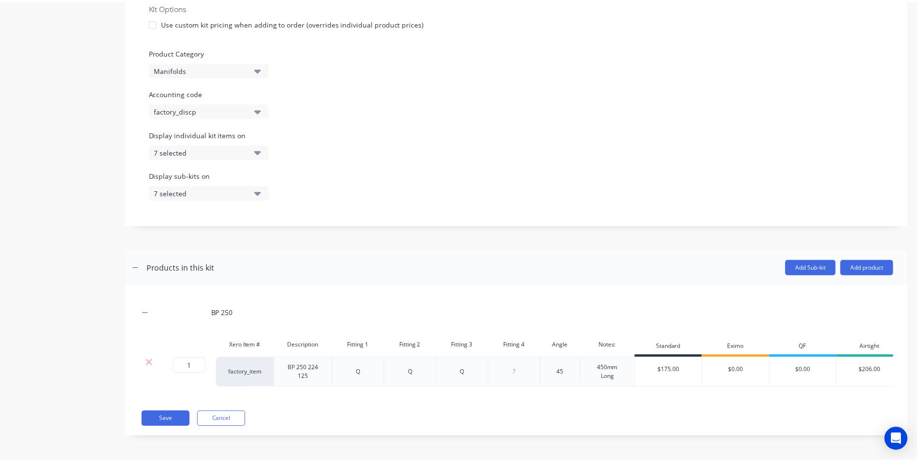
scroll to position [0, 17]
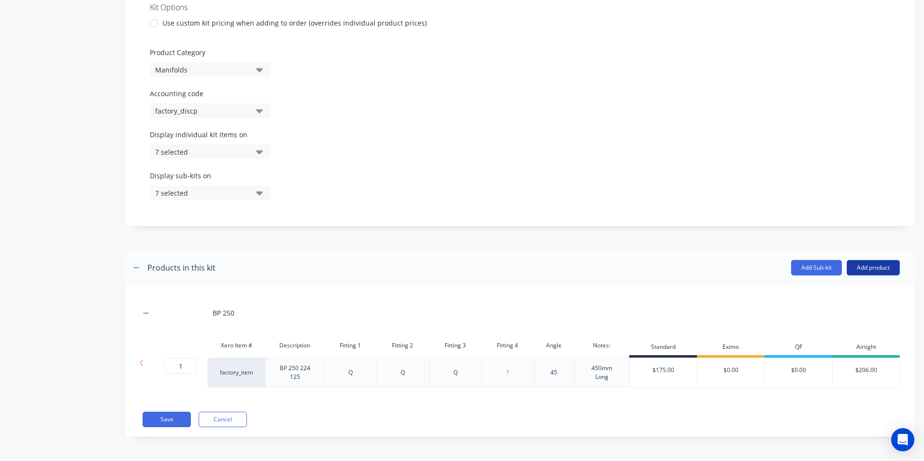
click at [859, 260] on button "Add product" at bounding box center [873, 267] width 53 height 15
click at [831, 292] on div "Product catalogue" at bounding box center [854, 293] width 74 height 14
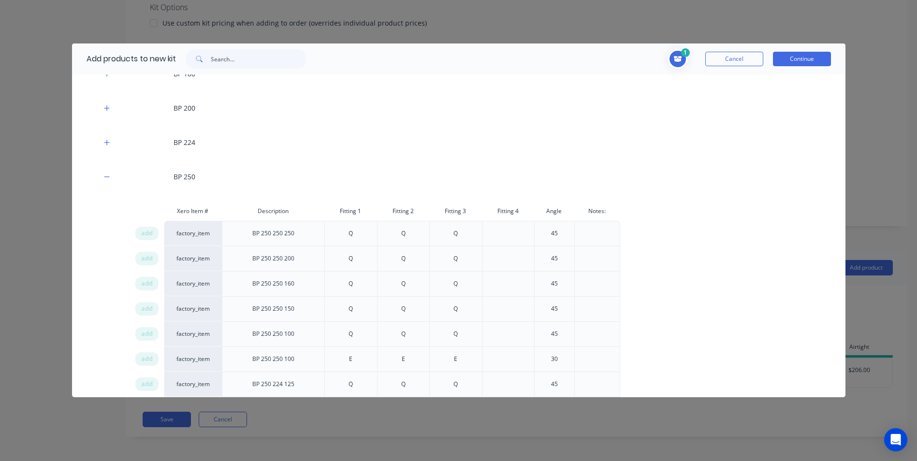
scroll to position [435, 0]
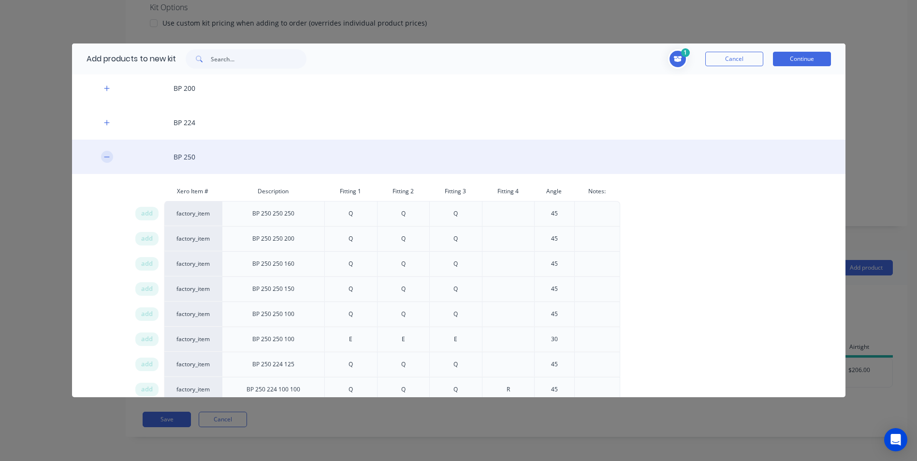
click at [104, 157] on icon "button" at bounding box center [107, 157] width 6 height 7
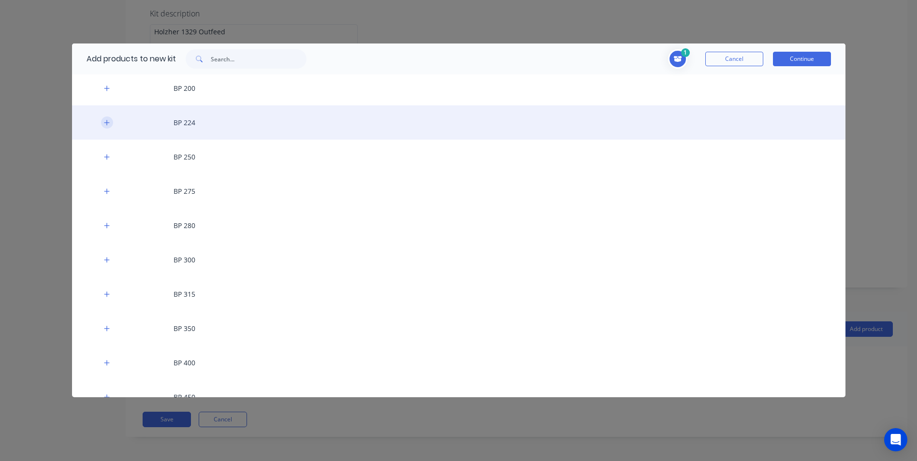
click at [101, 125] on button "button" at bounding box center [107, 123] width 12 height 12
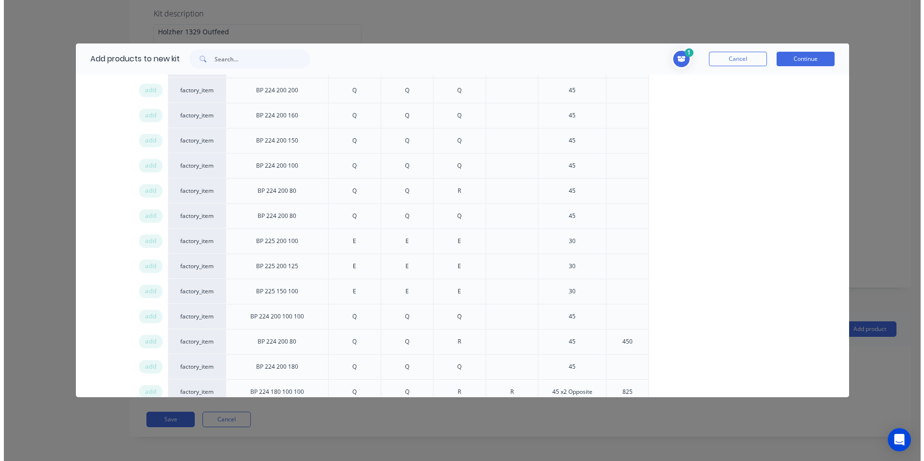
scroll to position [580, 0]
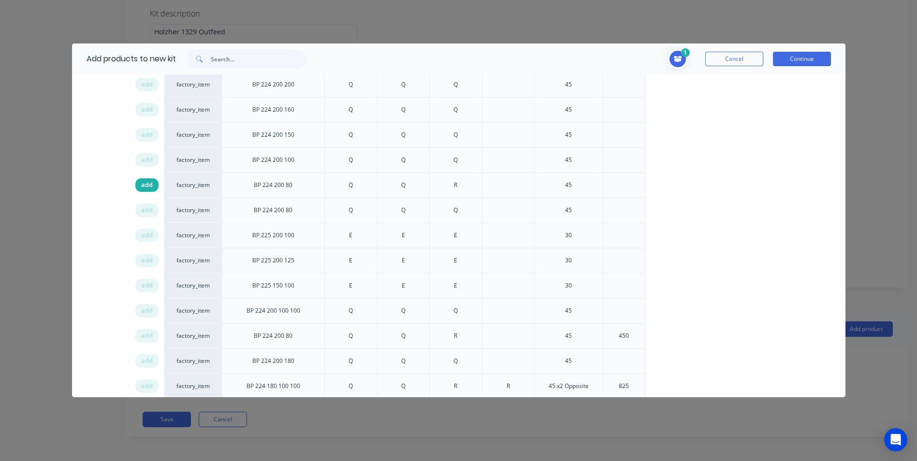
click at [140, 184] on div "add" at bounding box center [146, 185] width 23 height 14
click at [786, 57] on button "Continue" at bounding box center [802, 59] width 58 height 15
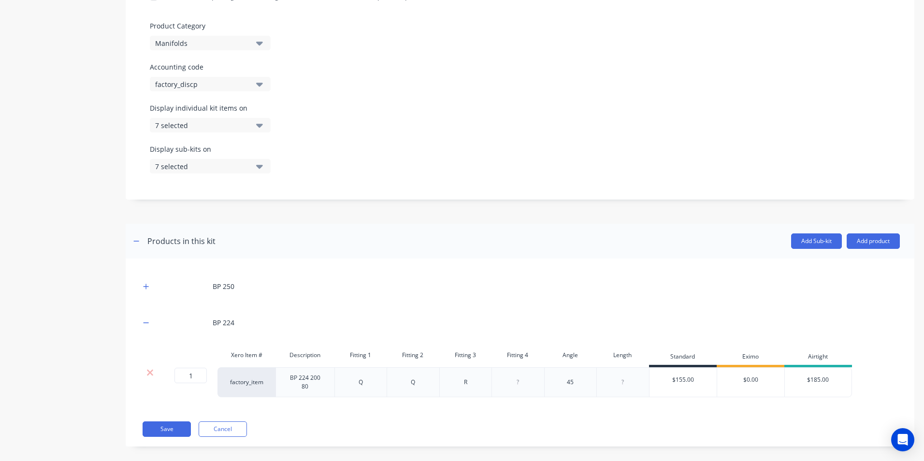
scroll to position [281, 0]
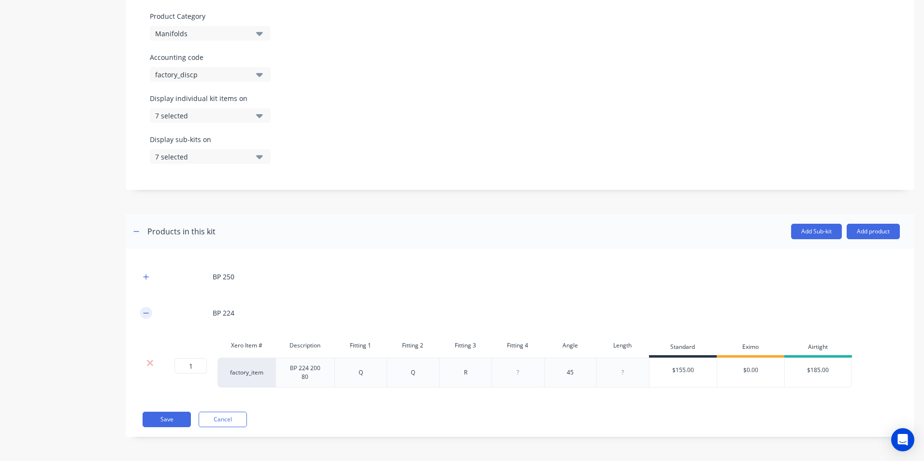
click at [143, 311] on icon "button" at bounding box center [146, 313] width 6 height 7
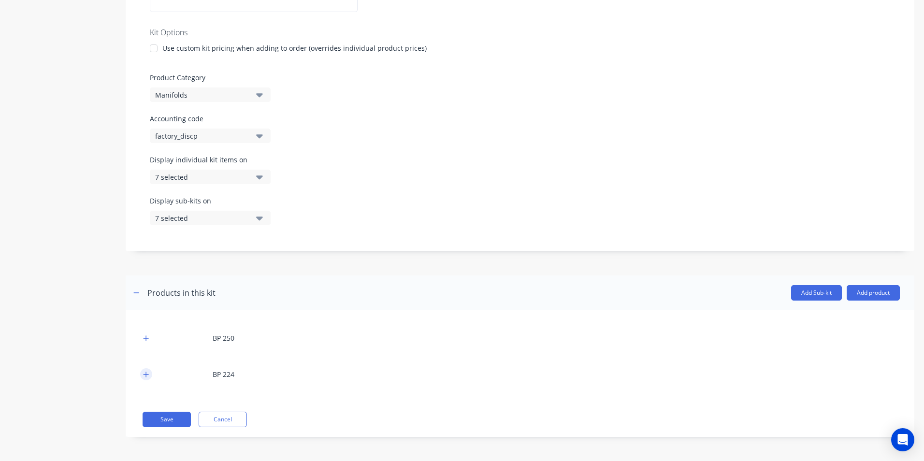
scroll to position [220, 0]
click at [146, 374] on icon "button" at bounding box center [146, 374] width 5 height 5
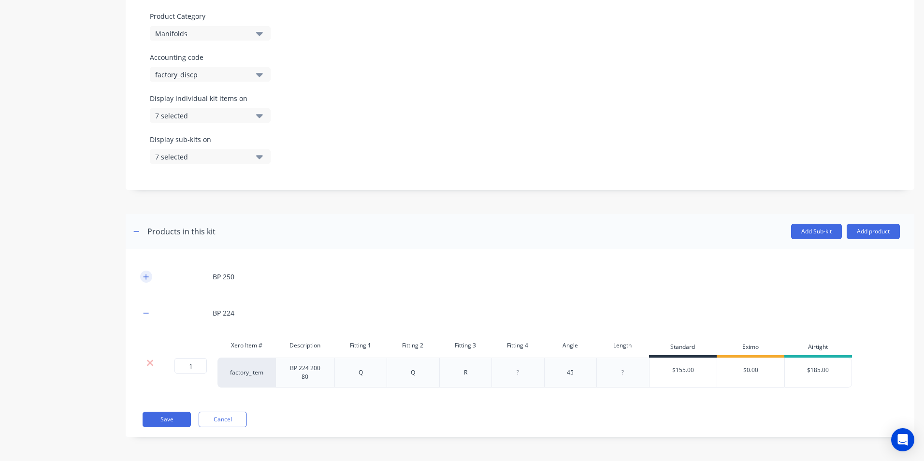
click at [146, 277] on icon "button" at bounding box center [146, 276] width 5 height 5
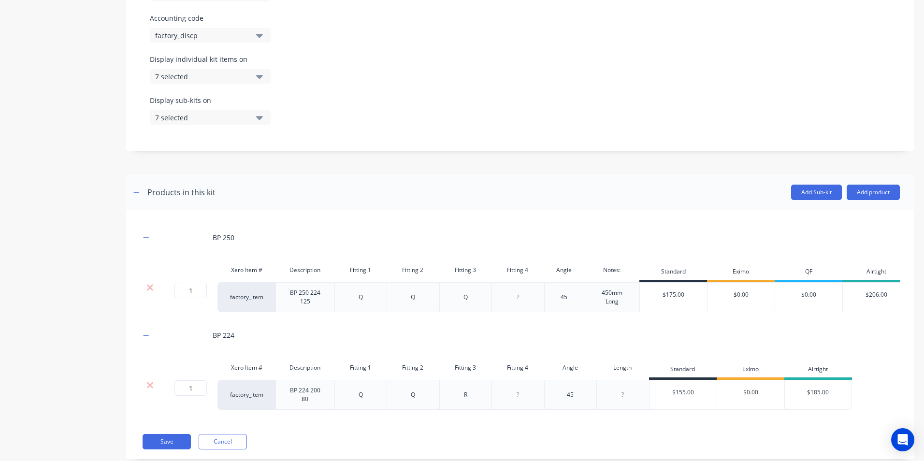
scroll to position [350, 0]
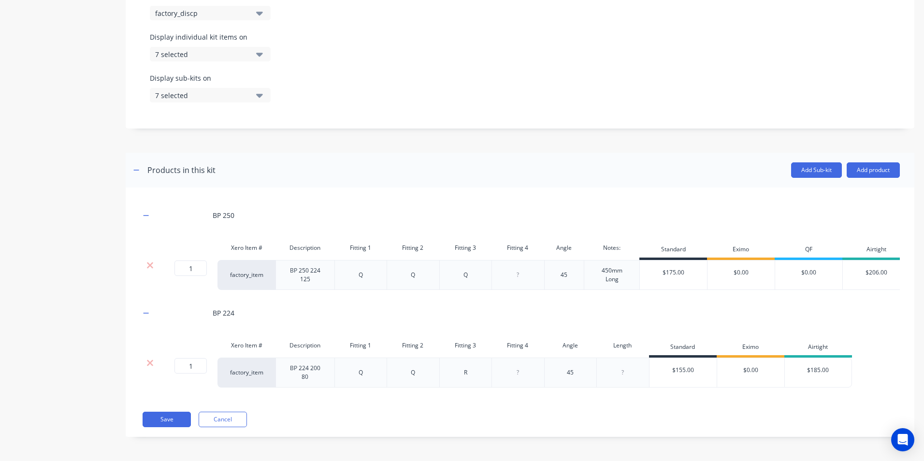
drag, startPoint x: 239, startPoint y: 315, endPoint x: 183, endPoint y: 334, distance: 59.6
click at [183, 334] on div "BP 250 Xero Item # Description Fitting 1 Fitting 2 Fitting 3 Fitting 4 Angle No…" at bounding box center [520, 295] width 760 height 186
click at [621, 376] on div at bounding box center [623, 373] width 48 height 13
click at [661, 407] on div "BP 250 Xero Item # Description Fitting 1 Fitting 2 Fitting 3 Fitting 4 Angle No…" at bounding box center [520, 312] width 789 height 249
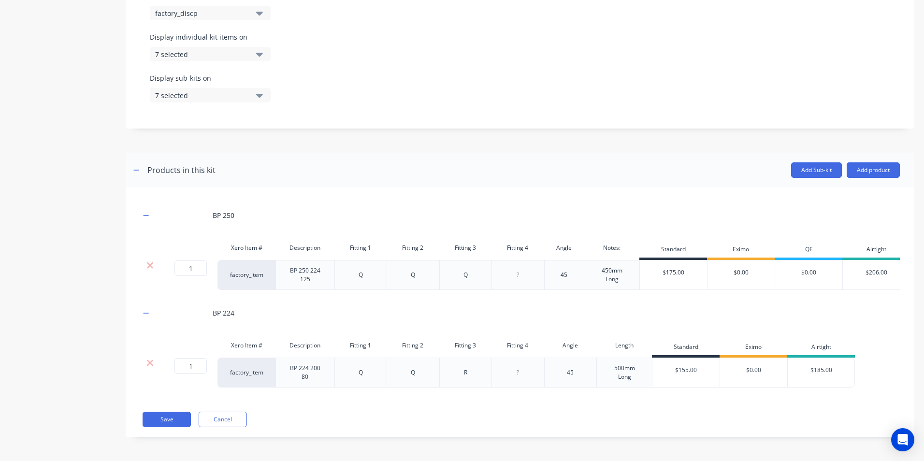
click at [668, 407] on div "BP 250 Xero Item # Description Fitting 1 Fitting 2 Fitting 3 Fitting 4 Angle No…" at bounding box center [520, 312] width 789 height 249
click at [865, 162] on button "Add product" at bounding box center [873, 169] width 53 height 15
click at [837, 188] on div "Product catalogue" at bounding box center [854, 195] width 74 height 14
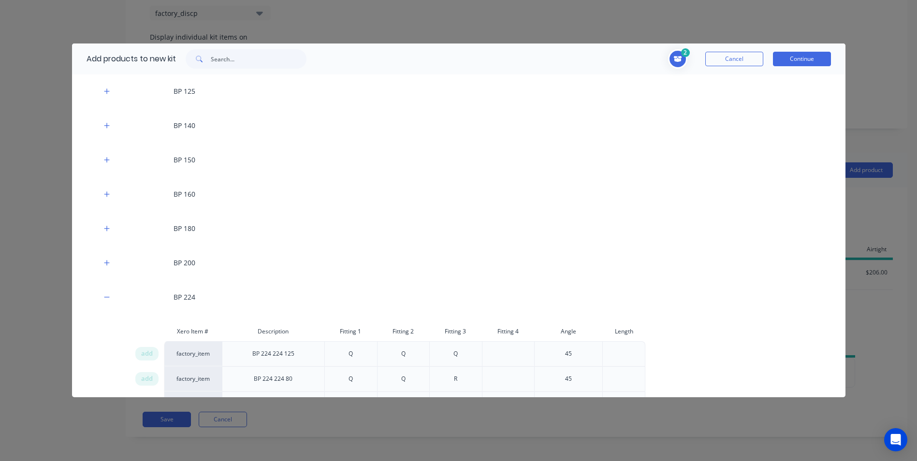
scroll to position [290, 0]
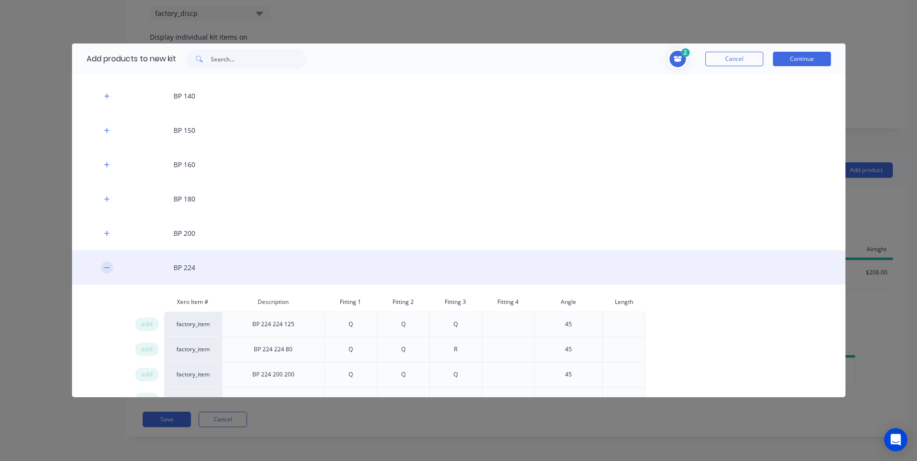
click at [106, 268] on icon "button" at bounding box center [106, 267] width 5 height 0
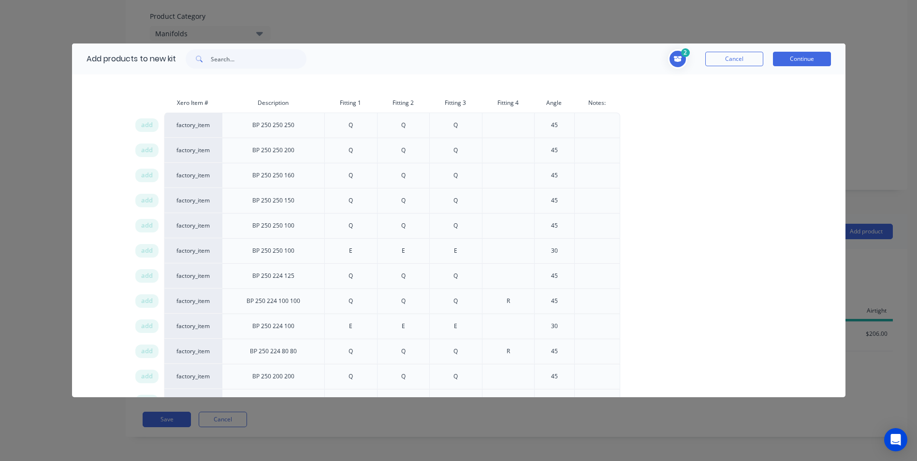
scroll to position [387, 0]
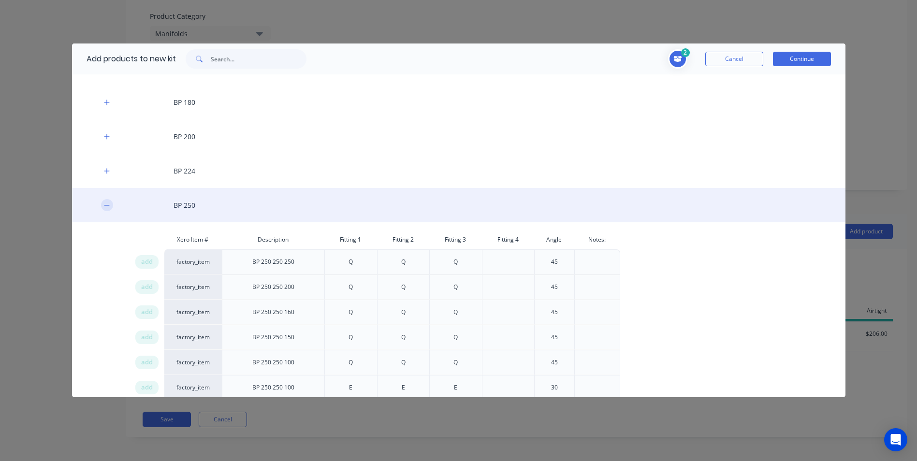
click at [106, 205] on icon "button" at bounding box center [106, 205] width 5 height 0
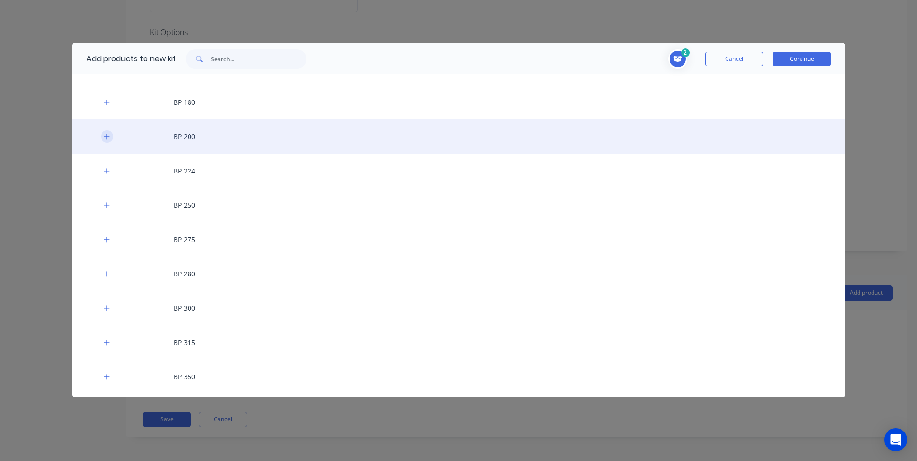
click at [104, 138] on icon "button" at bounding box center [107, 136] width 6 height 7
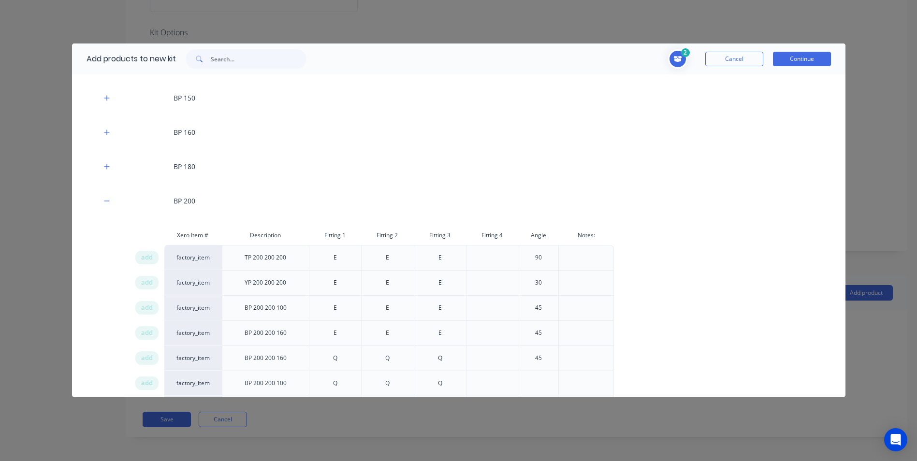
scroll to position [145, 0]
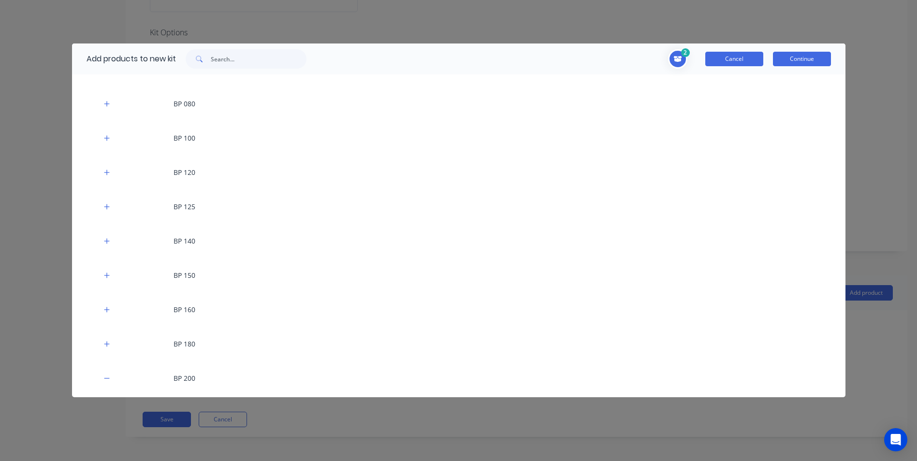
click at [726, 62] on button "Cancel" at bounding box center [734, 59] width 58 height 15
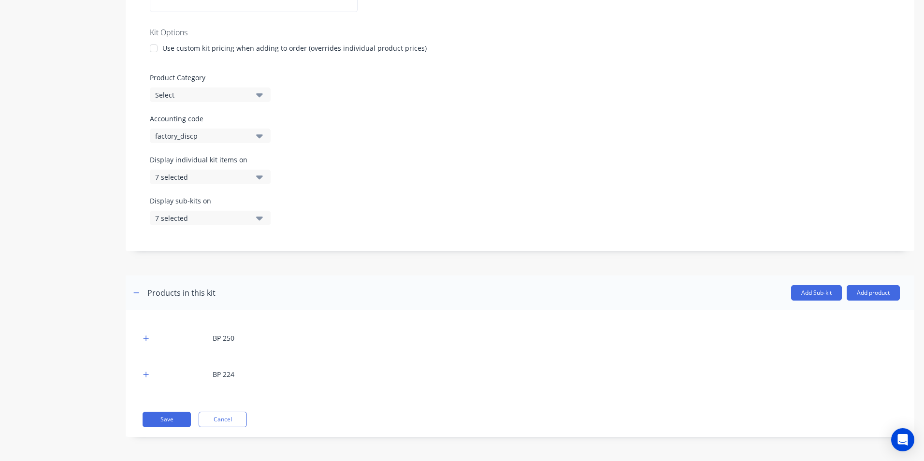
click at [883, 301] on header "Products in this kit Add Sub-kit Add product" at bounding box center [520, 293] width 789 height 35
click at [879, 297] on button "Add product" at bounding box center [873, 292] width 53 height 15
click at [848, 321] on div "Product catalogue" at bounding box center [854, 318] width 74 height 14
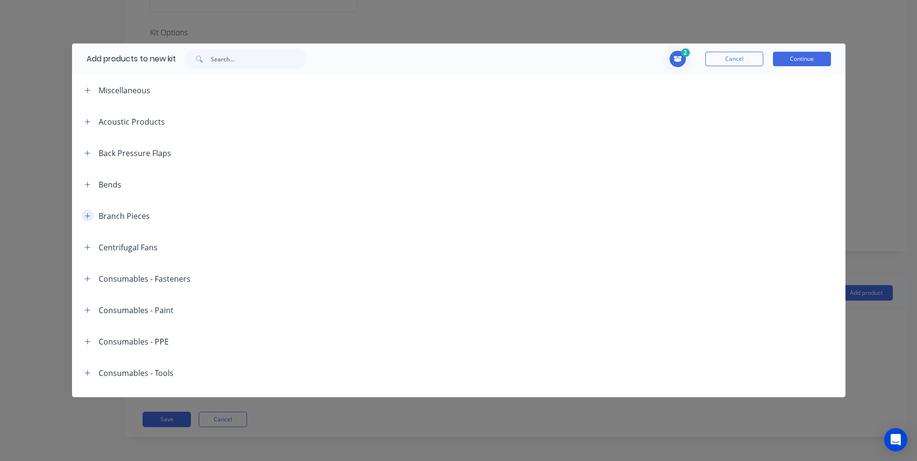
click at [90, 217] on icon "button" at bounding box center [88, 216] width 6 height 7
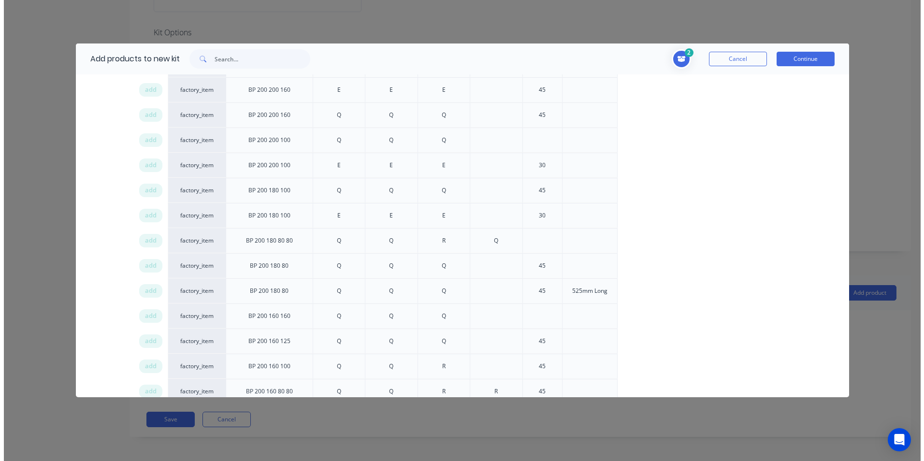
scroll to position [580, 0]
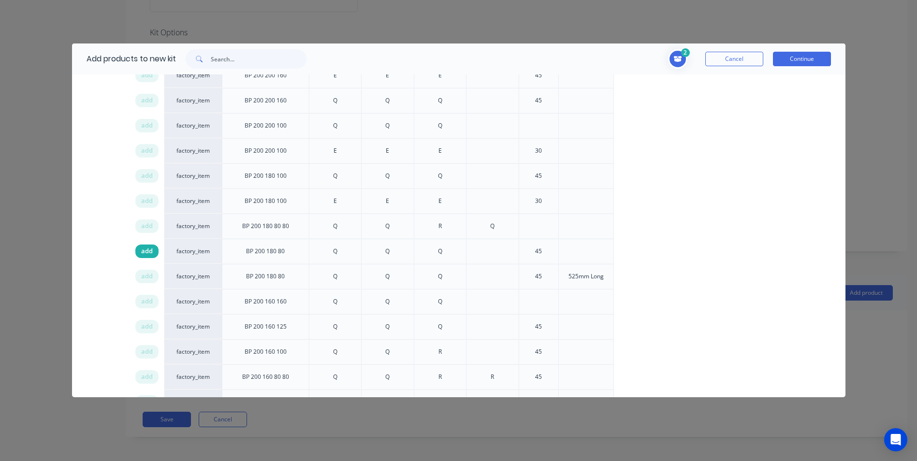
click at [144, 249] on span "add" at bounding box center [147, 252] width 12 height 10
click at [806, 58] on button "Continue" at bounding box center [802, 59] width 58 height 15
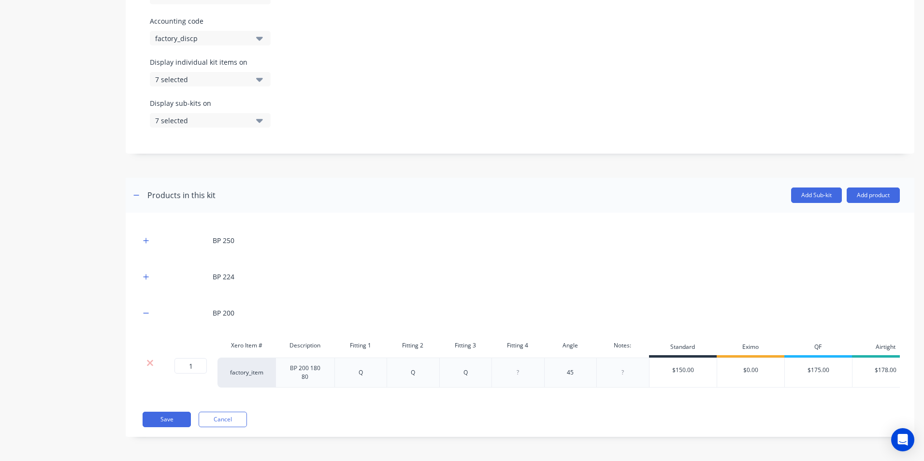
scroll to position [324, 0]
click at [623, 370] on div at bounding box center [623, 373] width 48 height 13
click at [602, 397] on div "BP 250 BP 224 BP 200 Xero Item # Description Fitting 1 Fitting 2 Fitting 3 Fitt…" at bounding box center [520, 312] width 760 height 170
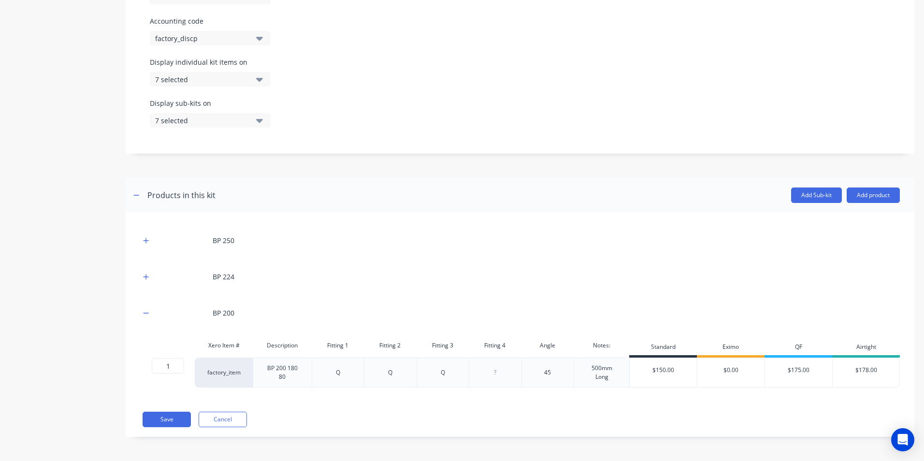
scroll to position [0, 0]
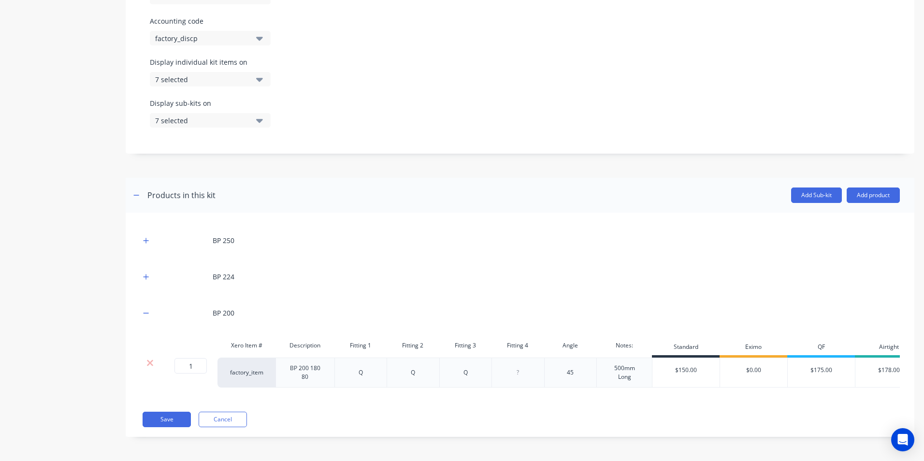
drag, startPoint x: 601, startPoint y: 398, endPoint x: 593, endPoint y: 417, distance: 20.6
click at [593, 417] on div "Save Cancel" at bounding box center [522, 419] width 758 height 15
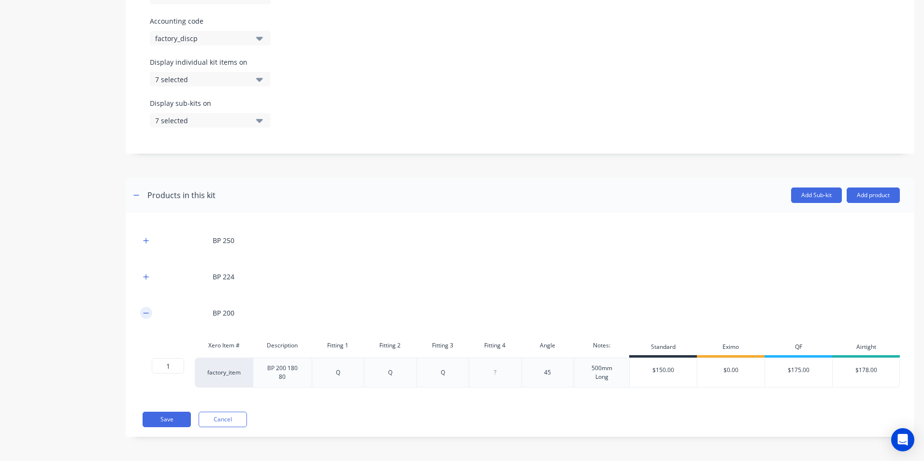
click at [147, 310] on icon "button" at bounding box center [146, 313] width 6 height 7
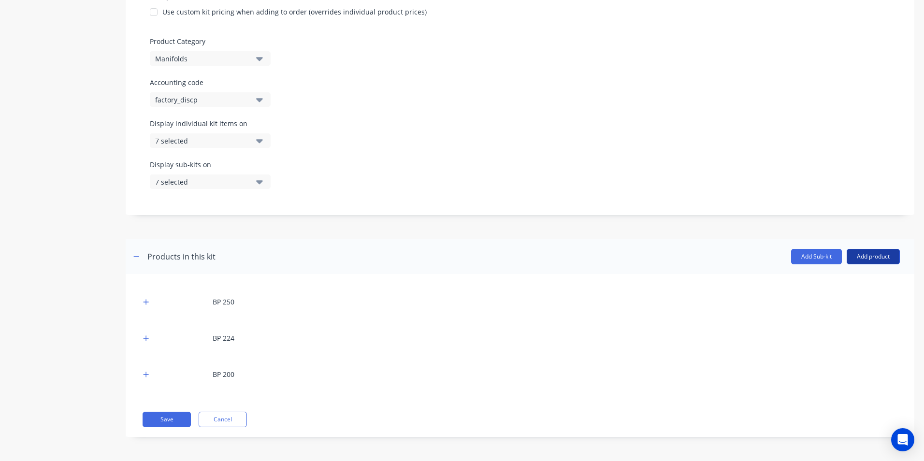
click at [877, 252] on button "Add product" at bounding box center [873, 256] width 53 height 15
click at [848, 283] on div "Product catalogue" at bounding box center [854, 282] width 74 height 14
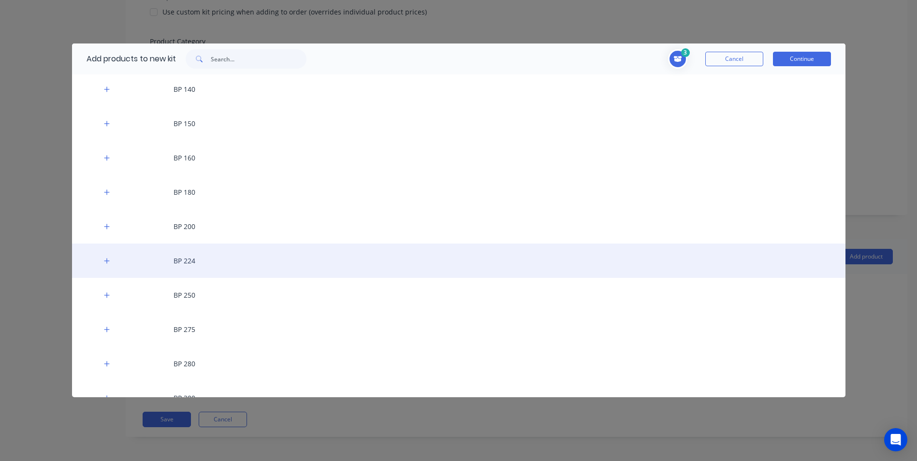
scroll to position [242, 0]
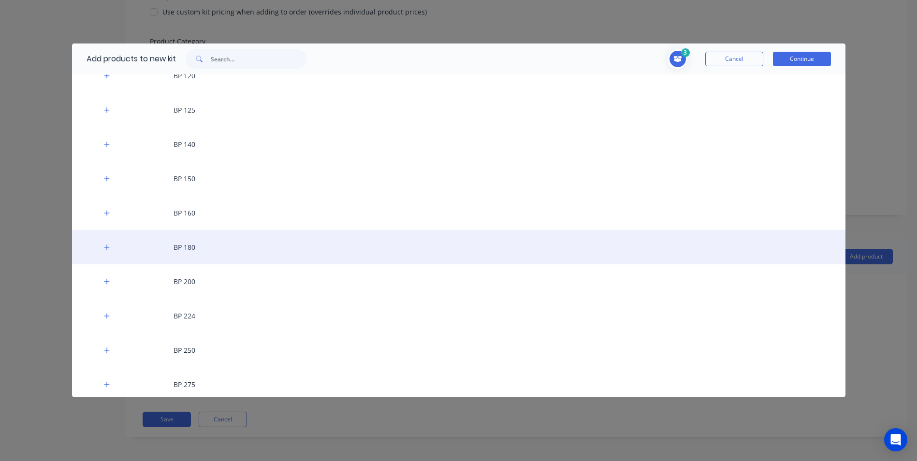
click at [176, 246] on div "BP 180" at bounding box center [459, 247] width 774 height 34
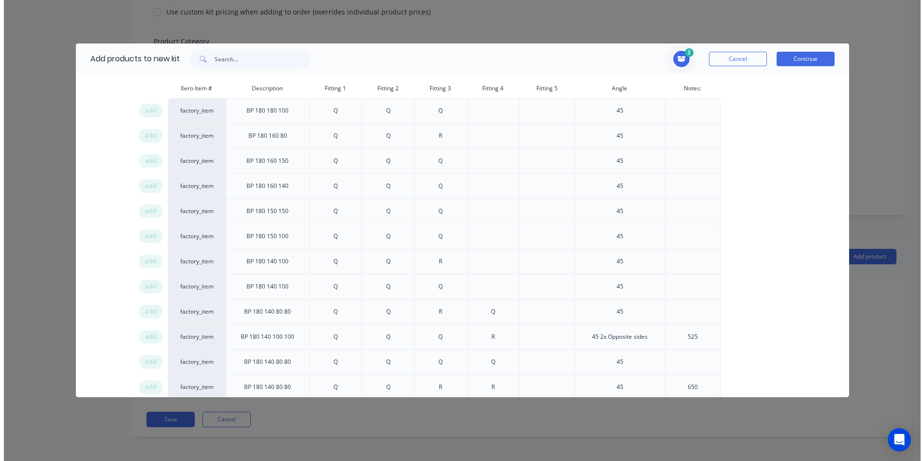
scroll to position [580, 0]
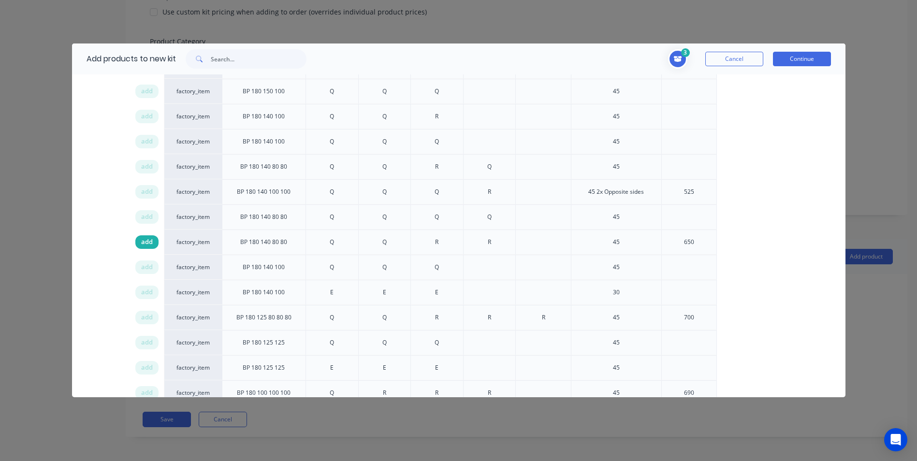
click at [147, 241] on span "add" at bounding box center [147, 242] width 12 height 10
click at [799, 64] on button "Continue" at bounding box center [802, 59] width 58 height 15
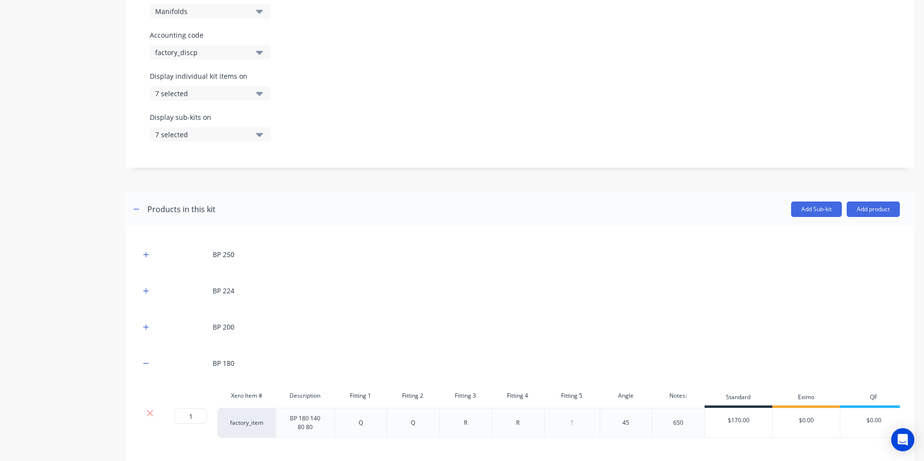
scroll to position [361, 0]
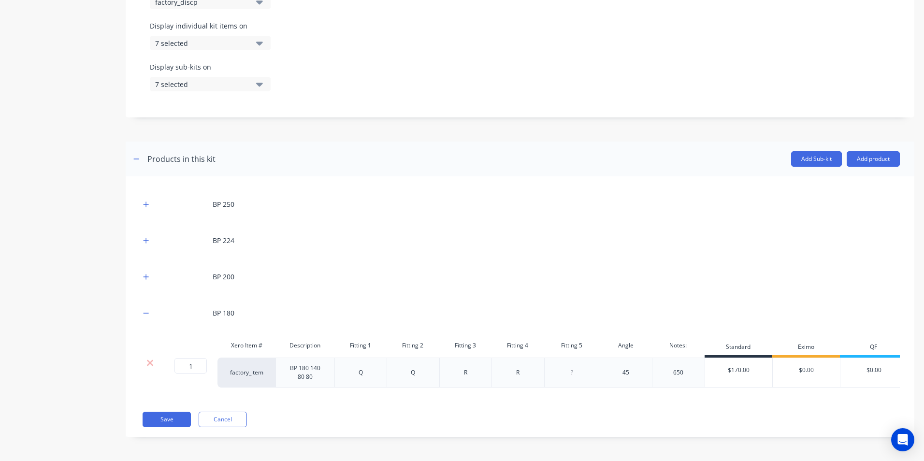
drag, startPoint x: 726, startPoint y: 401, endPoint x: 837, endPoint y: 402, distance: 110.7
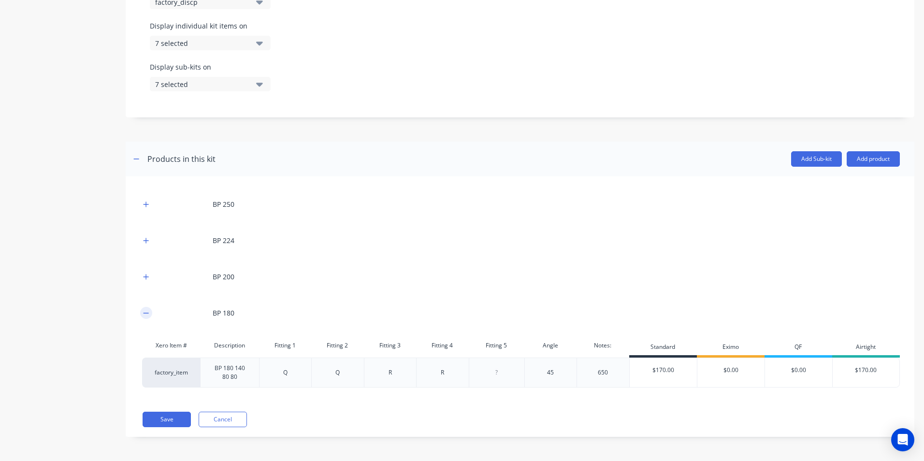
click at [145, 310] on icon "button" at bounding box center [146, 313] width 6 height 7
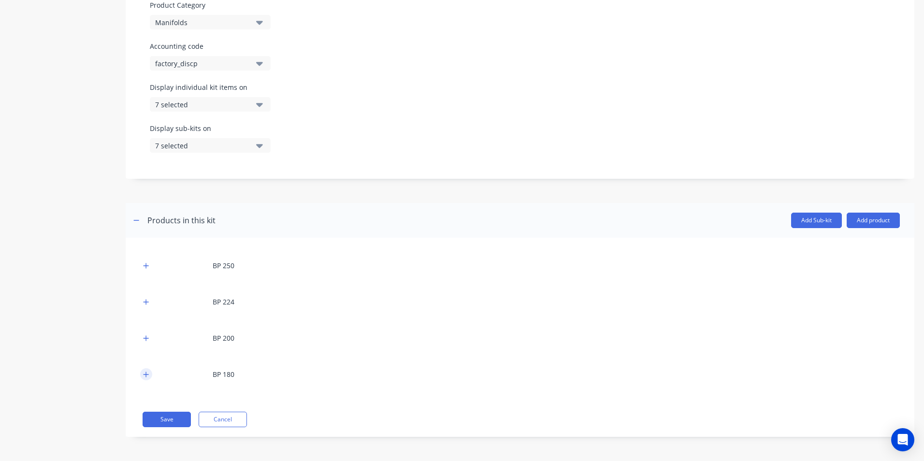
click at [144, 375] on icon "button" at bounding box center [146, 374] width 5 height 5
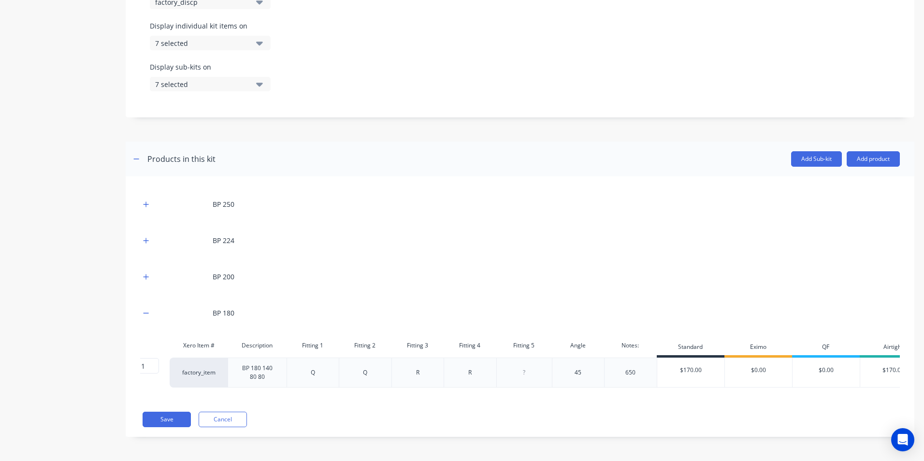
scroll to position [0, 59]
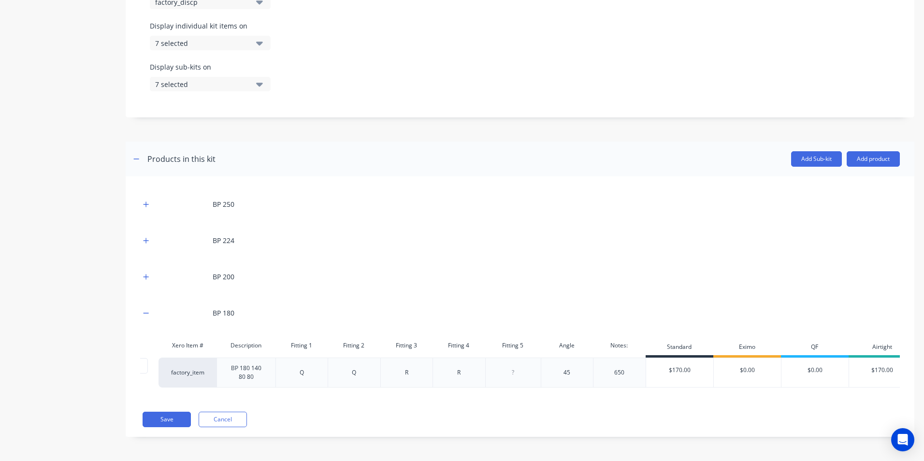
click at [627, 367] on div "650" at bounding box center [620, 373] width 48 height 13
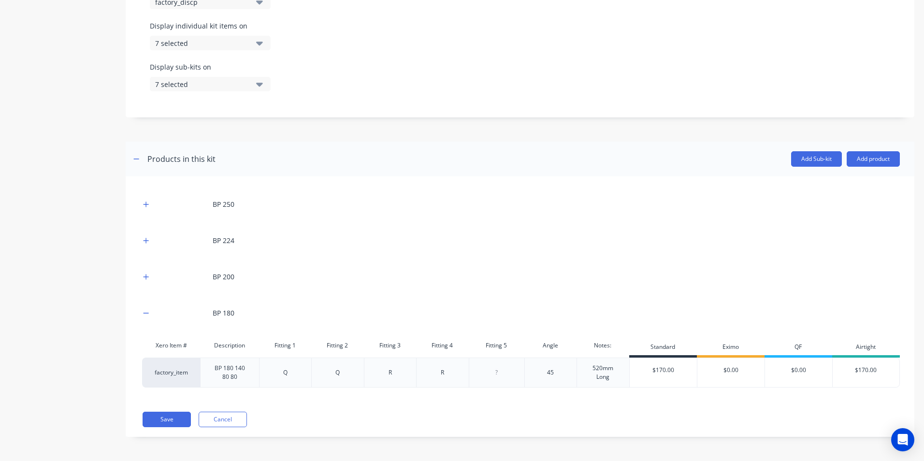
click at [683, 425] on div "Save Cancel" at bounding box center [522, 419] width 758 height 15
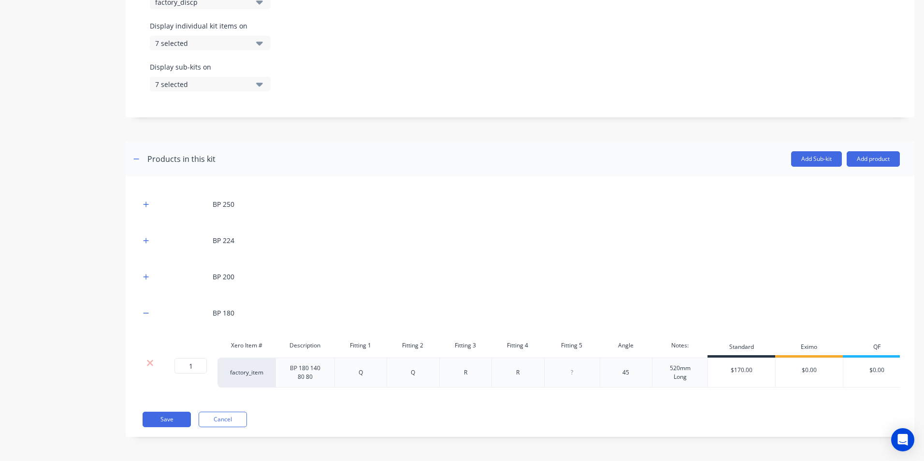
click at [364, 384] on div "Q" at bounding box center [361, 373] width 53 height 30
drag, startPoint x: 367, startPoint y: 392, endPoint x: 535, endPoint y: 395, distance: 168.8
click at [535, 395] on div "BP 250 BP 224 BP 200 BP 180 Xero Item # Description Fitting 1 Fitting 2 Fitting…" at bounding box center [520, 294] width 760 height 206
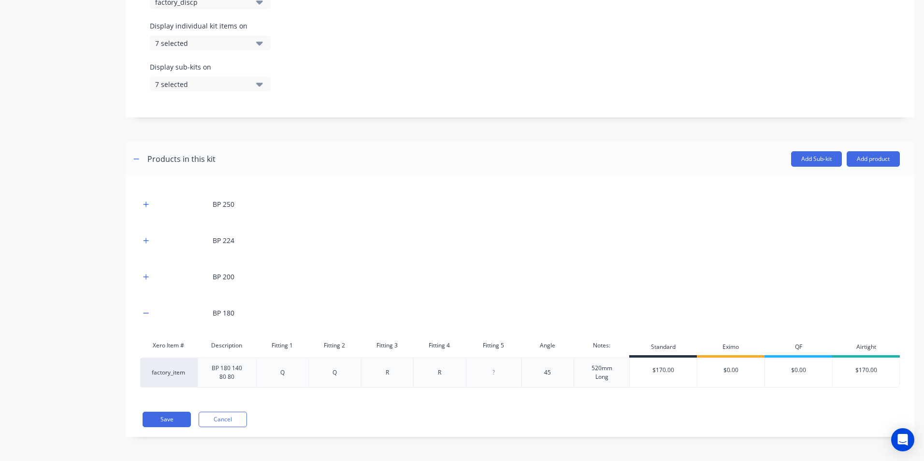
scroll to position [0, 86]
click at [879, 366] on input "$170.00" at bounding box center [866, 370] width 67 height 9
drag, startPoint x: 879, startPoint y: 366, endPoint x: 845, endPoint y: 370, distance: 34.6
click at [845, 370] on input "$170.00" at bounding box center [866, 370] width 67 height 9
type input "178"
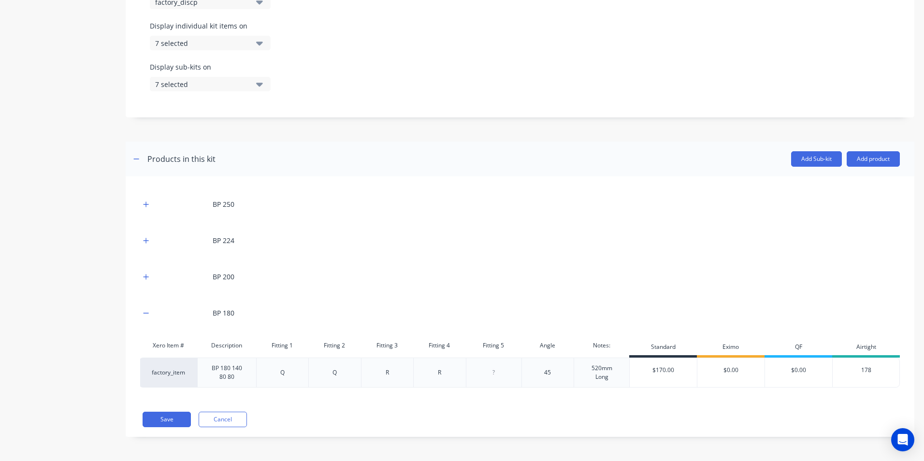
click at [816, 420] on div "Save Cancel" at bounding box center [522, 419] width 758 height 15
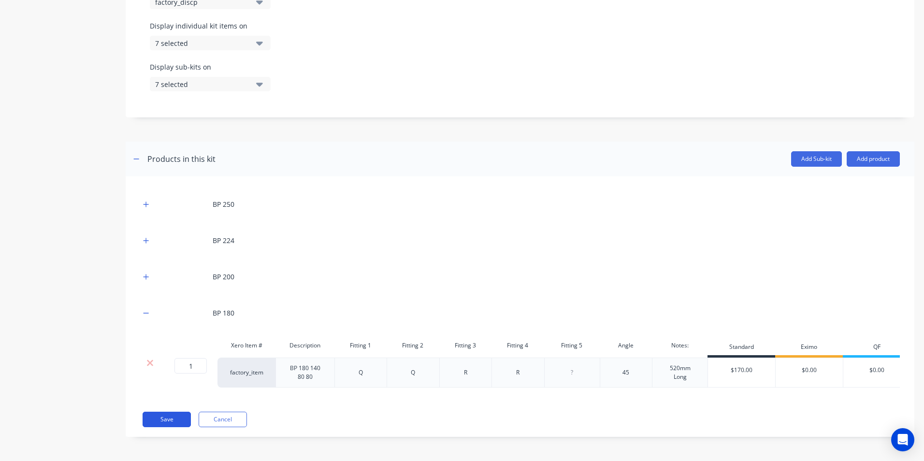
click at [175, 425] on button "Save" at bounding box center [167, 419] width 48 height 15
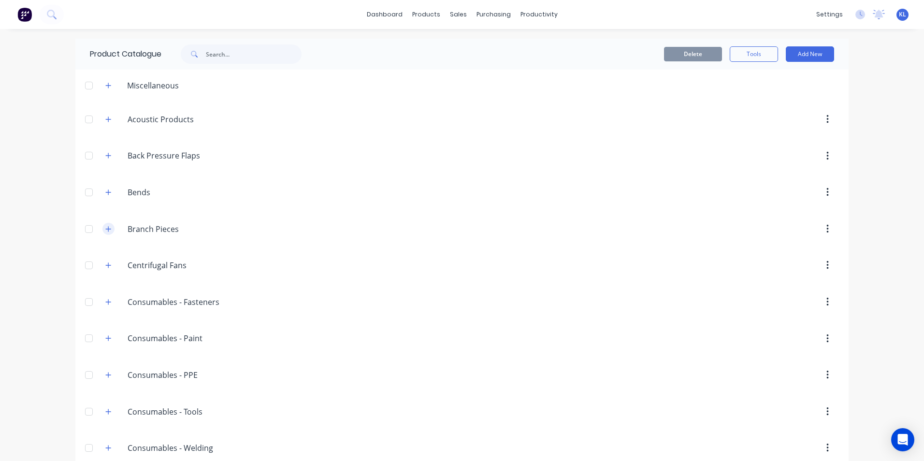
click at [105, 231] on icon "button" at bounding box center [108, 229] width 6 height 7
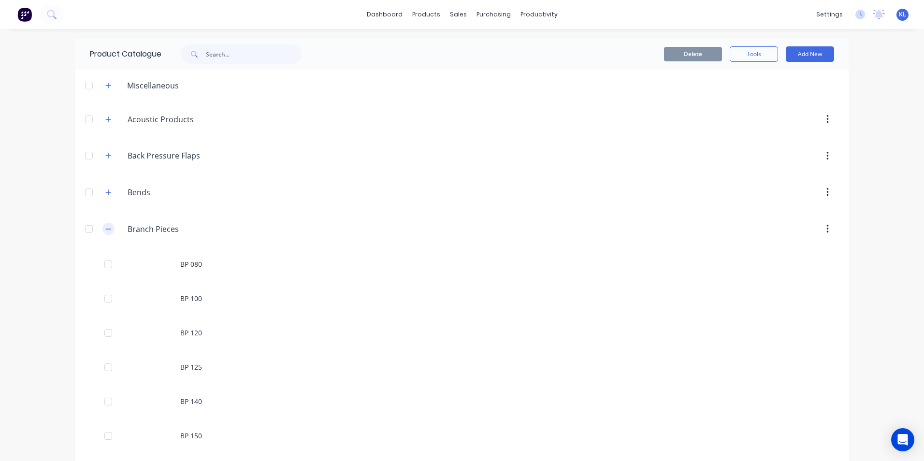
click at [105, 231] on icon "button" at bounding box center [108, 229] width 6 height 7
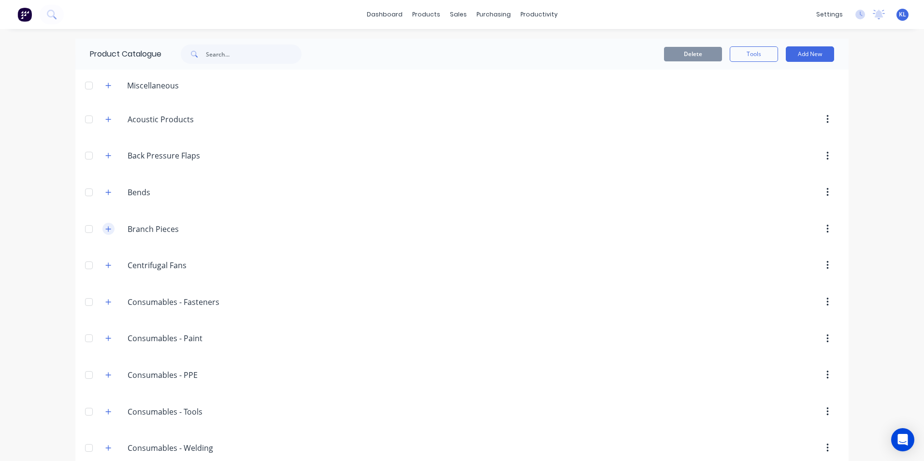
click at [105, 231] on icon "button" at bounding box center [108, 229] width 6 height 7
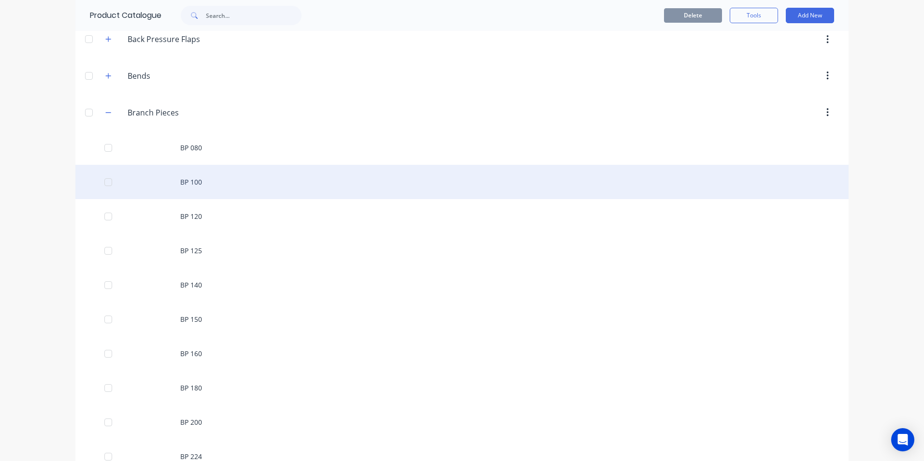
scroll to position [290, 0]
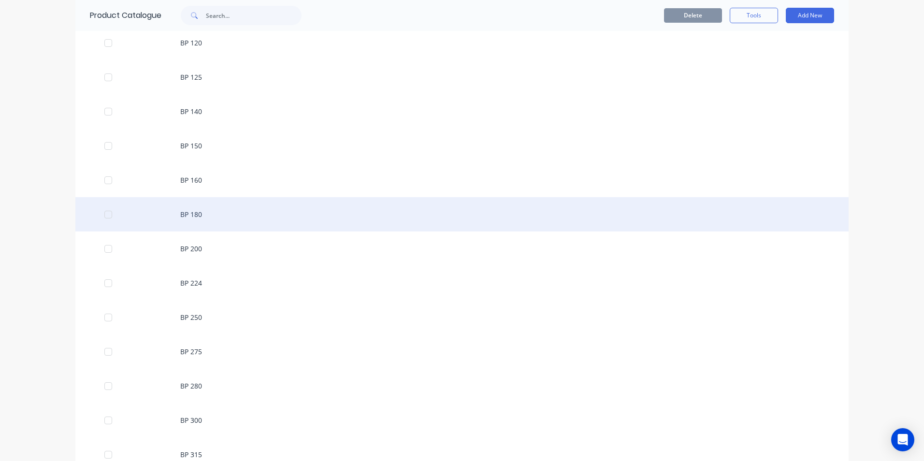
click at [209, 222] on div "BP 180" at bounding box center [462, 214] width 774 height 34
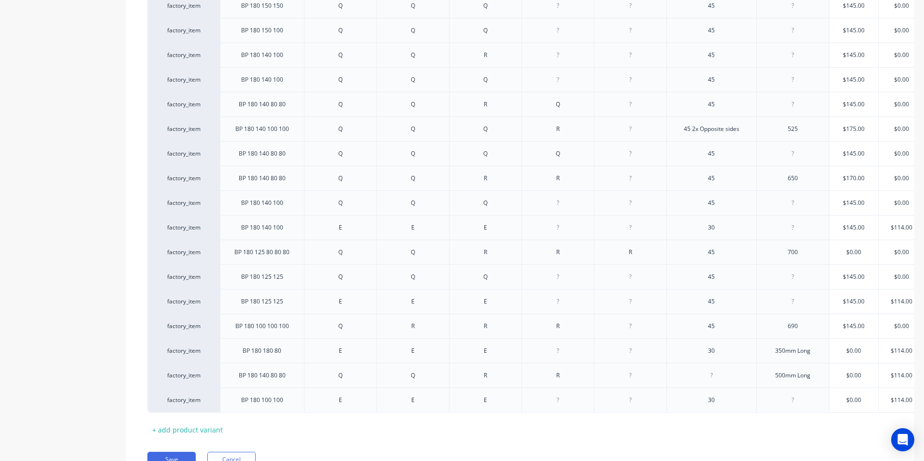
scroll to position [419, 0]
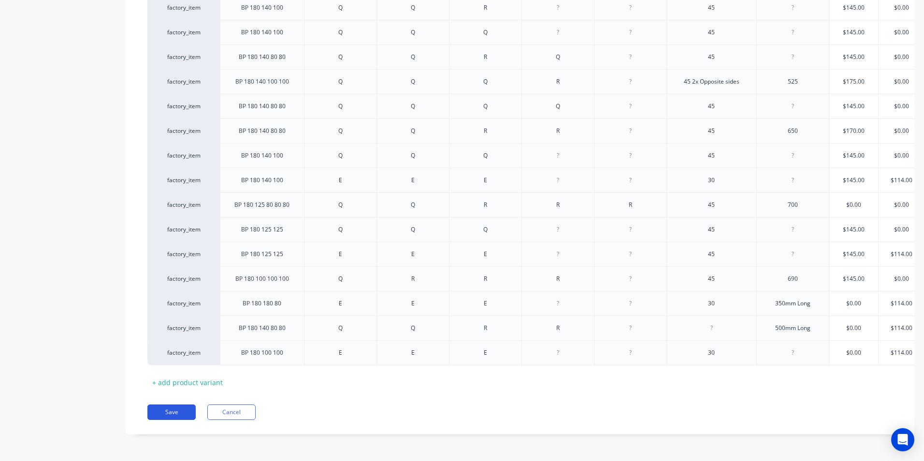
click at [181, 413] on button "Save" at bounding box center [171, 412] width 48 height 15
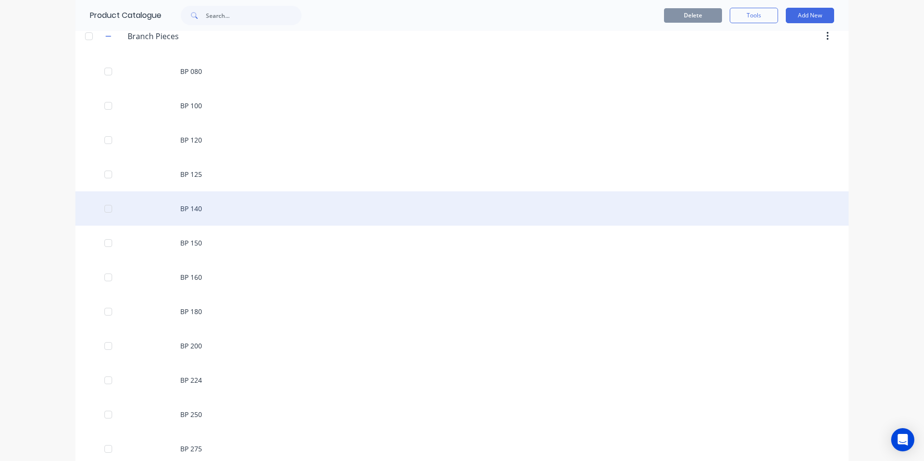
scroll to position [193, 0]
click at [217, 212] on div "BP 140" at bounding box center [462, 208] width 774 height 34
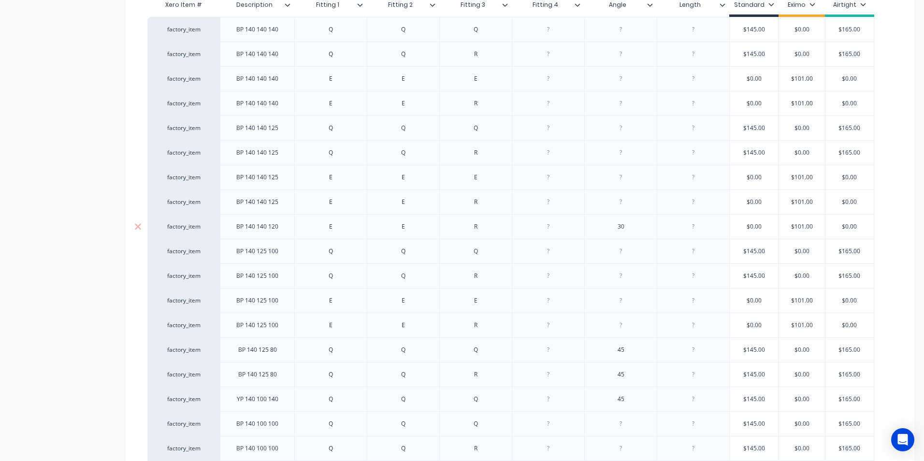
type textarea "x"
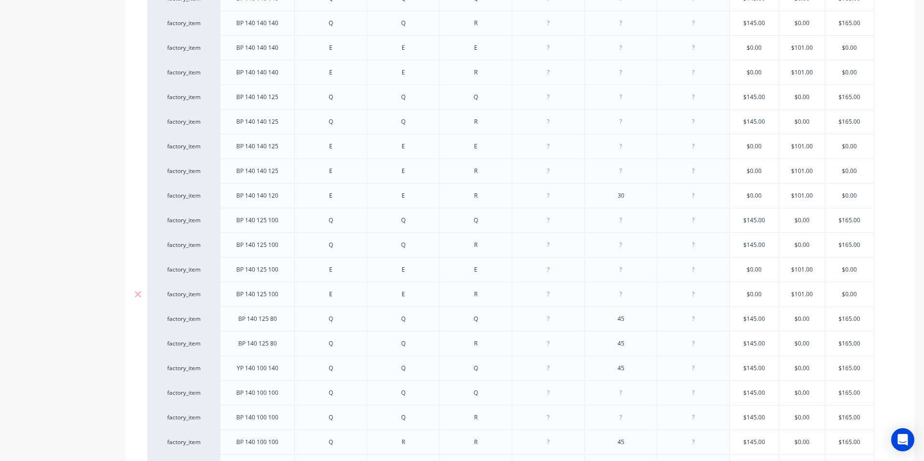
scroll to position [290, 0]
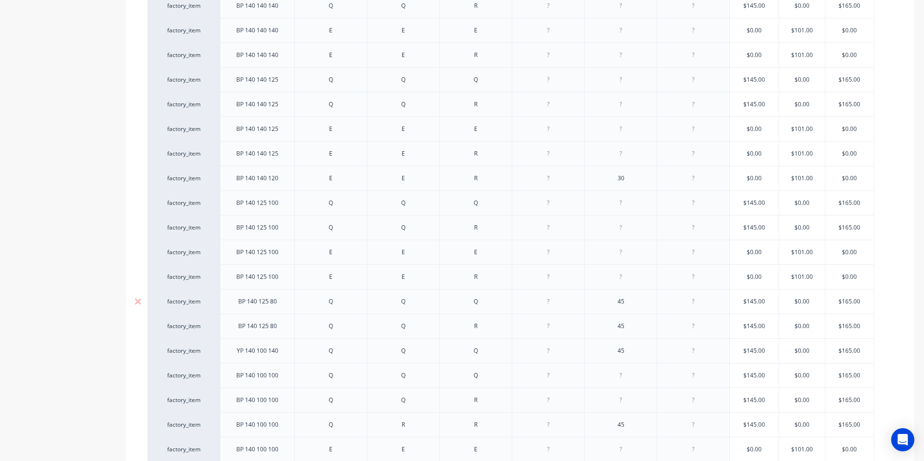
type input "$165.00"
click at [845, 301] on input "$165.00" at bounding box center [850, 301] width 48 height 9
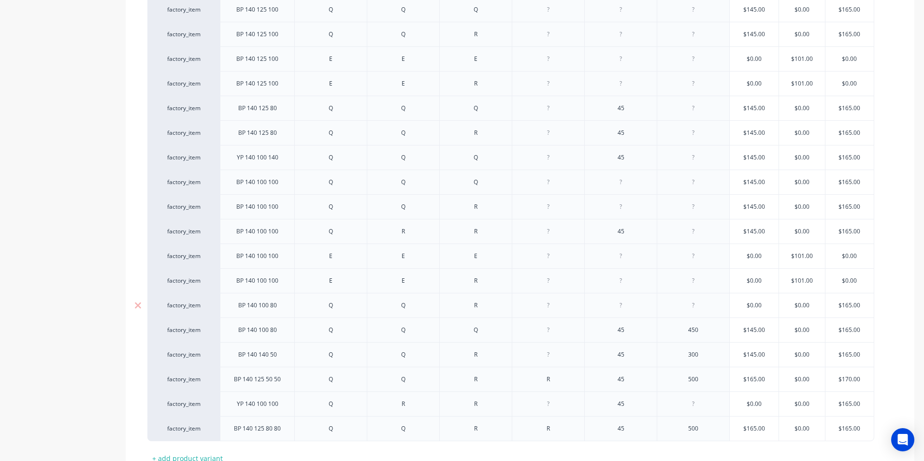
type input "$165.00"
drag, startPoint x: 865, startPoint y: 306, endPoint x: 834, endPoint y: 309, distance: 31.1
click at [834, 309] on input "$165.00" at bounding box center [850, 305] width 48 height 9
click at [892, 270] on div "Xero Item # Description Fitting 1 Fitting 2 Fitting 3 Fitting 4 Angle Length St…" at bounding box center [520, 101] width 789 height 730
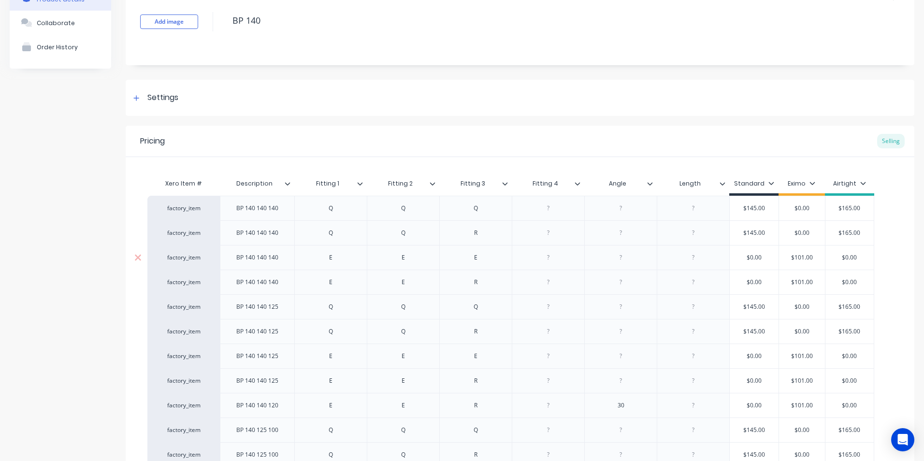
scroll to position [0, 0]
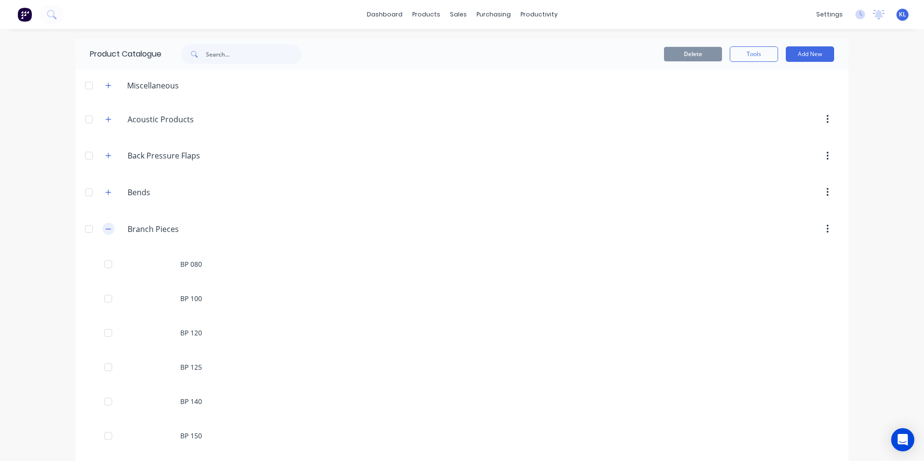
click at [105, 228] on icon "button" at bounding box center [108, 229] width 6 height 7
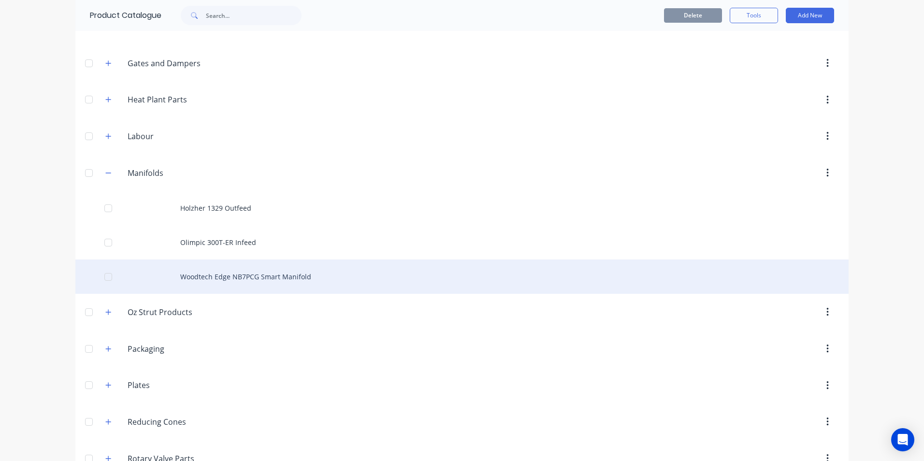
scroll to position [1064, 0]
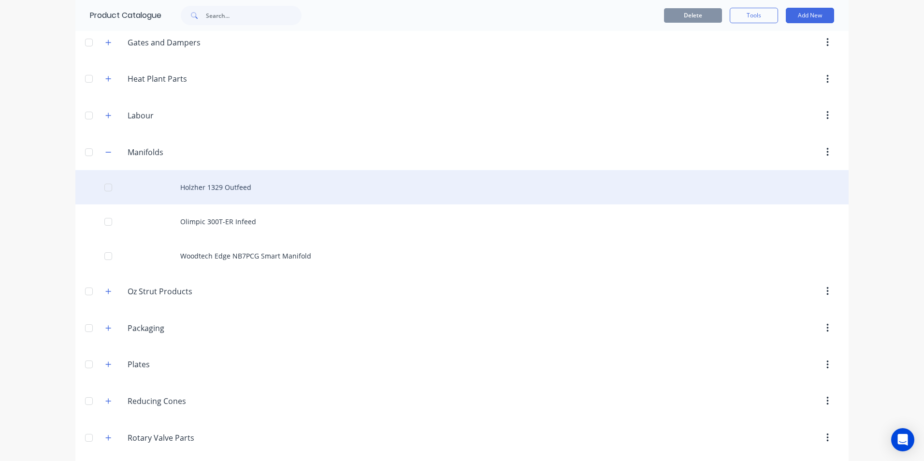
click at [241, 183] on div "Holzher 1329 Outfeed" at bounding box center [462, 187] width 774 height 34
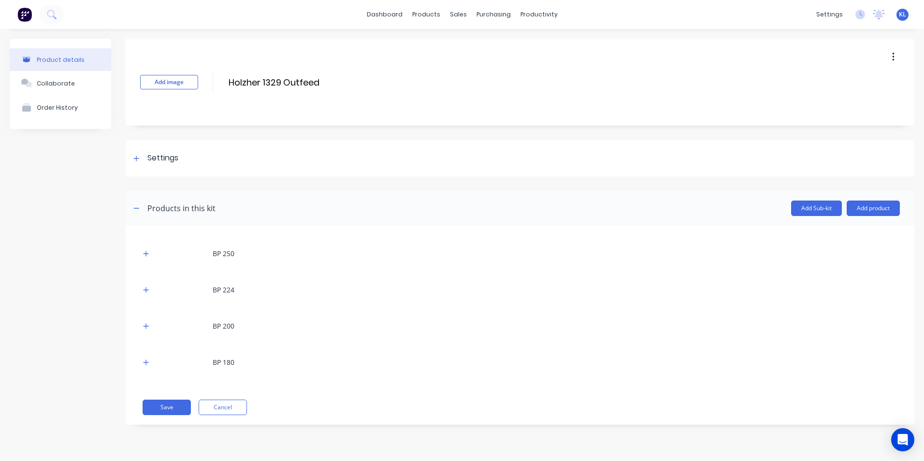
click at [140, 251] on div "BP 250 BP 224 BP 200 BP 180 Save Cancel" at bounding box center [520, 325] width 789 height 199
click at [143, 252] on icon "button" at bounding box center [146, 253] width 6 height 7
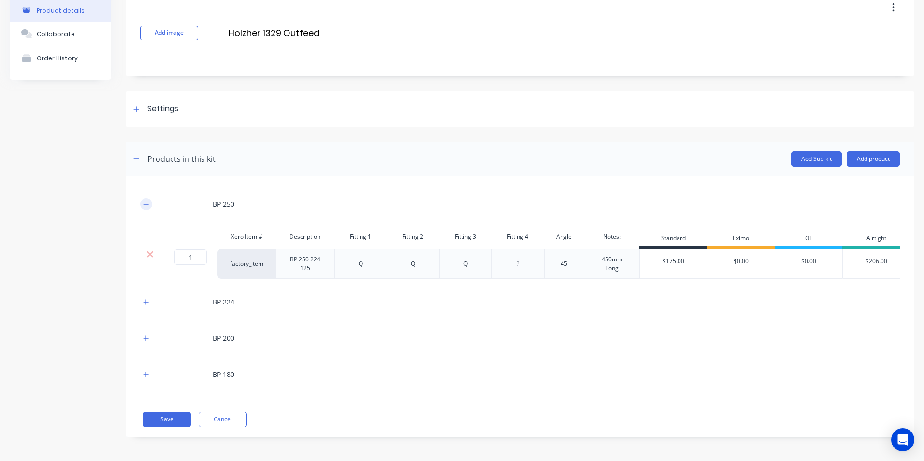
click at [145, 201] on icon "button" at bounding box center [146, 204] width 6 height 7
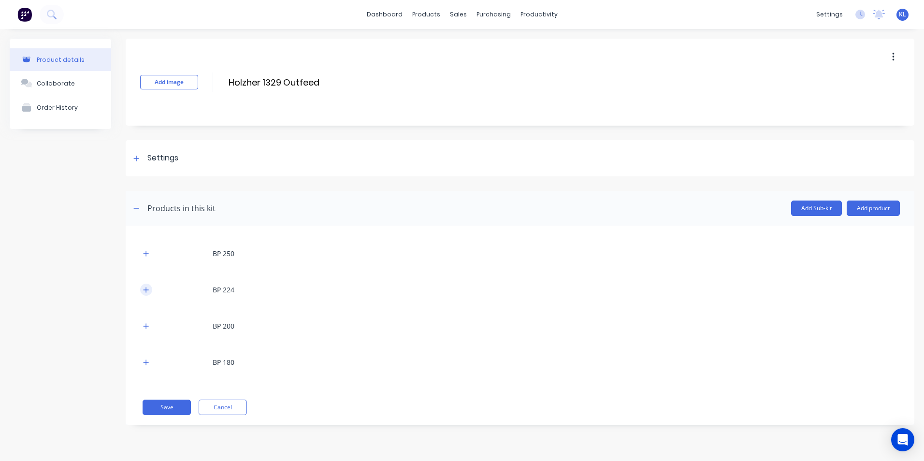
click at [148, 294] on button "button" at bounding box center [146, 290] width 12 height 12
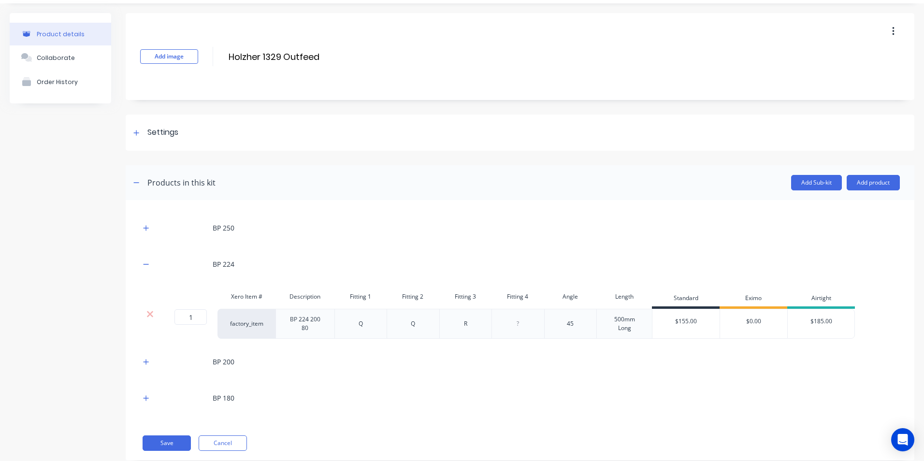
scroll to position [49, 0]
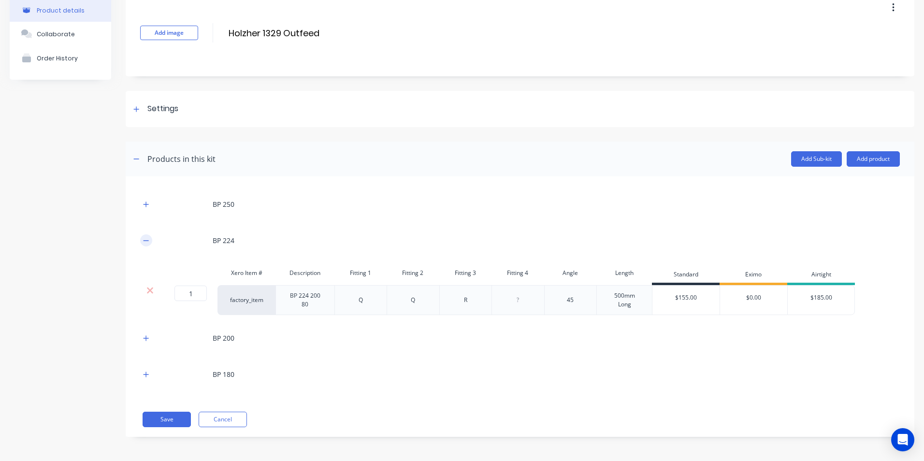
click at [146, 241] on icon "button" at bounding box center [146, 240] width 6 height 7
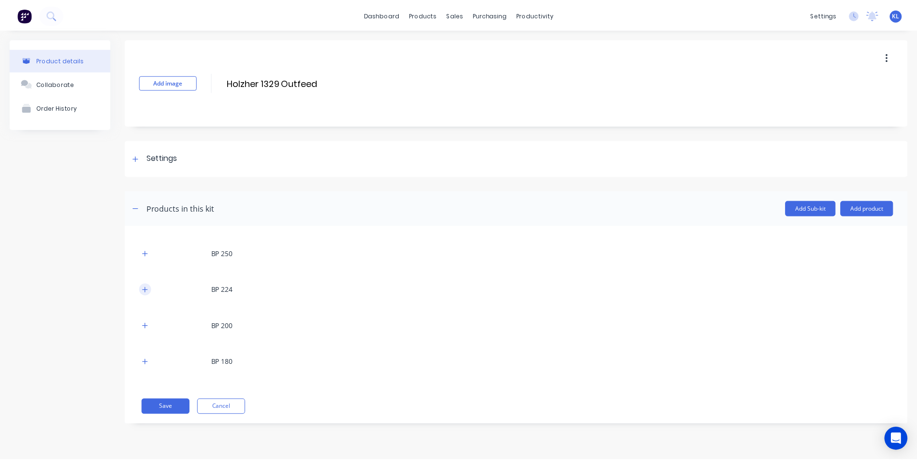
scroll to position [0, 0]
click at [859, 207] on button "Add product" at bounding box center [873, 208] width 53 height 15
click at [837, 235] on div "Product catalogue" at bounding box center [854, 233] width 74 height 14
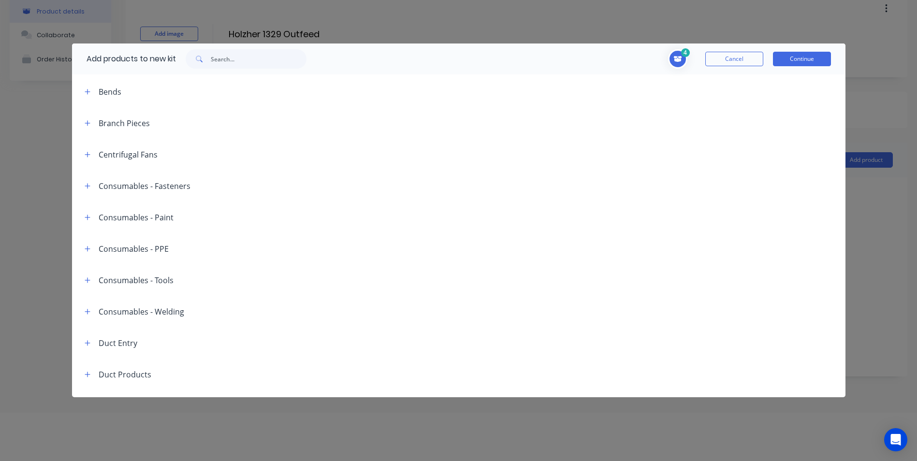
scroll to position [97, 0]
click at [88, 122] on icon "button" at bounding box center [88, 119] width 6 height 7
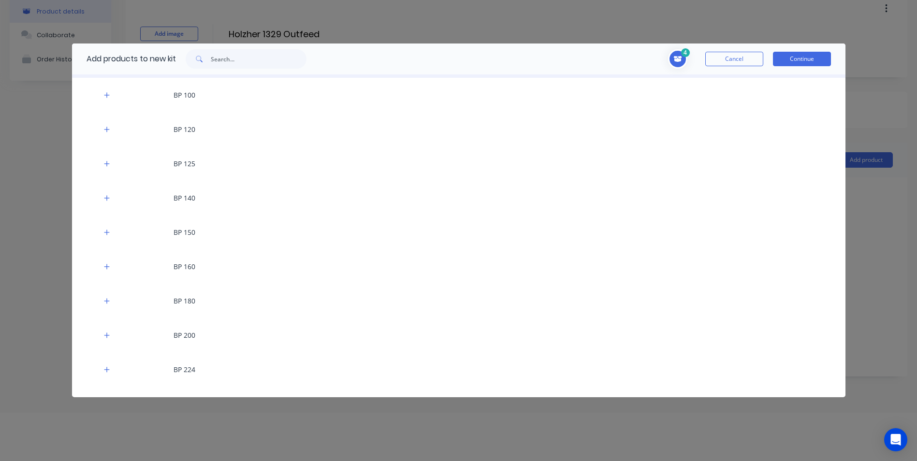
scroll to position [193, 0]
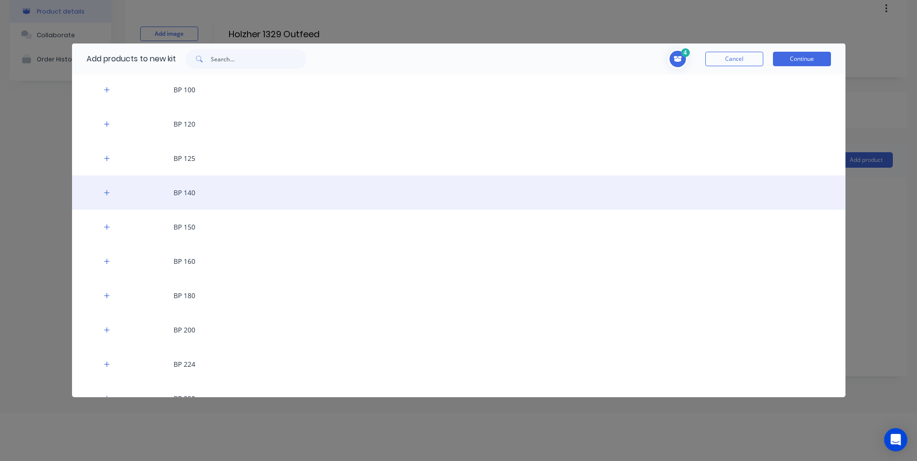
click at [187, 186] on div "BP 140" at bounding box center [459, 193] width 774 height 34
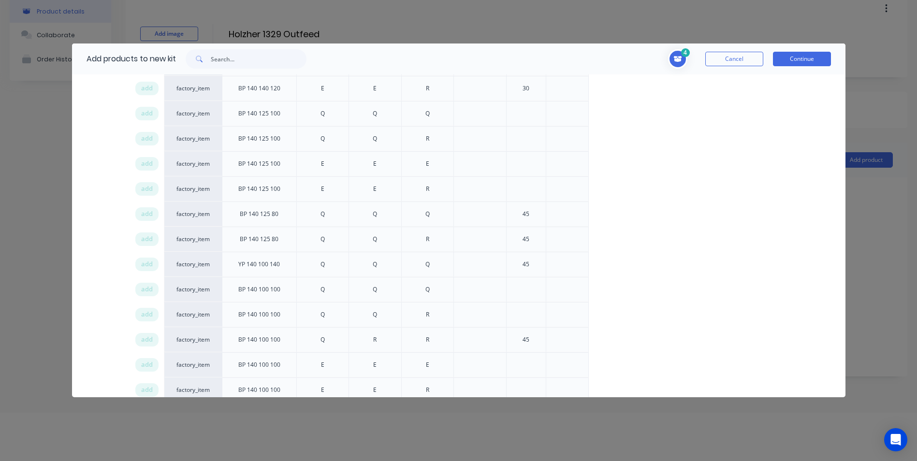
scroll to position [532, 0]
click at [145, 261] on span "add" at bounding box center [147, 263] width 12 height 10
click at [784, 54] on button "Continue" at bounding box center [802, 59] width 58 height 15
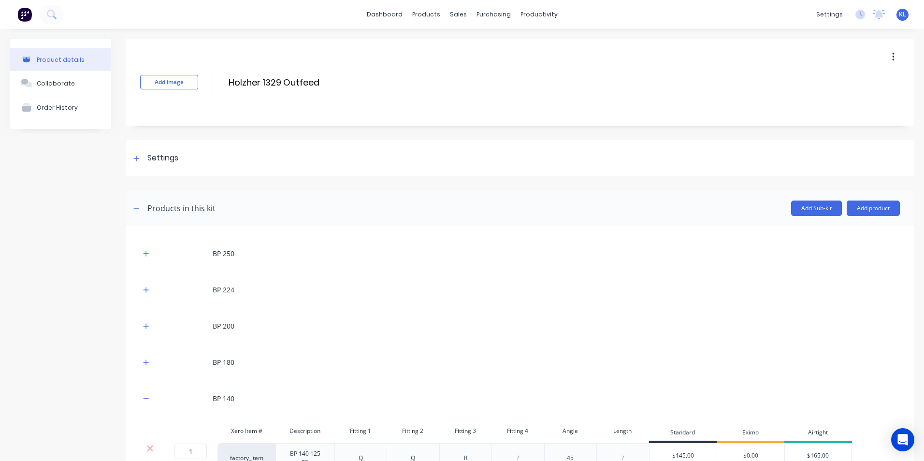
scroll to position [86, 0]
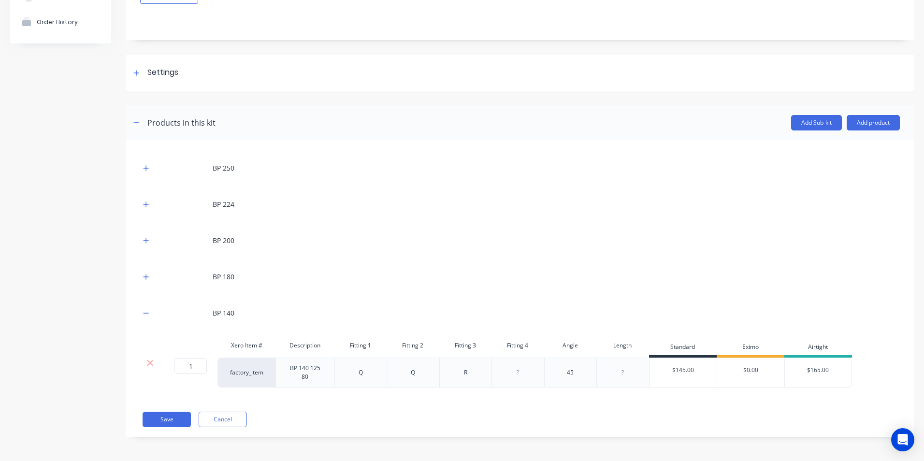
click at [630, 369] on div at bounding box center [623, 373] width 48 height 13
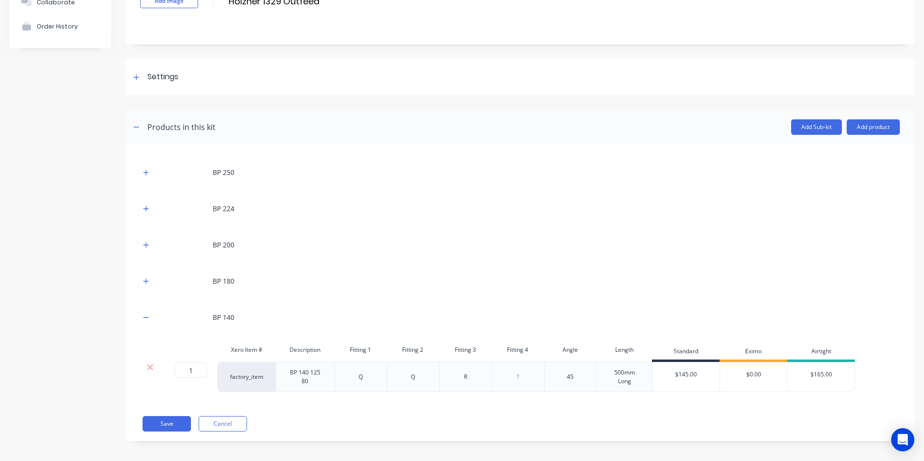
click at [274, 411] on div "BP 250 BP 224 BP 200 BP 180 BP 140 Xero Item # Description Fitting 1 Fitting 2 …" at bounding box center [520, 293] width 789 height 297
click at [172, 423] on button "Save" at bounding box center [167, 423] width 48 height 15
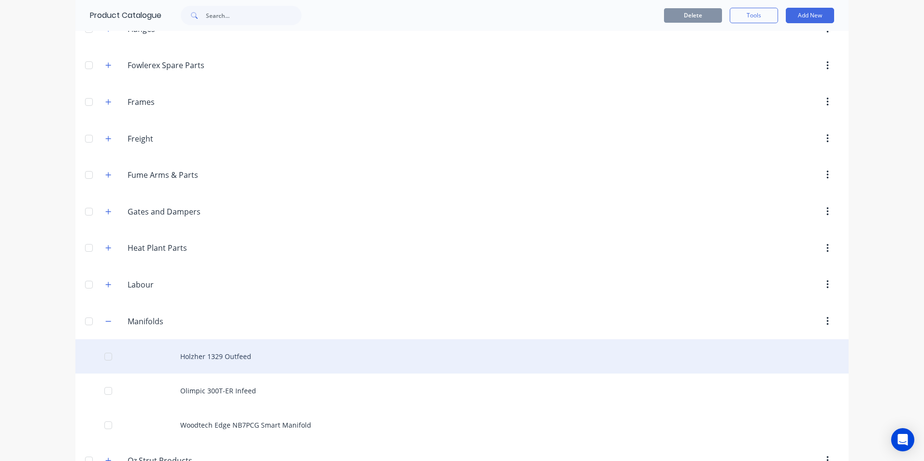
scroll to position [967, 0]
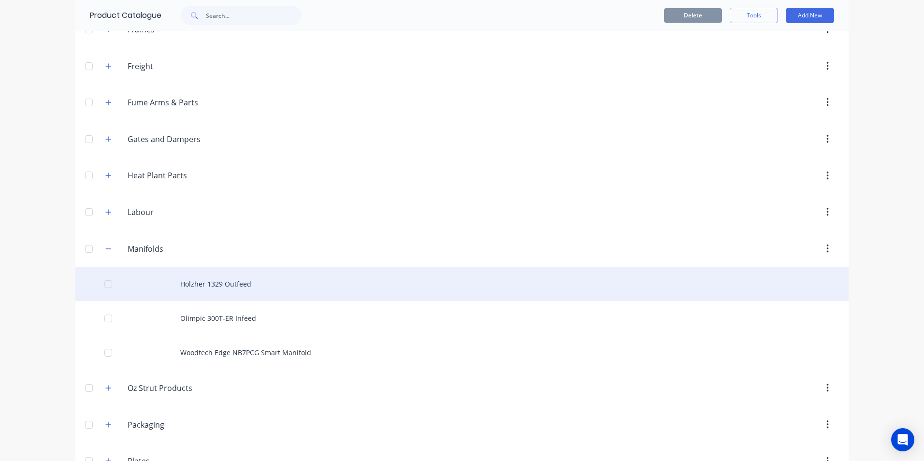
click at [201, 284] on div "Holzher 1329 Outfeed" at bounding box center [462, 284] width 774 height 34
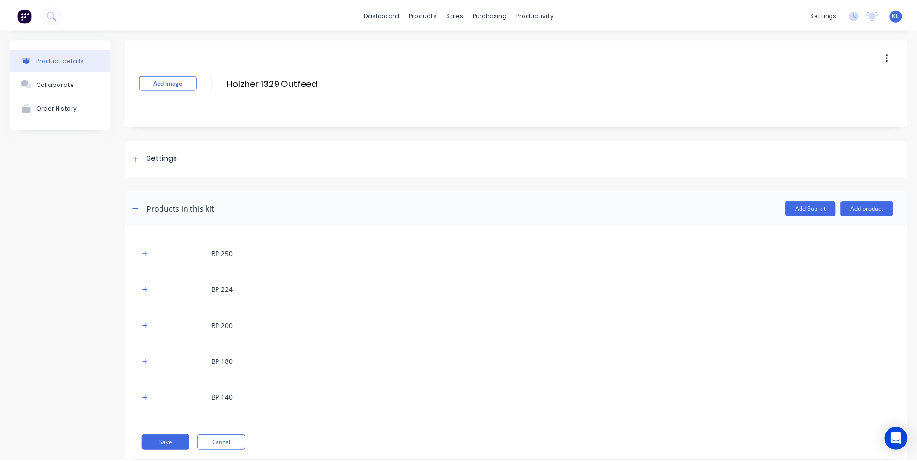
scroll to position [24, 0]
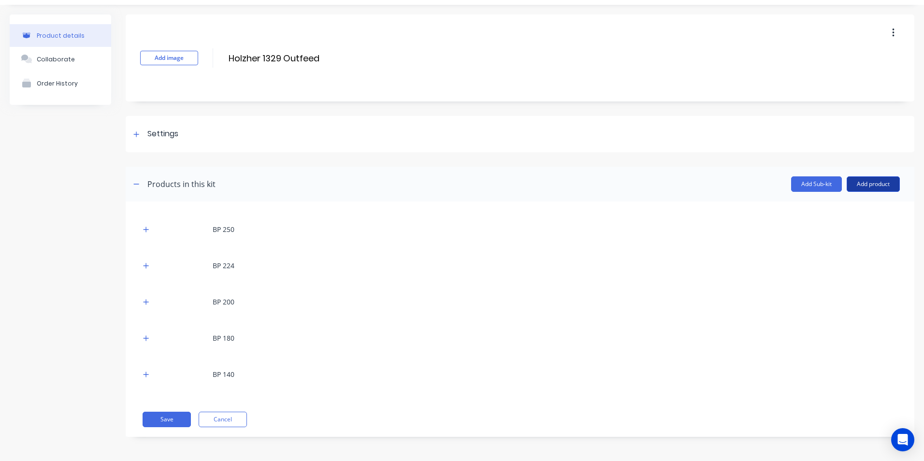
click at [856, 184] on button "Add product" at bounding box center [873, 183] width 53 height 15
click at [827, 203] on div "Product catalogue" at bounding box center [854, 209] width 74 height 14
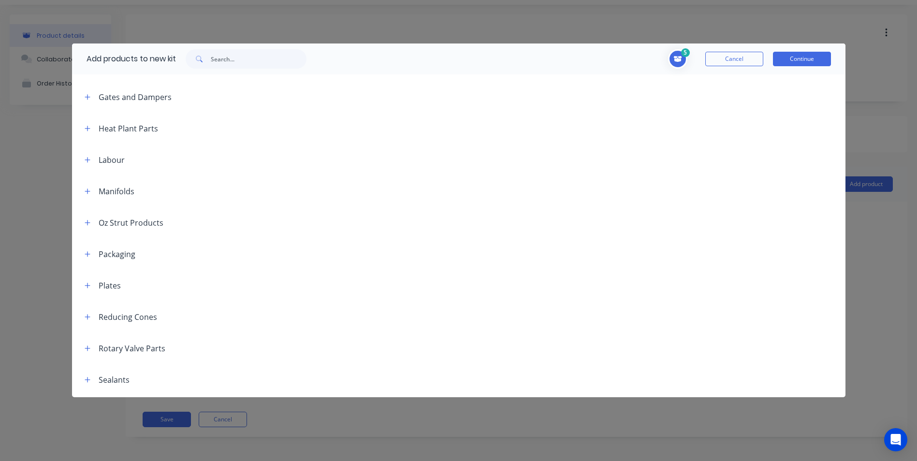
scroll to position [919, 0]
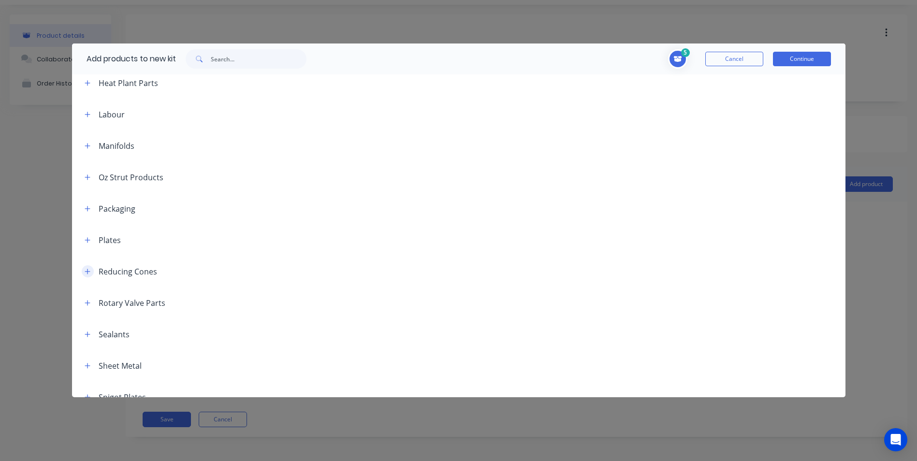
click at [88, 272] on icon "button" at bounding box center [87, 271] width 5 height 5
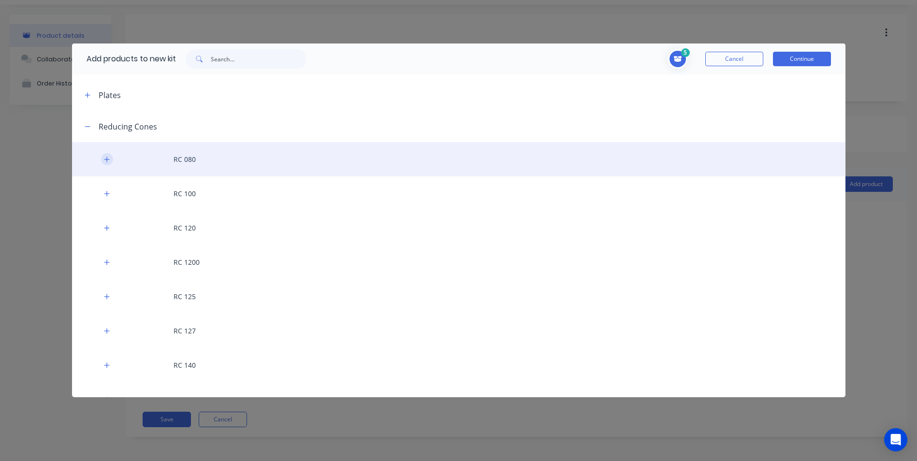
click at [108, 162] on icon "button" at bounding box center [107, 159] width 6 height 7
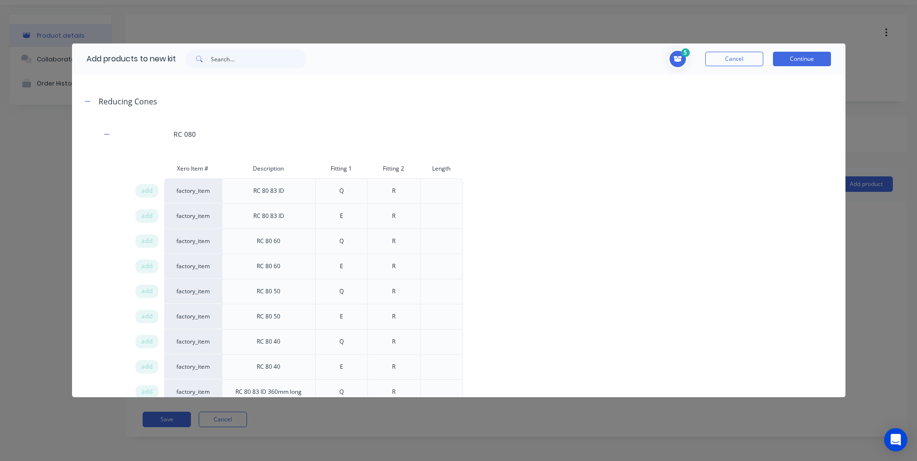
scroll to position [1112, 0]
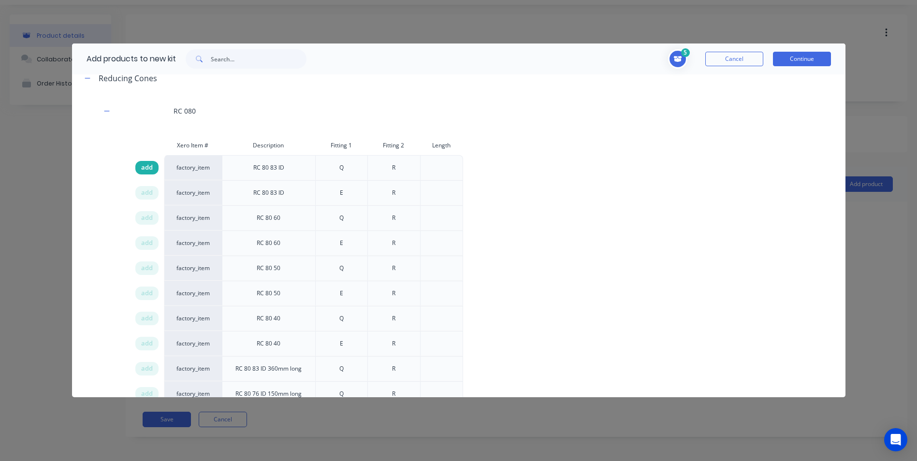
click at [151, 167] on span "add" at bounding box center [147, 168] width 12 height 10
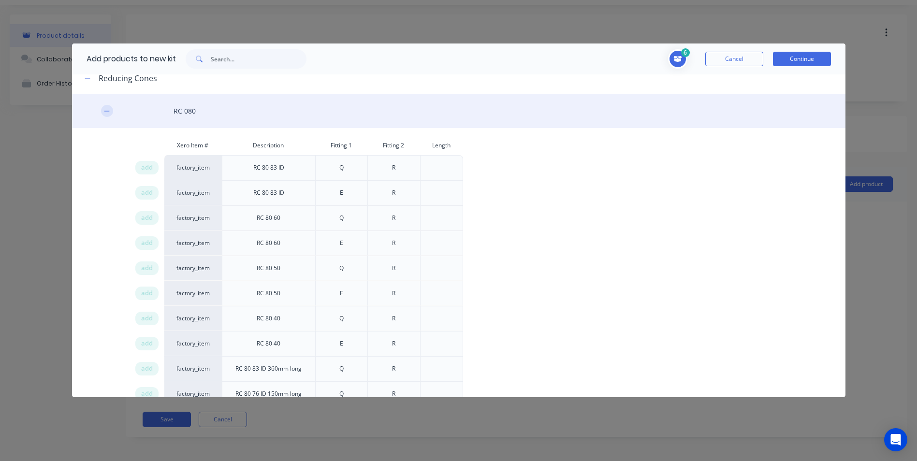
click at [109, 112] on icon "button" at bounding box center [107, 111] width 6 height 7
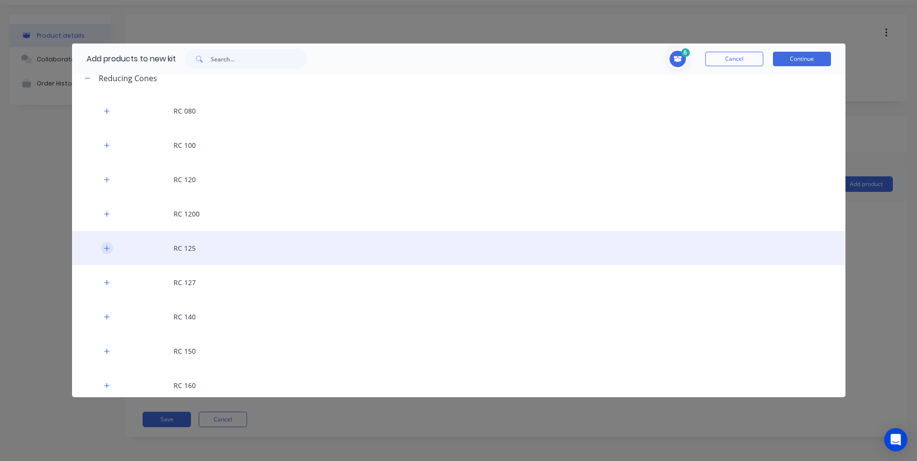
click at [108, 244] on button "button" at bounding box center [107, 248] width 12 height 12
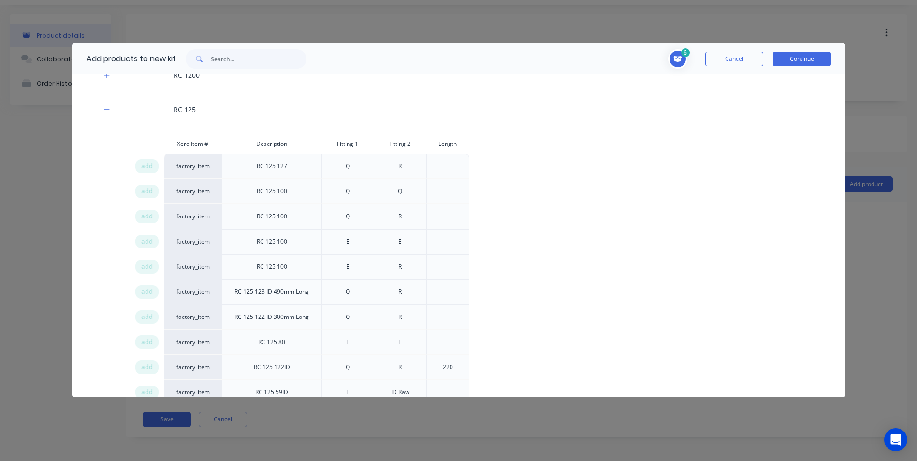
scroll to position [1305, 0]
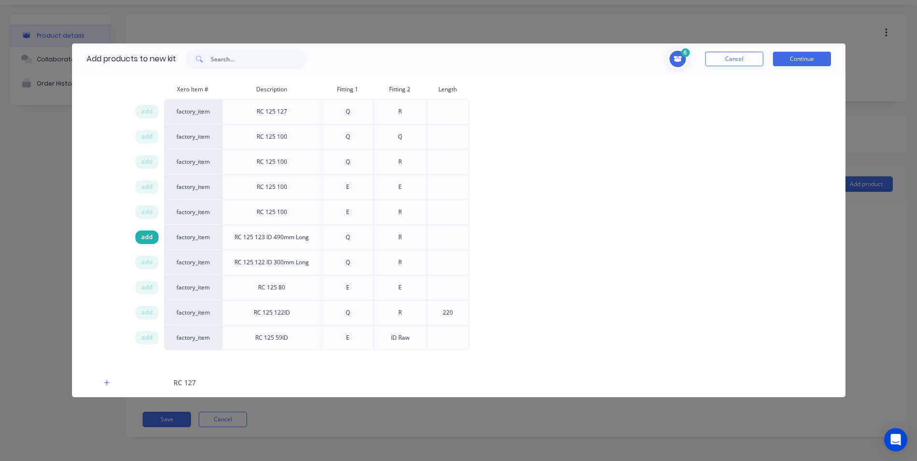
click at [152, 236] on span "add" at bounding box center [147, 238] width 12 height 10
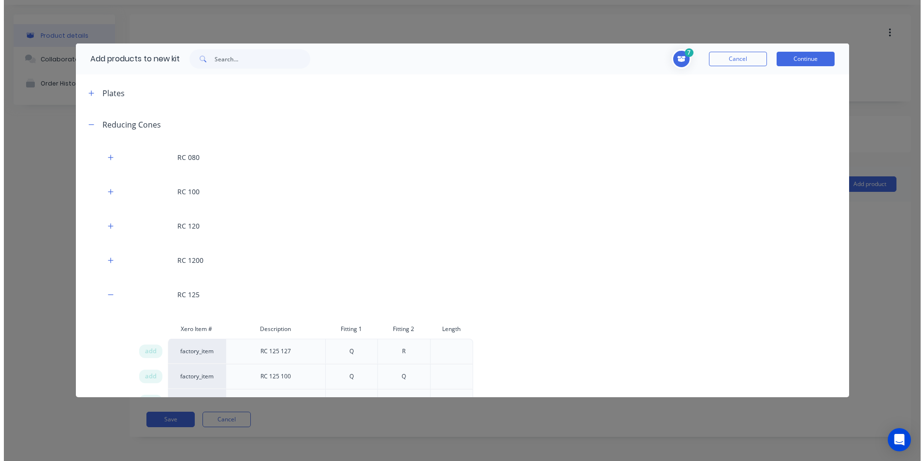
scroll to position [1064, 0]
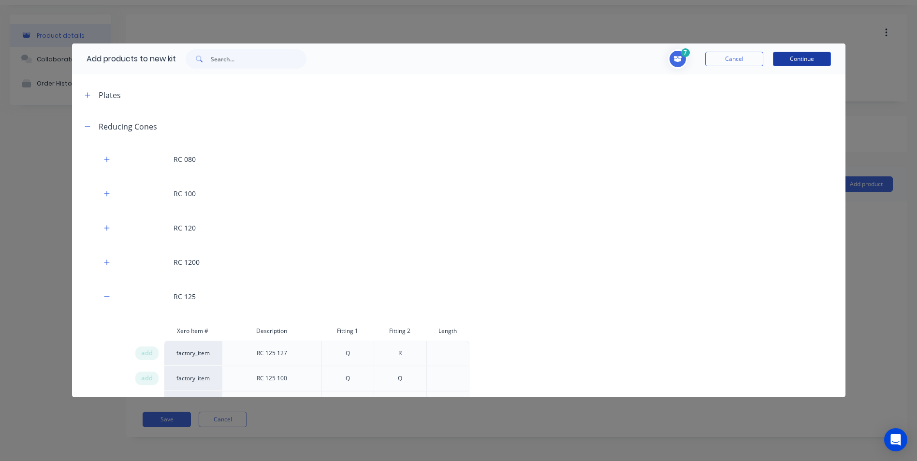
click at [797, 55] on button "Continue" at bounding box center [802, 59] width 58 height 15
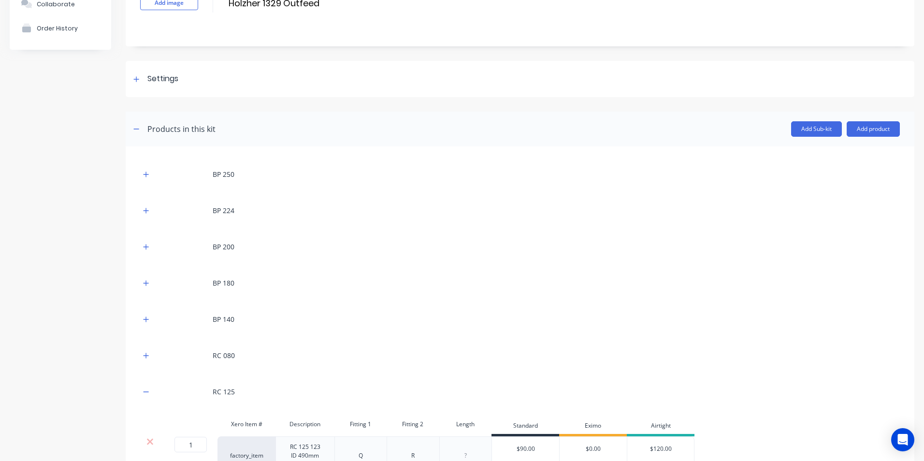
scroll to position [167, 0]
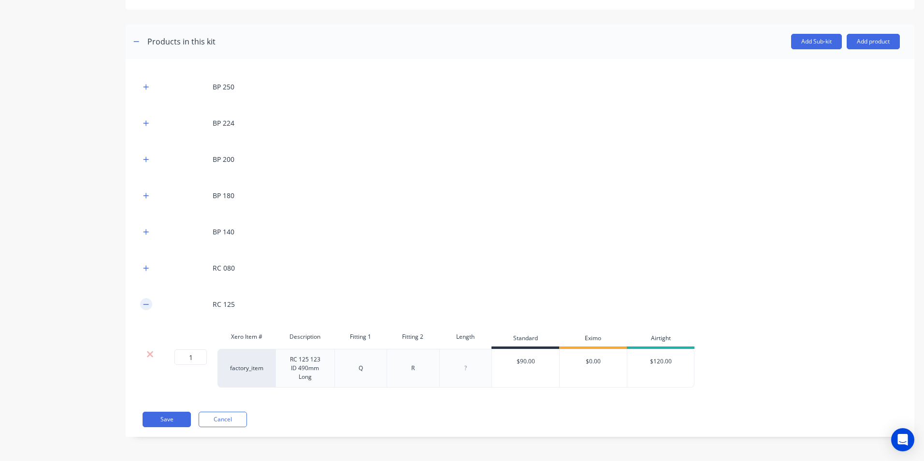
click at [147, 304] on icon "button" at bounding box center [146, 304] width 5 height 0
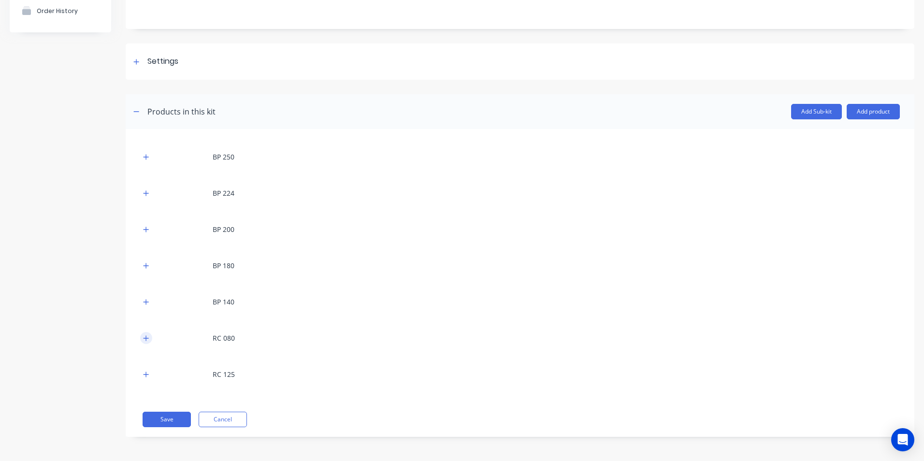
click at [147, 342] on button "button" at bounding box center [146, 338] width 12 height 12
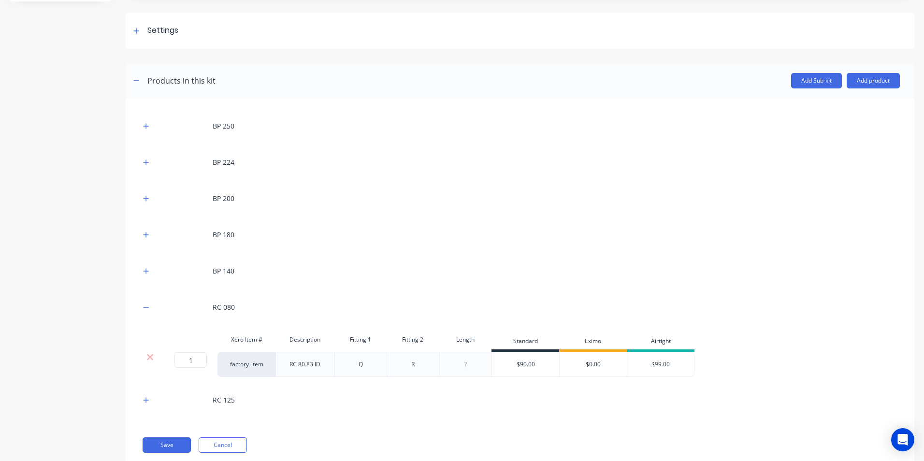
scroll to position [145, 0]
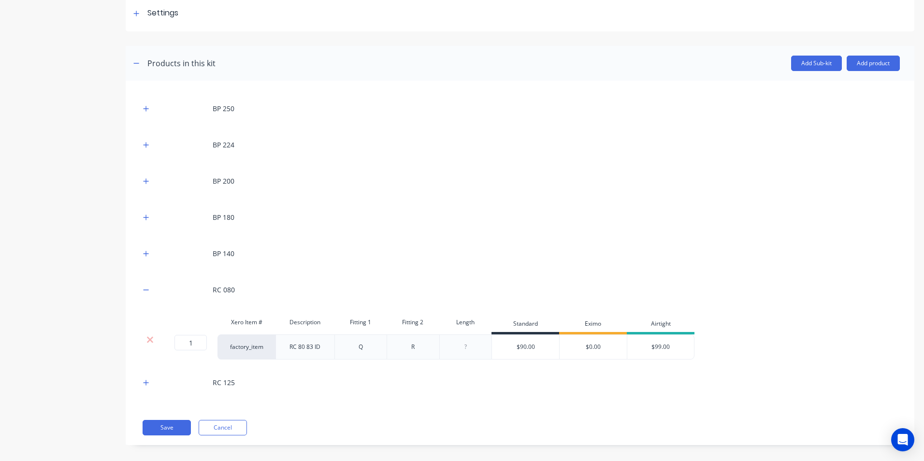
click at [462, 352] on div at bounding box center [465, 347] width 48 height 13
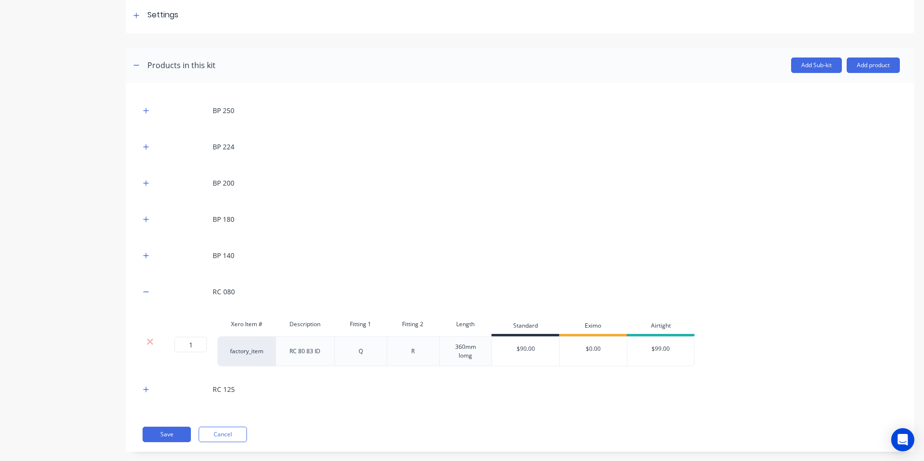
click at [460, 387] on div "RC 125" at bounding box center [520, 389] width 760 height 27
click at [473, 359] on div "360mm lomg" at bounding box center [467, 351] width 48 height 21
click at [471, 359] on div "360mm lomg" at bounding box center [467, 351] width 48 height 21
click at [486, 377] on div "RC 125" at bounding box center [520, 389] width 760 height 27
click at [153, 391] on div "RC 125" at bounding box center [520, 389] width 760 height 27
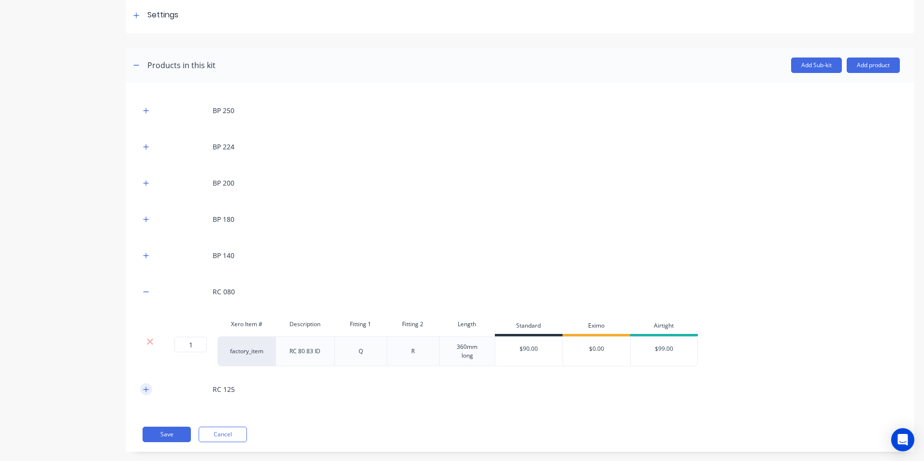
click at [148, 390] on icon "button" at bounding box center [146, 389] width 5 height 5
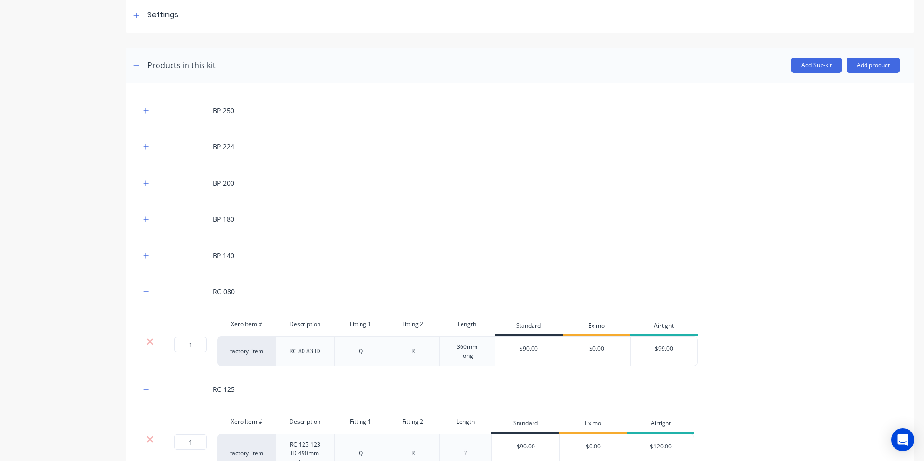
scroll to position [228, 0]
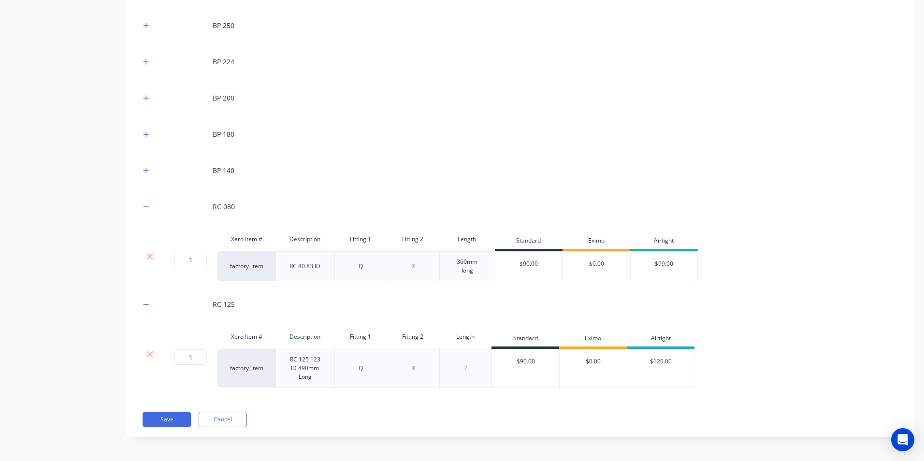
click at [466, 369] on div at bounding box center [465, 368] width 48 height 13
drag, startPoint x: 312, startPoint y: 377, endPoint x: 296, endPoint y: 370, distance: 17.3
click at [296, 370] on div "RC 125 123 ID 490mm Long" at bounding box center [305, 368] width 51 height 30
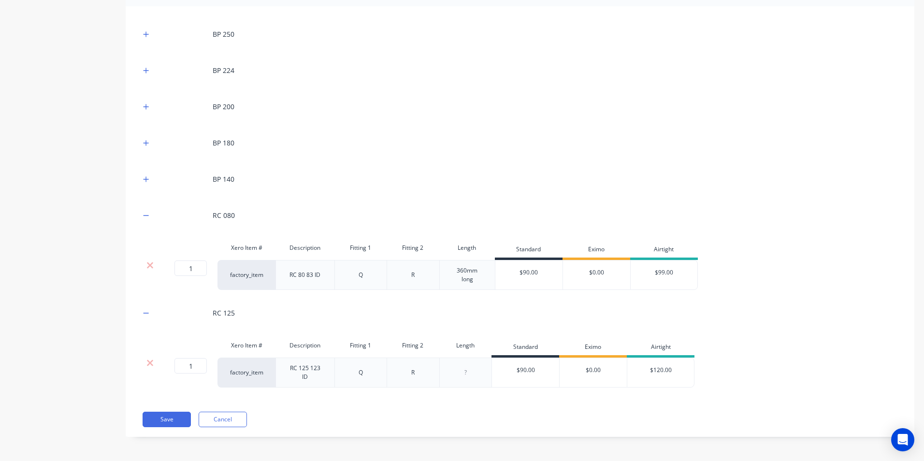
click at [468, 370] on div at bounding box center [465, 373] width 48 height 13
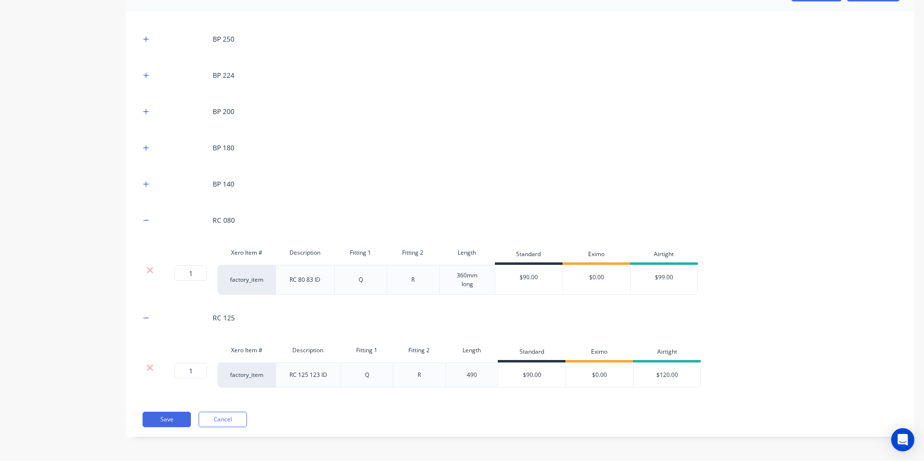
click at [482, 406] on div "BP 250 BP 224 BP 200 BP 180 BP 140 RC 080 Xero Item # Description Fitting 1 Fit…" at bounding box center [520, 224] width 789 height 426
click at [165, 421] on button "Save" at bounding box center [167, 419] width 48 height 15
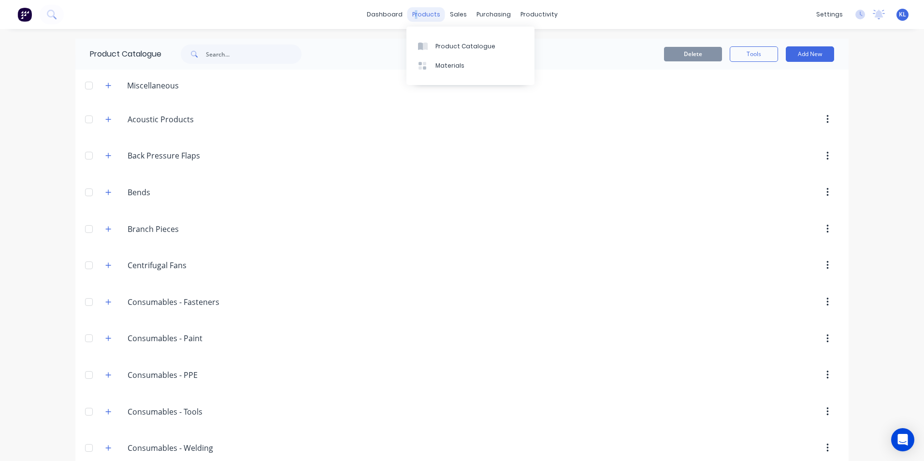
click at [417, 19] on div "products" at bounding box center [427, 14] width 38 height 15
click at [408, 12] on div "products" at bounding box center [427, 14] width 38 height 15
click at [441, 41] on link "Product Catalogue" at bounding box center [471, 45] width 128 height 19
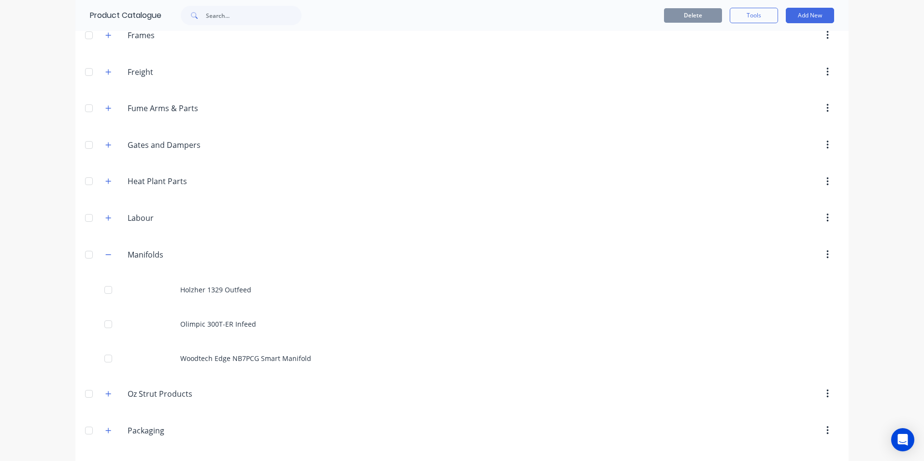
scroll to position [967, 0]
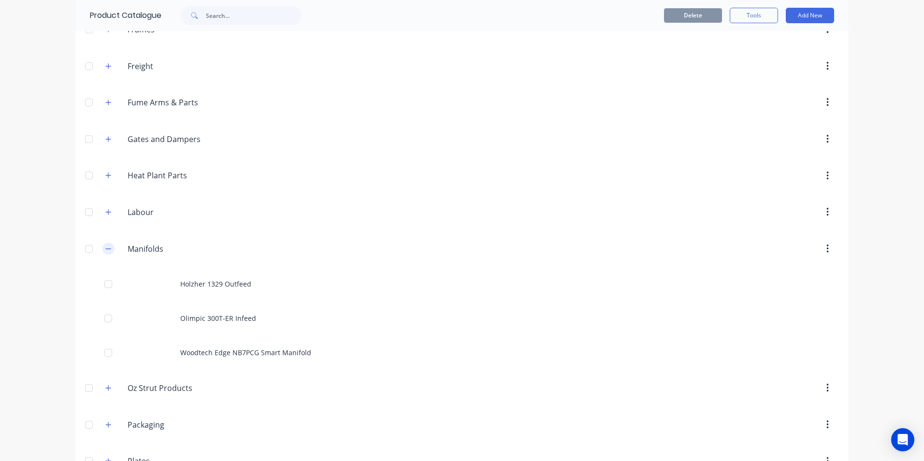
click at [108, 248] on icon "button" at bounding box center [108, 249] width 6 height 7
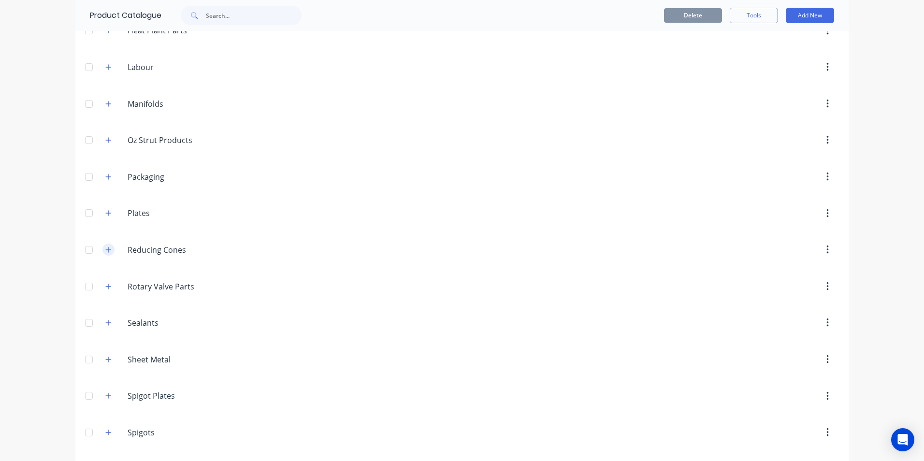
click at [106, 251] on icon "button" at bounding box center [108, 249] width 5 height 5
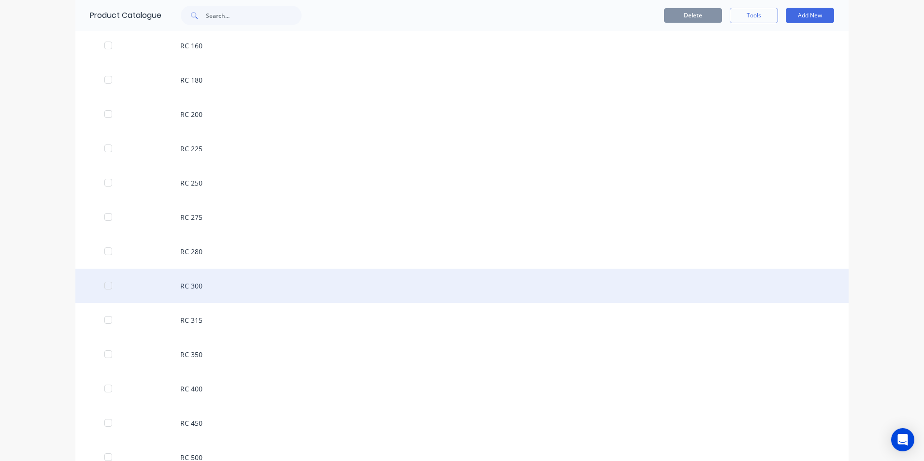
scroll to position [1644, 0]
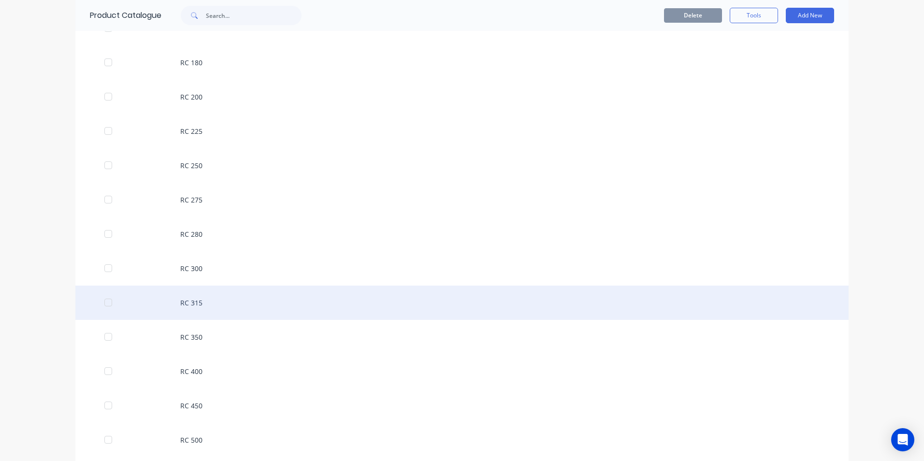
click at [205, 300] on div "RC 315" at bounding box center [462, 303] width 774 height 34
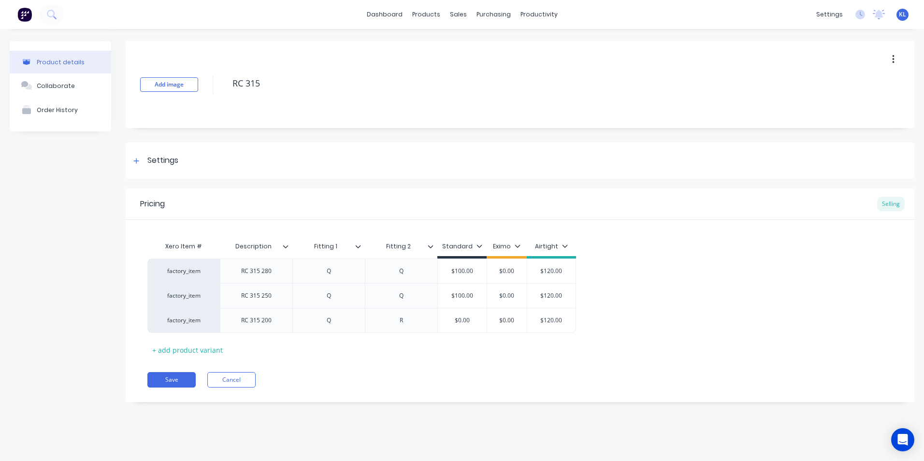
type textarea "x"
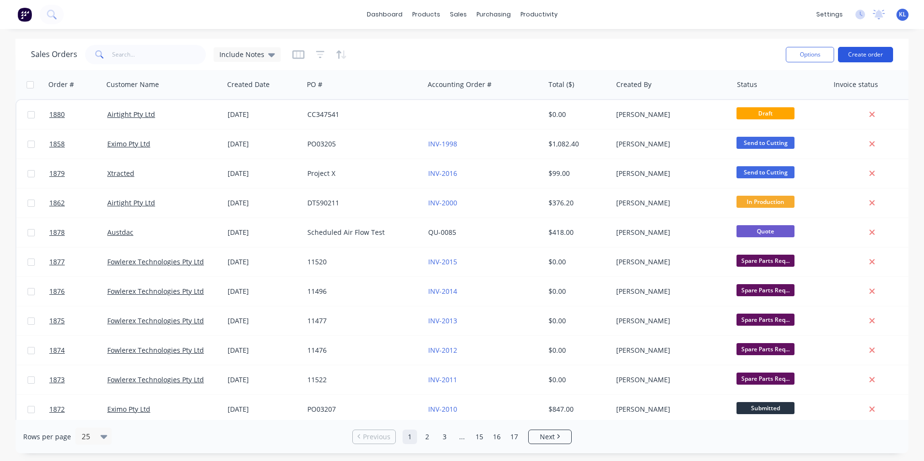
click at [874, 55] on button "Create order" at bounding box center [865, 54] width 55 height 15
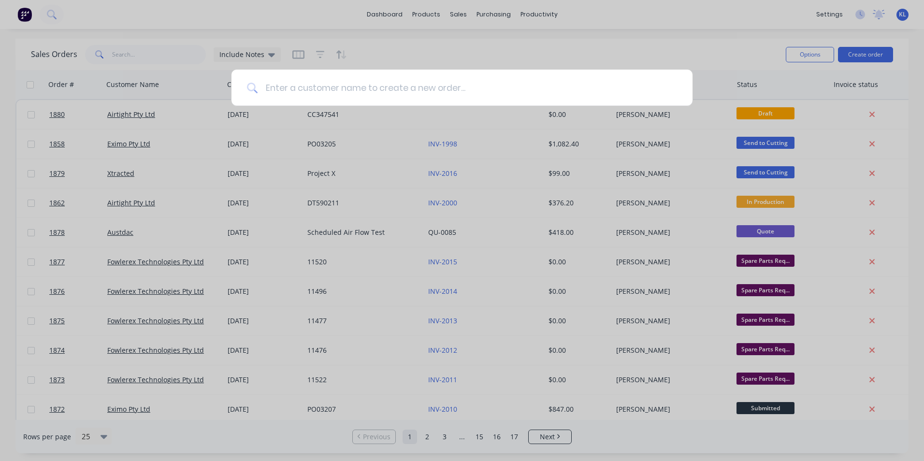
click at [305, 83] on input at bounding box center [468, 88] width 420 height 36
click at [335, 84] on input at bounding box center [468, 88] width 420 height 36
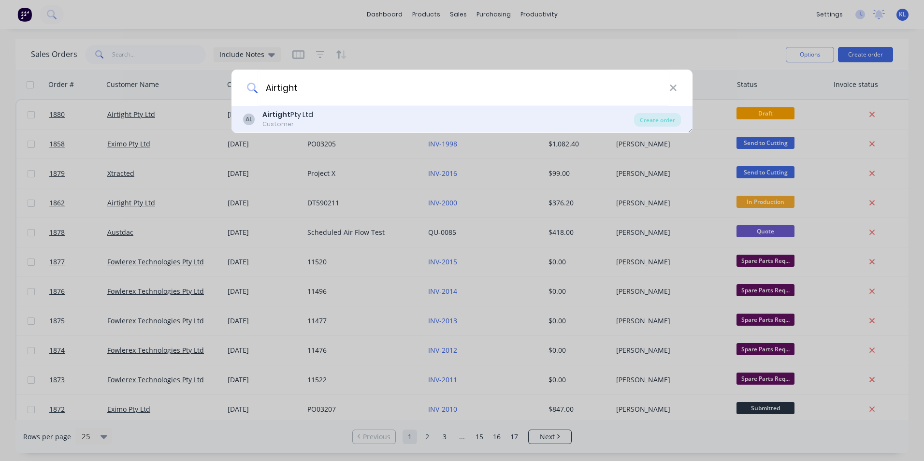
type input "Airtight"
click at [311, 118] on div "Airtight Pty Ltd" at bounding box center [288, 115] width 51 height 10
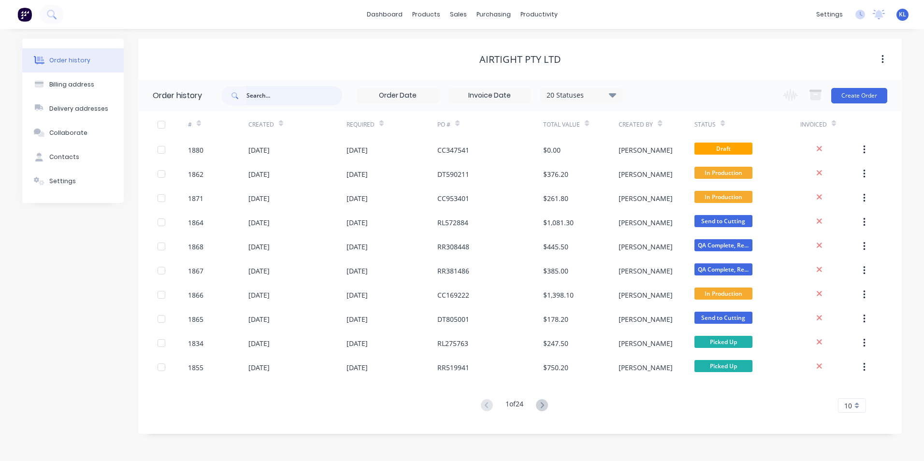
click at [276, 98] on input "text" at bounding box center [295, 95] width 96 height 19
type input "CC"
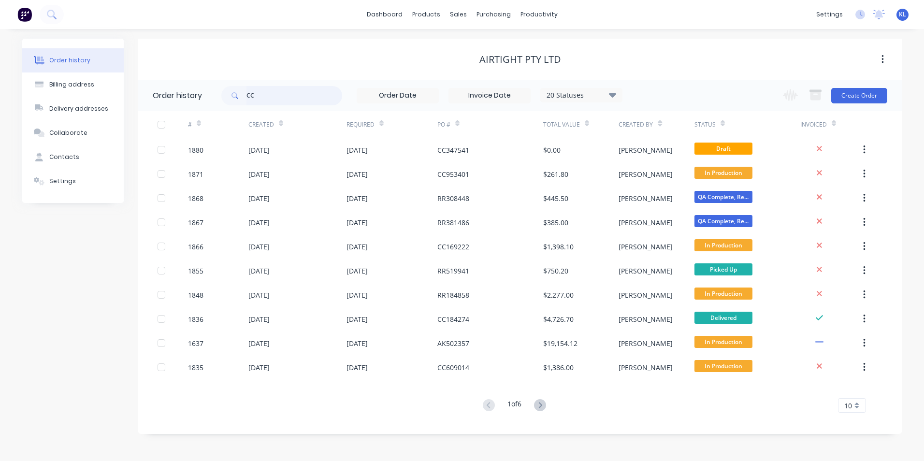
click at [276, 98] on input "CC" at bounding box center [295, 95] width 96 height 19
type input "CC347541"
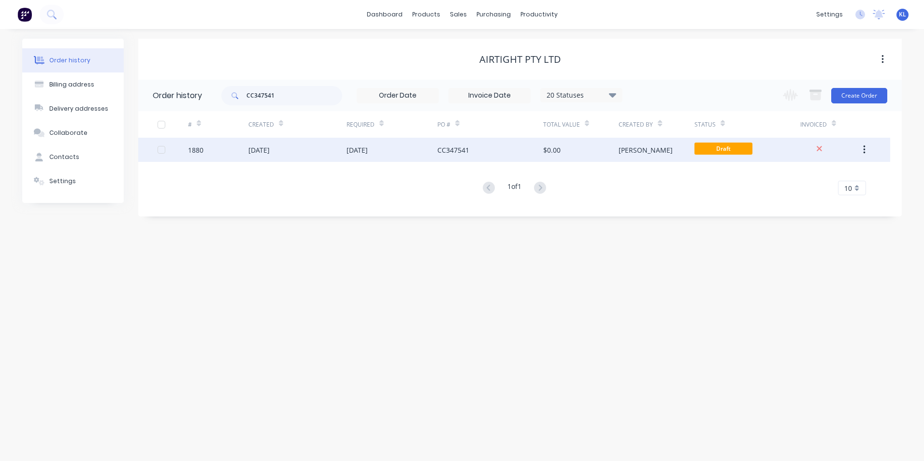
click at [392, 153] on div "[DATE]" at bounding box center [392, 150] width 91 height 24
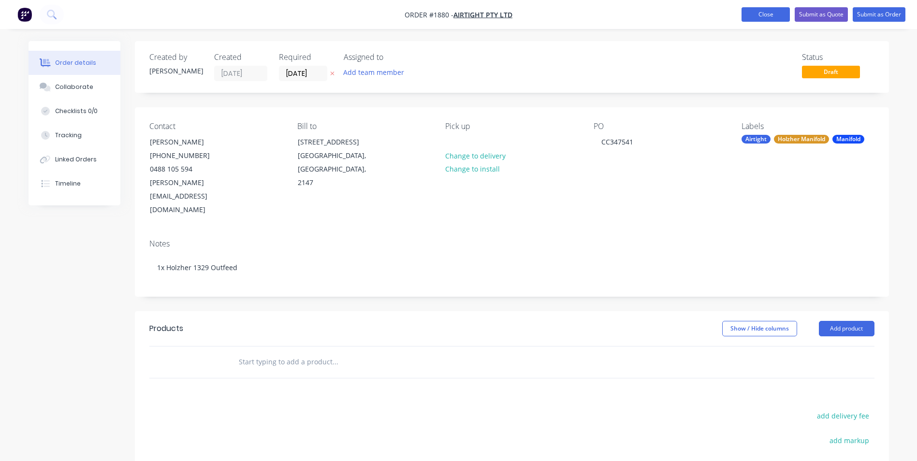
click at [770, 17] on button "Close" at bounding box center [766, 14] width 48 height 15
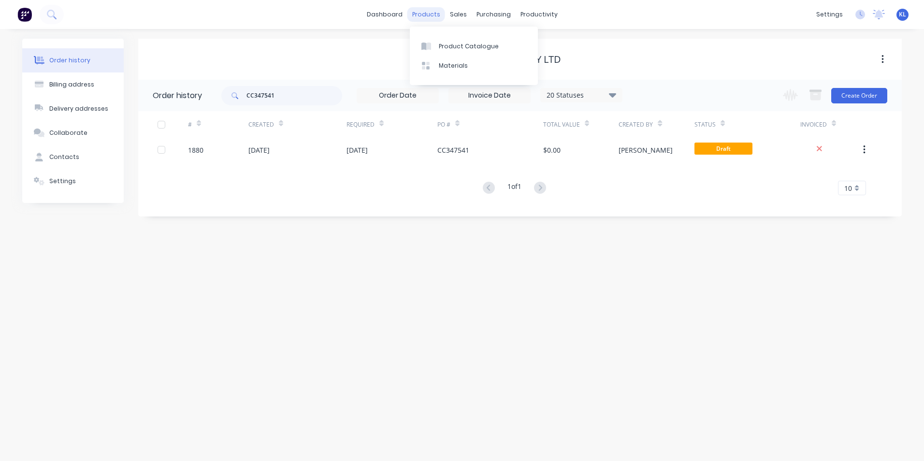
click at [419, 17] on div "products" at bounding box center [427, 14] width 38 height 15
click at [449, 45] on div "Product Catalogue" at bounding box center [469, 46] width 60 height 9
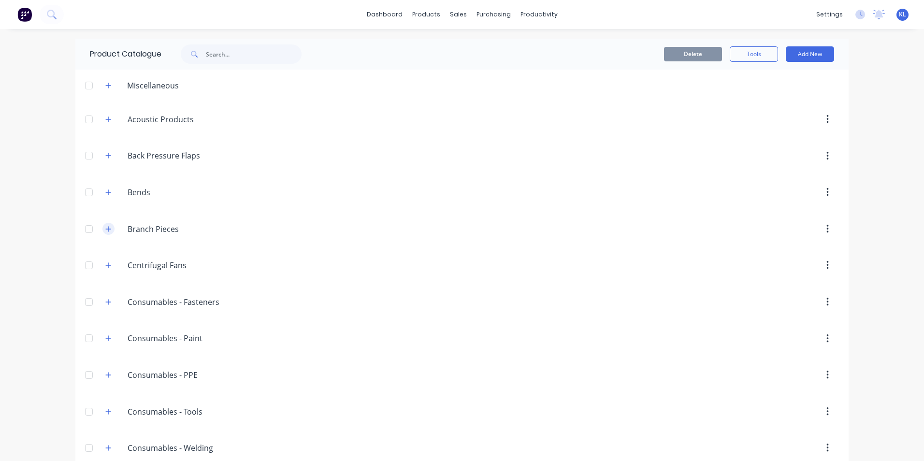
click at [107, 230] on icon "button" at bounding box center [108, 229] width 6 height 7
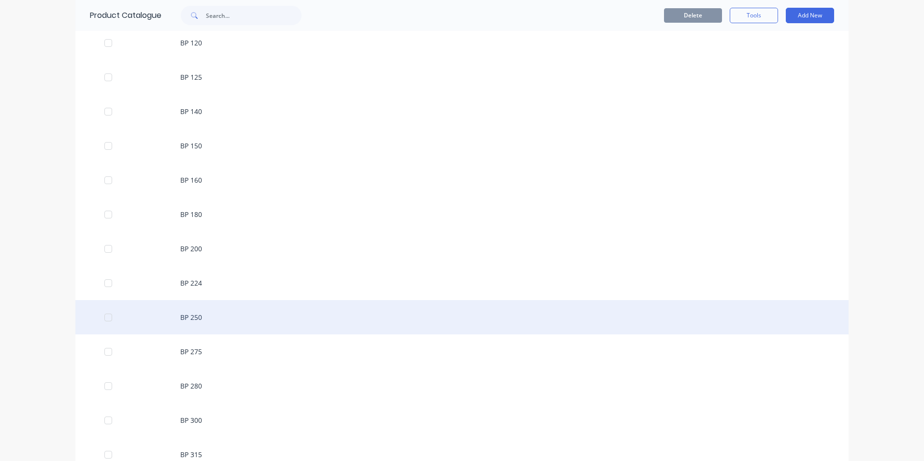
scroll to position [338, 0]
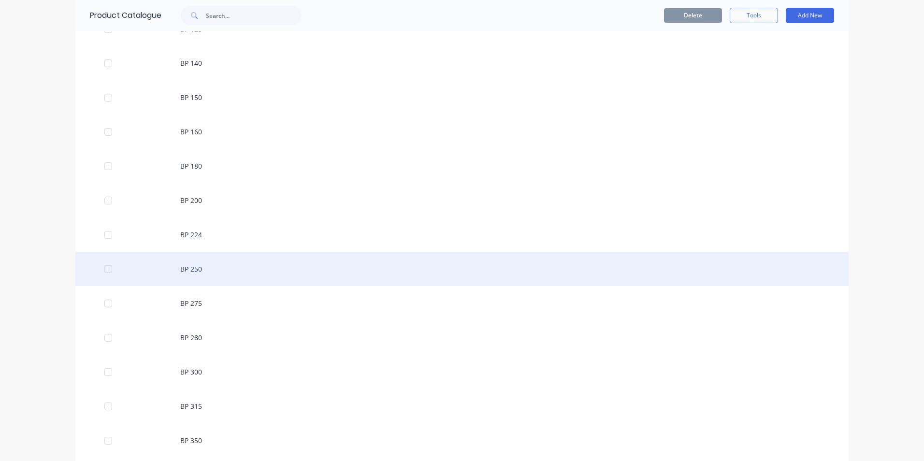
click at [201, 267] on div "BP 250" at bounding box center [462, 269] width 774 height 34
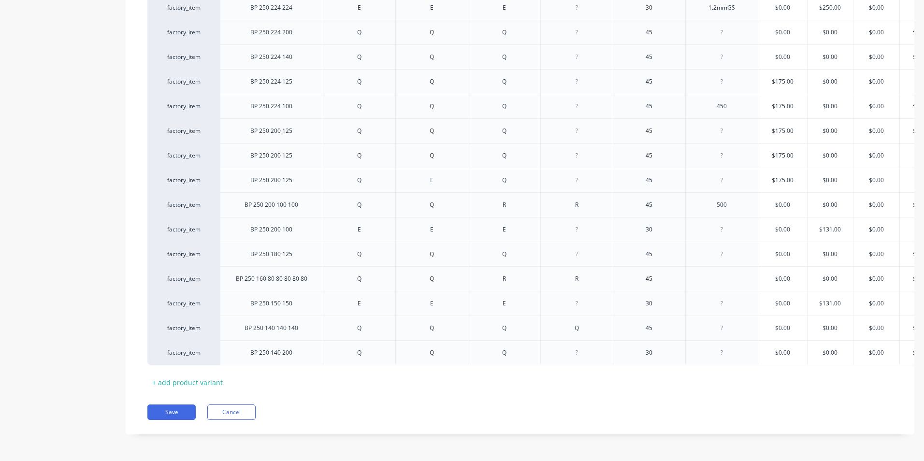
scroll to position [0, 42]
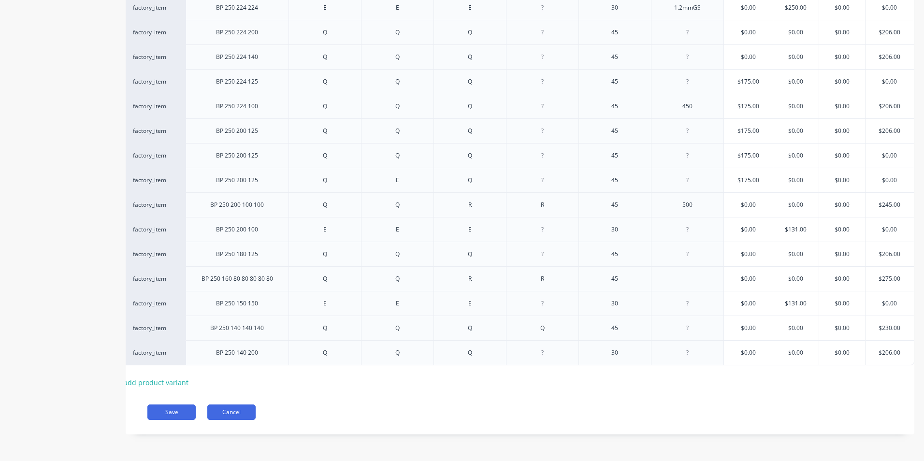
click at [218, 414] on button "Cancel" at bounding box center [231, 412] width 48 height 15
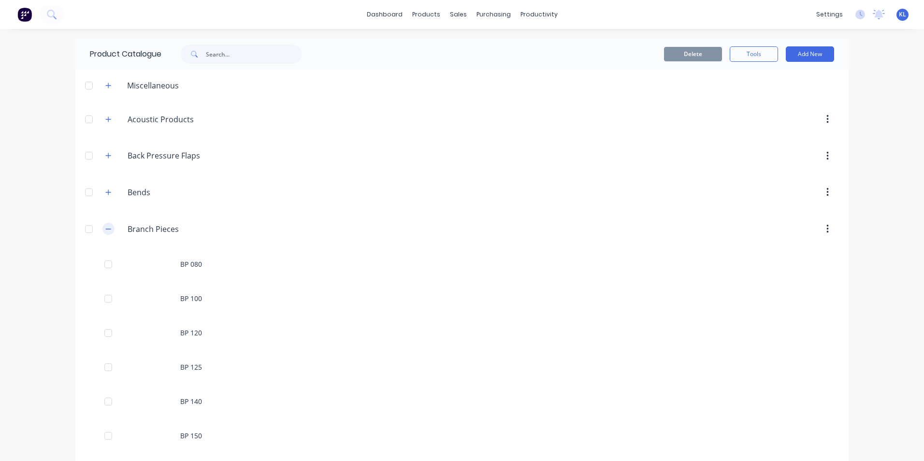
click at [106, 228] on icon "button" at bounding box center [108, 229] width 6 height 7
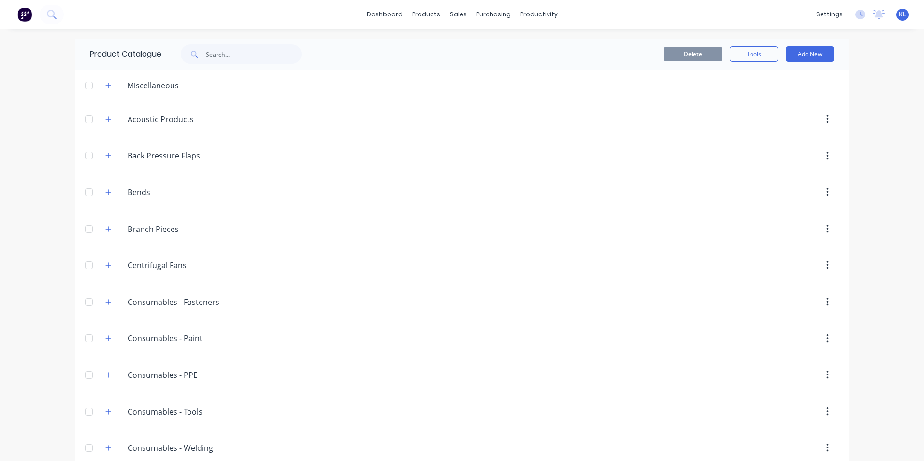
click at [103, 234] on span at bounding box center [109, 229] width 12 height 12
click at [105, 232] on icon "button" at bounding box center [108, 229] width 6 height 7
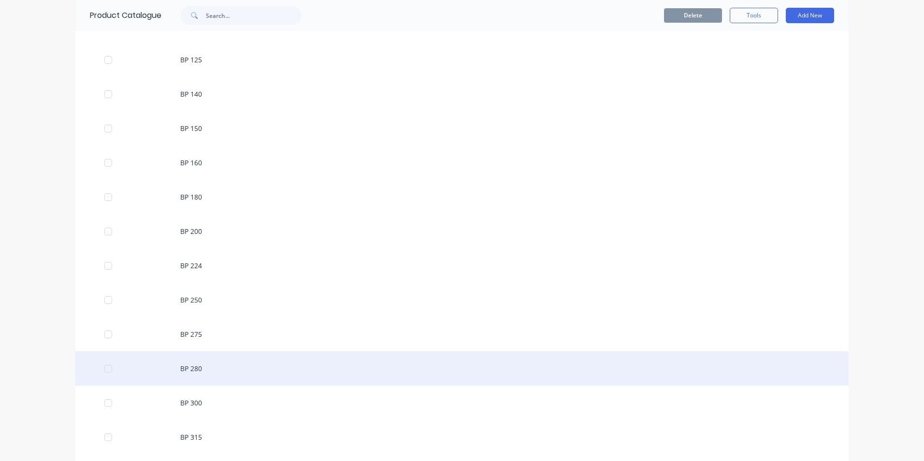
scroll to position [387, 0]
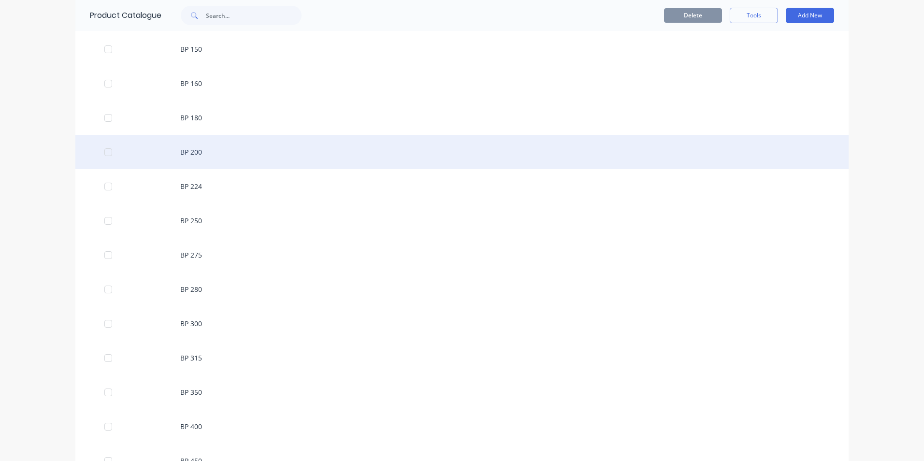
click at [212, 149] on div "BP 200" at bounding box center [462, 152] width 774 height 34
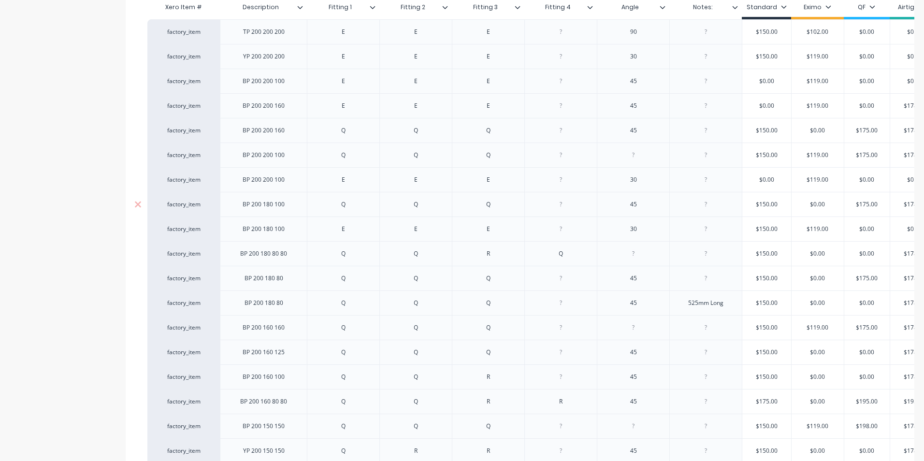
type textarea "x"
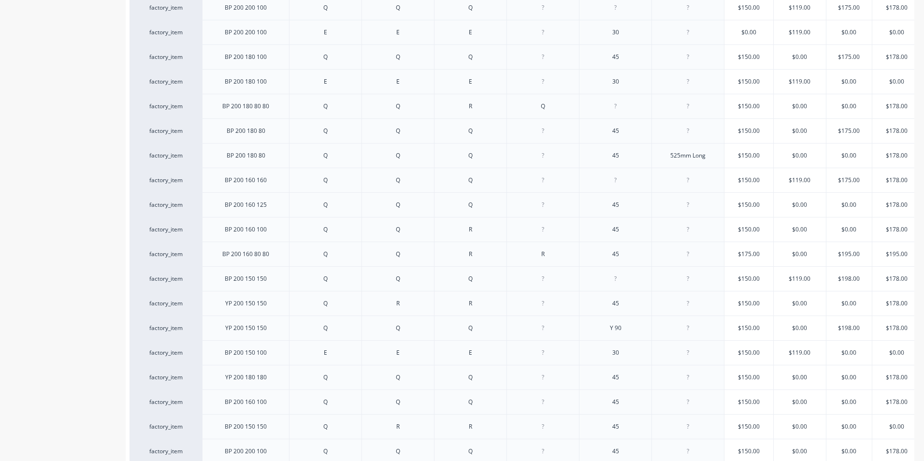
scroll to position [0, 32]
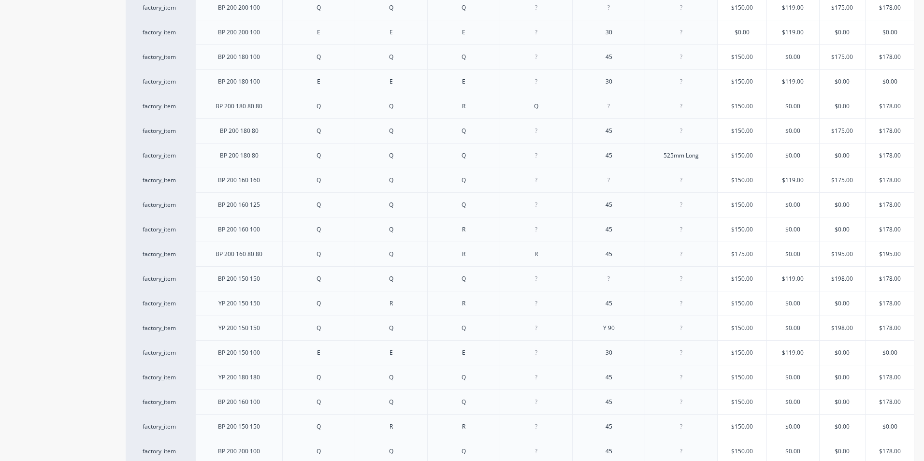
drag, startPoint x: 791, startPoint y: 338, endPoint x: 863, endPoint y: 335, distance: 71.6
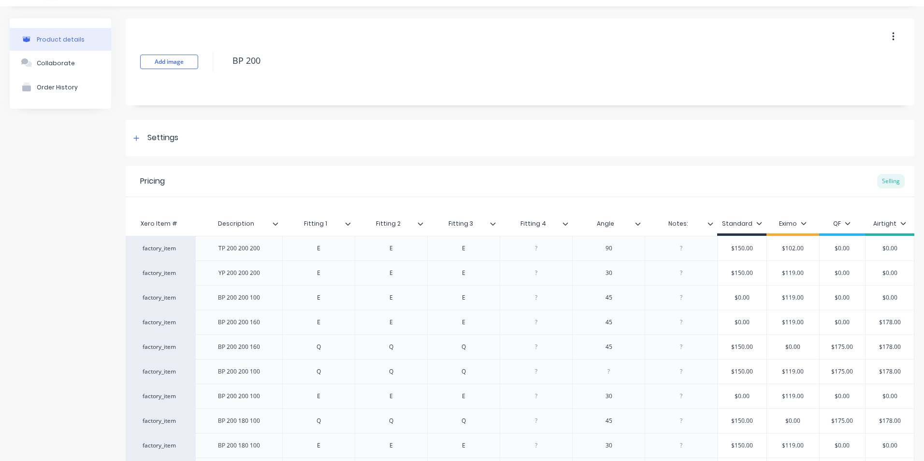
scroll to position [0, 0]
